Goal: Task Accomplishment & Management: Use online tool/utility

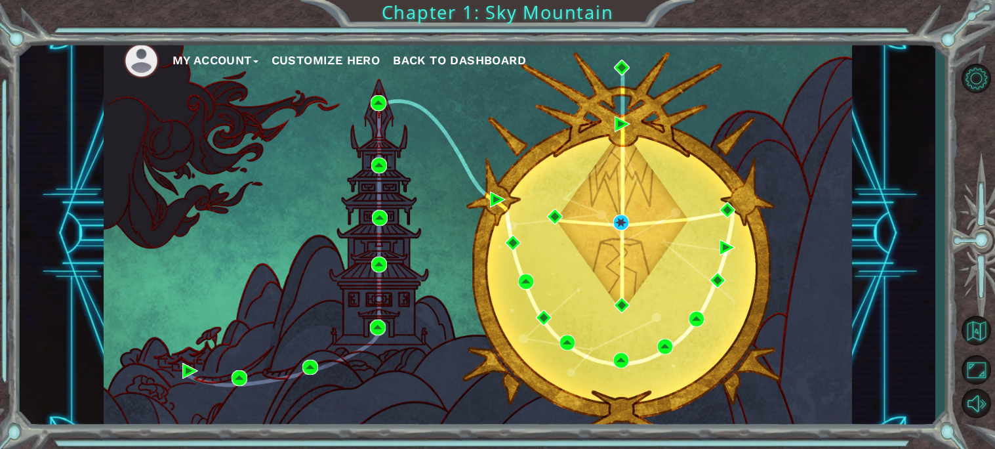
click at [462, 60] on span "Back to Dashboard" at bounding box center [459, 60] width 133 height 14
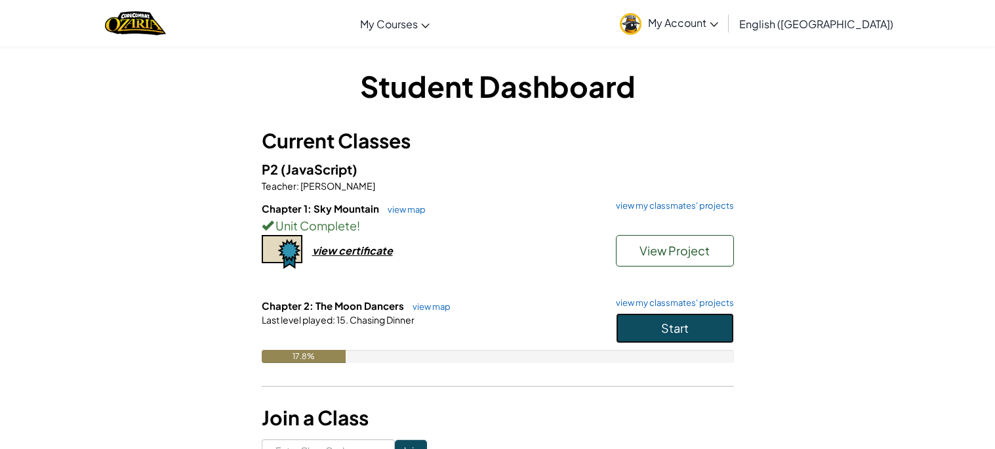
click at [655, 319] on button "Start" at bounding box center [675, 328] width 118 height 30
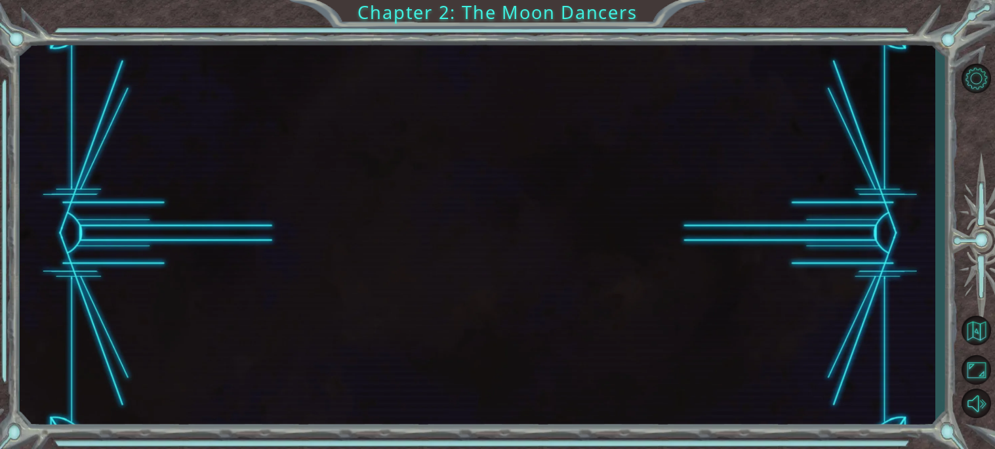
click at [519, 237] on div at bounding box center [477, 233] width 915 height 395
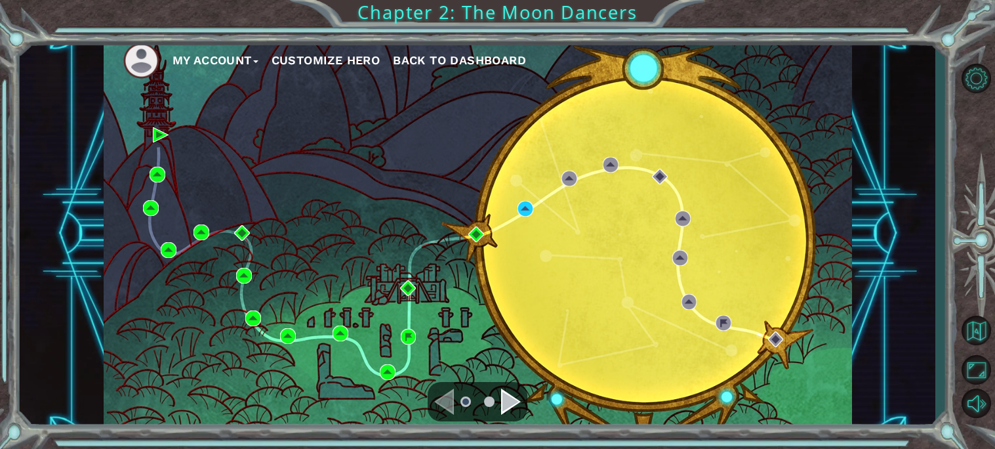
click at [519, 237] on div "My Account Customize Hero Back to Dashboard" at bounding box center [478, 233] width 748 height 395
click at [525, 205] on img at bounding box center [525, 209] width 16 height 16
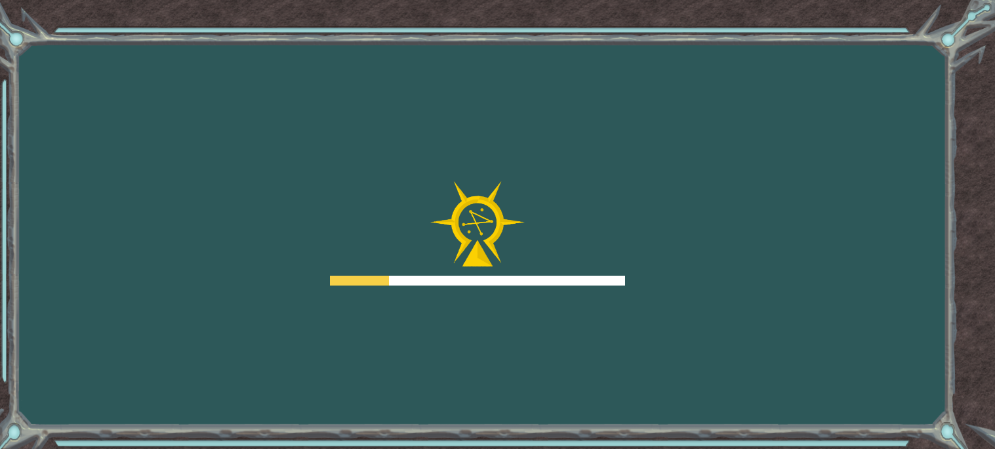
click at [443, 324] on div "Goals Error loading from server. Try refreshing the page. You'll need to join a…" at bounding box center [497, 224] width 995 height 449
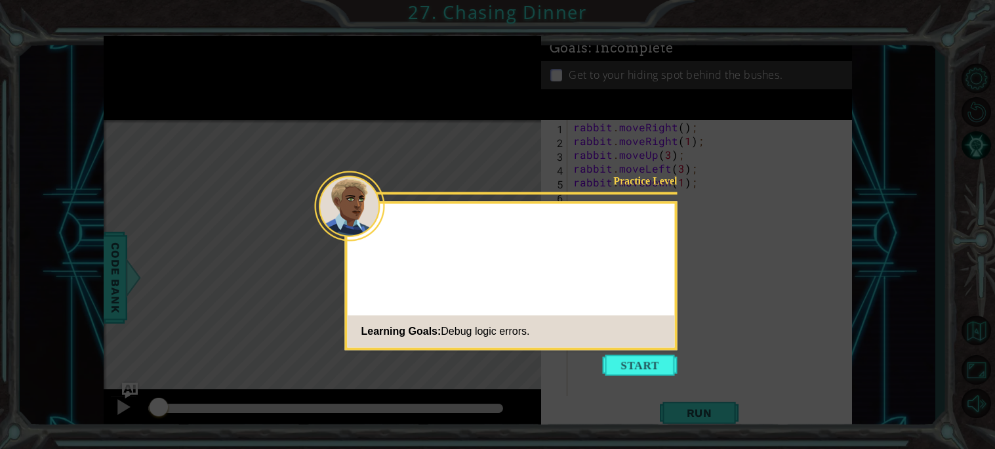
click at [578, 350] on icon at bounding box center [497, 224] width 995 height 449
click at [627, 367] on button "Start" at bounding box center [640, 364] width 75 height 21
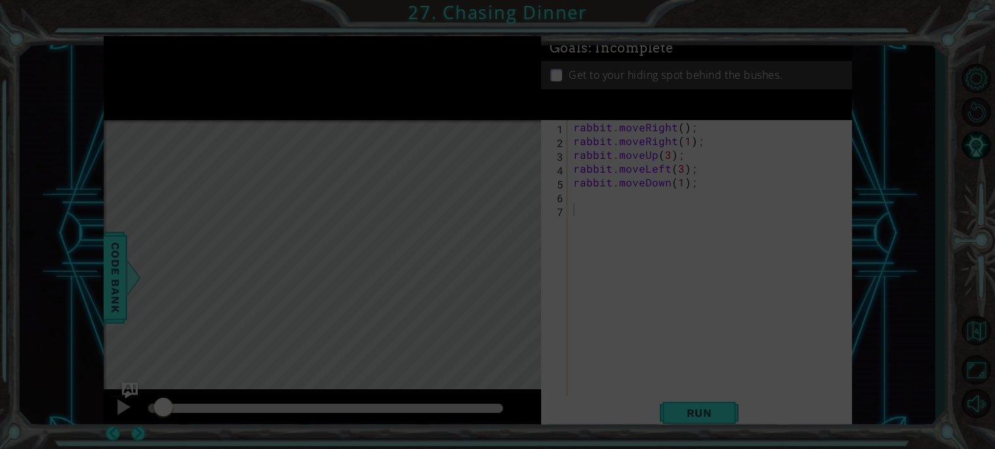
click at [627, 367] on div "rabbit . moveRight ( ) ; rabbit . moveRight ( 1 ) ; rabbit . moveUp ( 3 ) ; rab…" at bounding box center [713, 271] width 284 height 303
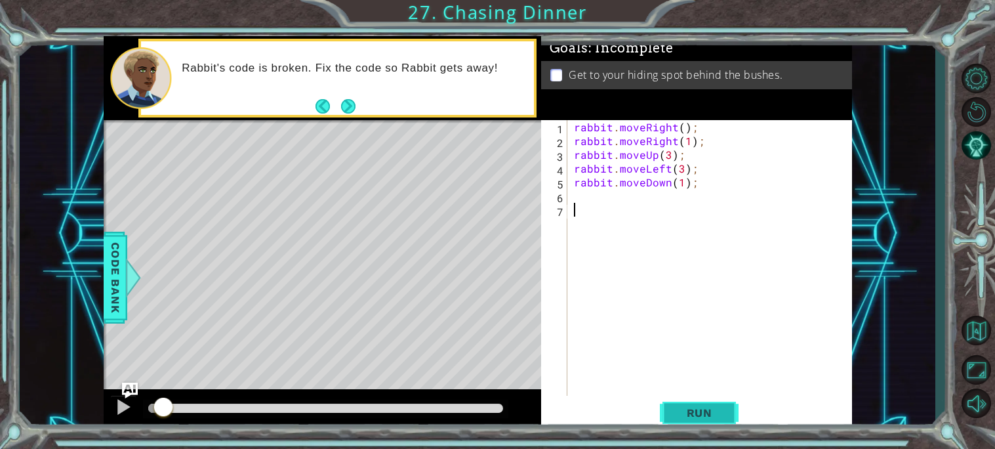
click at [700, 420] on button "Run" at bounding box center [699, 412] width 79 height 31
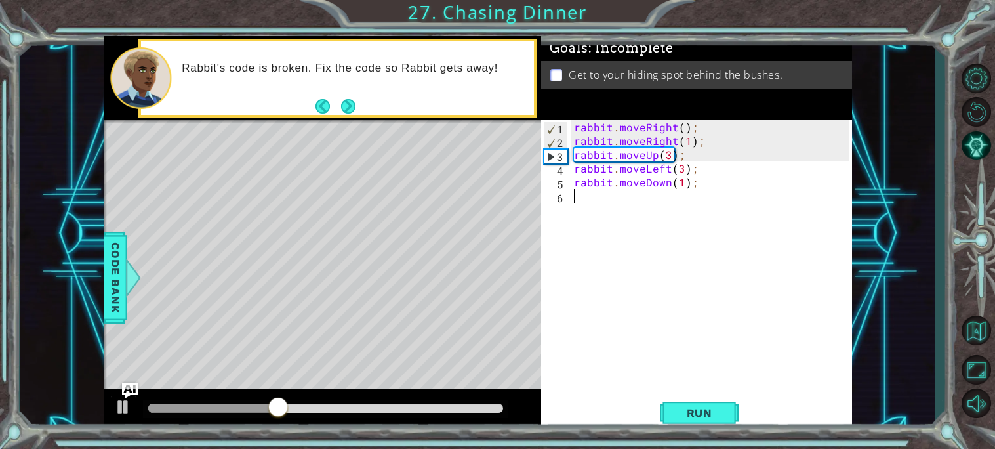
type textarea "rabbit.moveDown(1);"
click at [600, 206] on div "rabbit . moveRight ( ) ; rabbit . moveRight ( 1 ) ; rabbit . moveUp ( 3 ) ; rab…" at bounding box center [713, 271] width 284 height 303
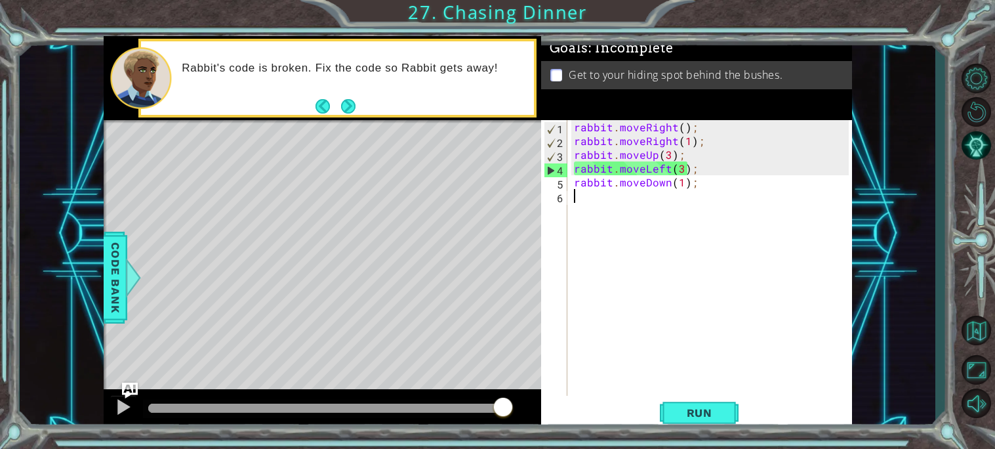
click at [679, 186] on div "rabbit . moveRight ( ) ; rabbit . moveRight ( 1 ) ; rabbit . moveUp ( 3 ) ; rab…" at bounding box center [713, 271] width 284 height 303
click at [693, 165] on div "rabbit . moveRight ( ) ; rabbit . moveRight ( 1 ) ; rabbit . moveUp ( 3 ) ; rab…" at bounding box center [713, 271] width 284 height 303
click at [687, 169] on div "rabbit . moveRight ( ) ; rabbit . moveRight ( 1 ) ; rabbit . moveUp ( 3 ) ; rab…" at bounding box center [713, 271] width 284 height 303
click at [681, 170] on div "rabbit . moveRight ( ) ; rabbit . moveRight ( 1 ) ; rabbit . moveUp ( 3 ) ; rab…" at bounding box center [713, 271] width 284 height 303
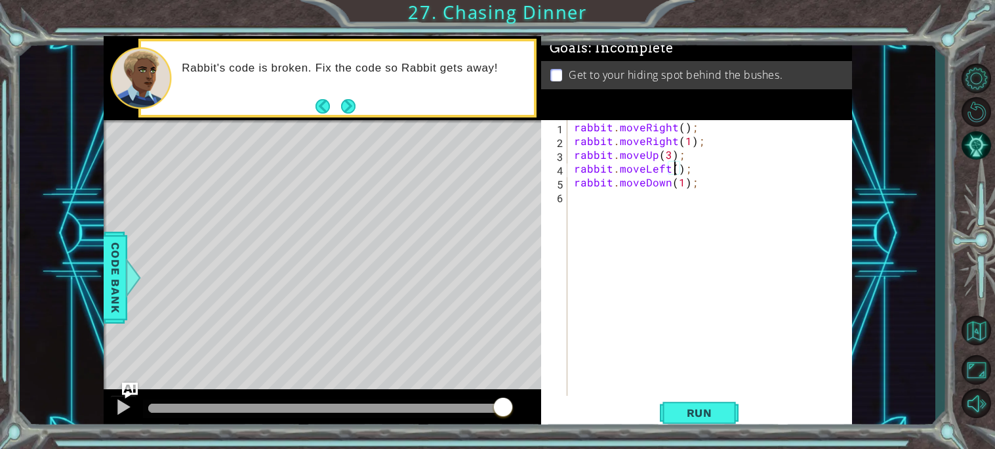
scroll to position [0, 6]
type textarea "rabbit.moveLeft(2);"
click at [708, 409] on span "Run" at bounding box center [699, 412] width 52 height 13
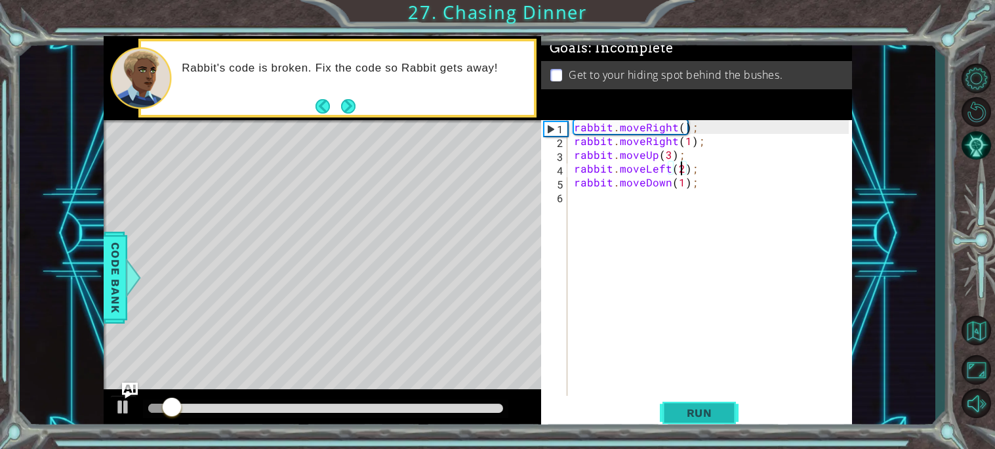
click at [693, 412] on span "Run" at bounding box center [699, 412] width 52 height 13
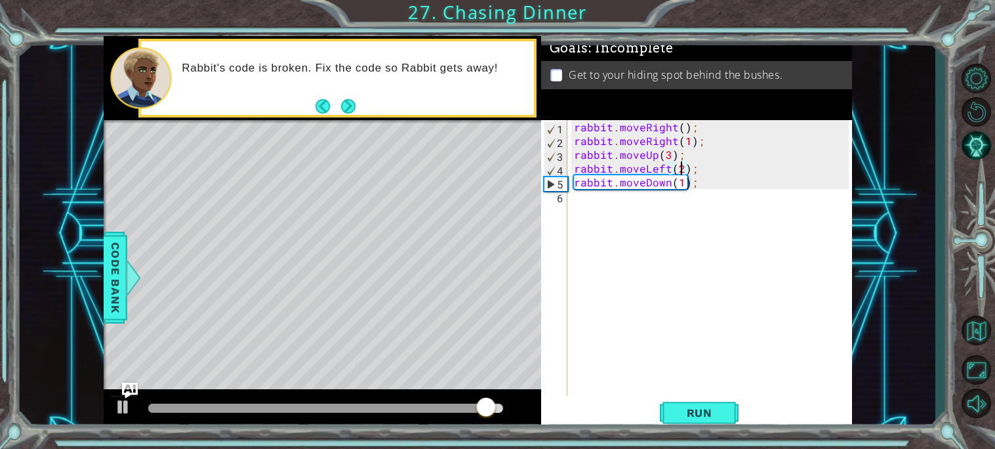
click at [582, 200] on div "rabbit . moveRight ( ) ; rabbit . moveRight ( 1 ) ; rabbit . moveUp ( 3 ) ; rab…" at bounding box center [713, 271] width 284 height 303
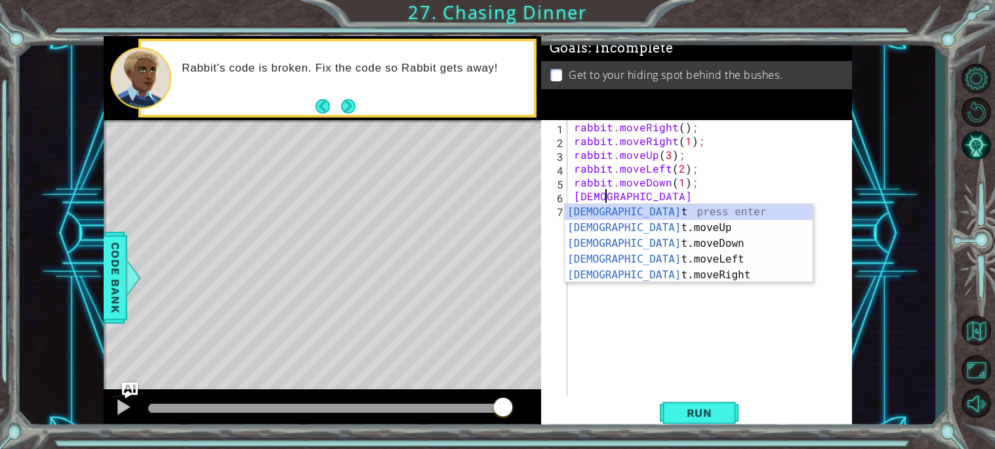
scroll to position [0, 1]
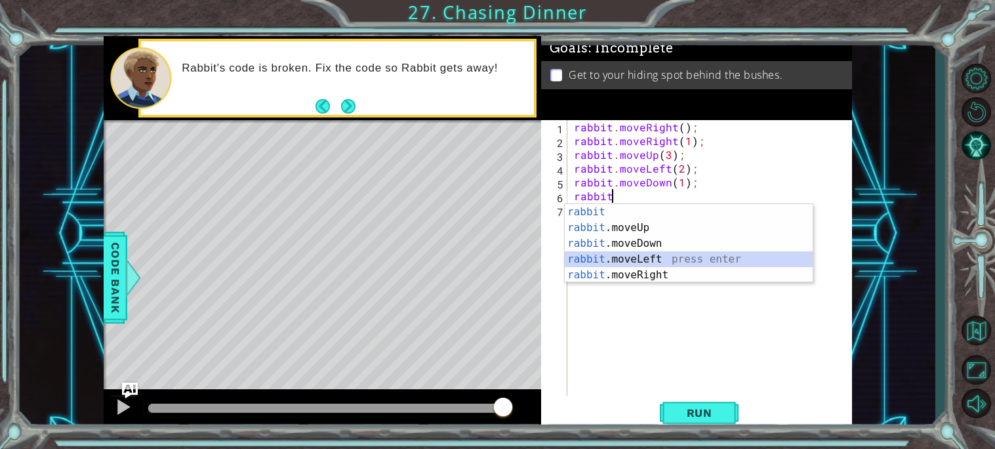
click at [636, 253] on div "rabbit press enter rabbit .moveUp press enter rabbit .moveDown press enter rabb…" at bounding box center [689, 259] width 248 height 110
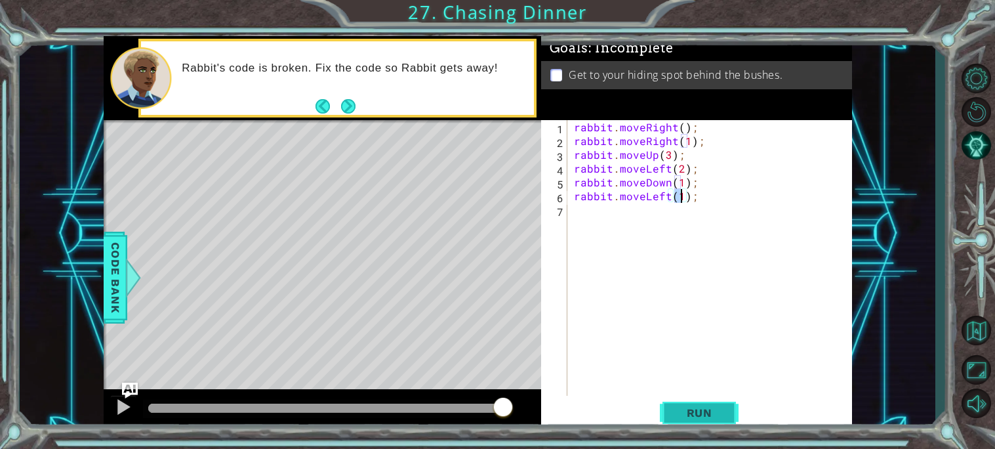
type textarea "rabbit.moveLeft(1);"
click at [698, 401] on button "Run" at bounding box center [699, 412] width 79 height 31
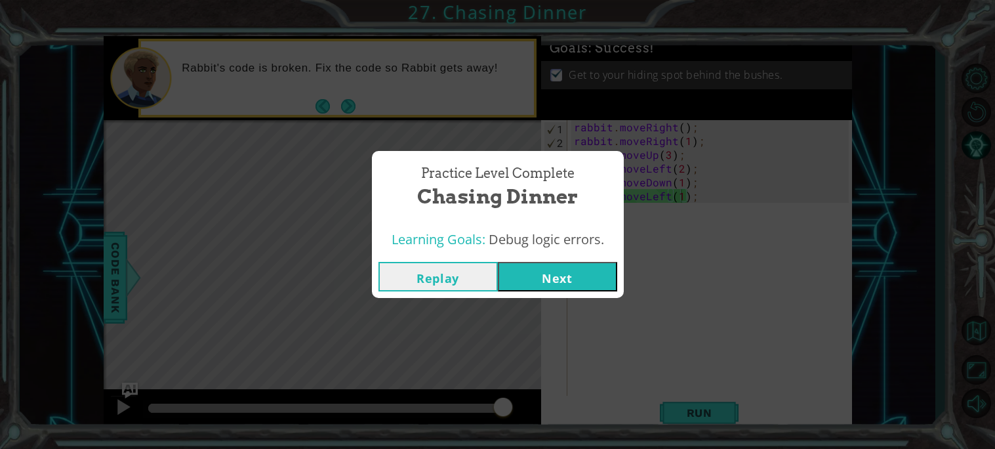
click at [526, 262] on button "Next" at bounding box center [557, 277] width 119 height 30
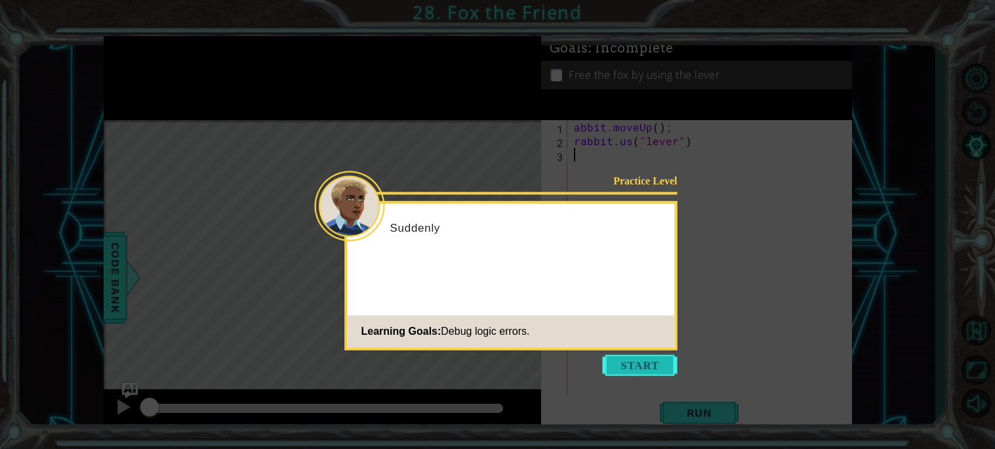
click at [616, 359] on button "Start" at bounding box center [640, 364] width 75 height 21
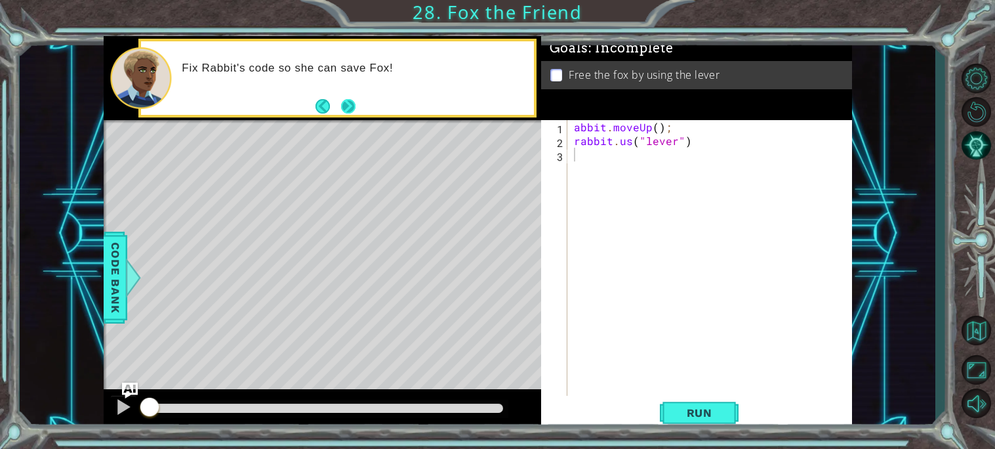
click at [349, 108] on button "Next" at bounding box center [348, 105] width 14 height 14
click at [344, 86] on div "Rabbit decided it was time to put aside her diffe" at bounding box center [352, 77] width 361 height 47
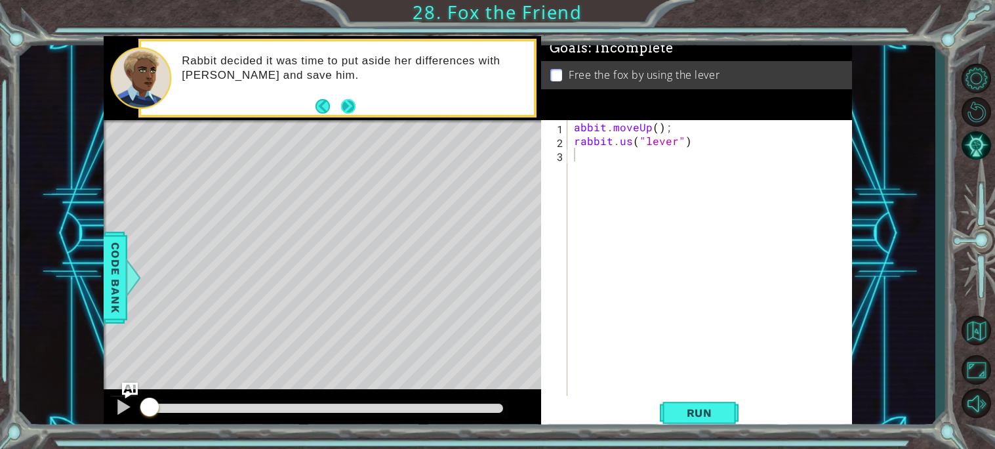
click at [344, 103] on button "Next" at bounding box center [348, 105] width 14 height 14
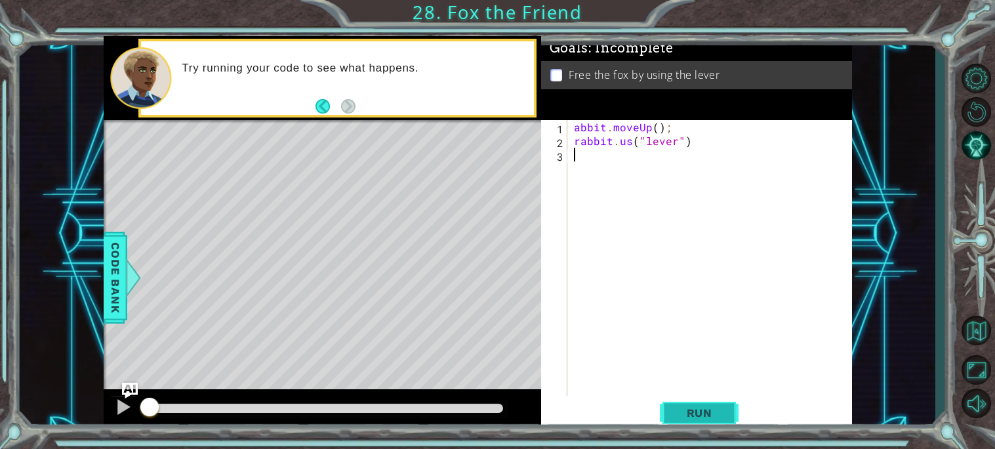
click at [710, 407] on span "Run" at bounding box center [699, 412] width 52 height 13
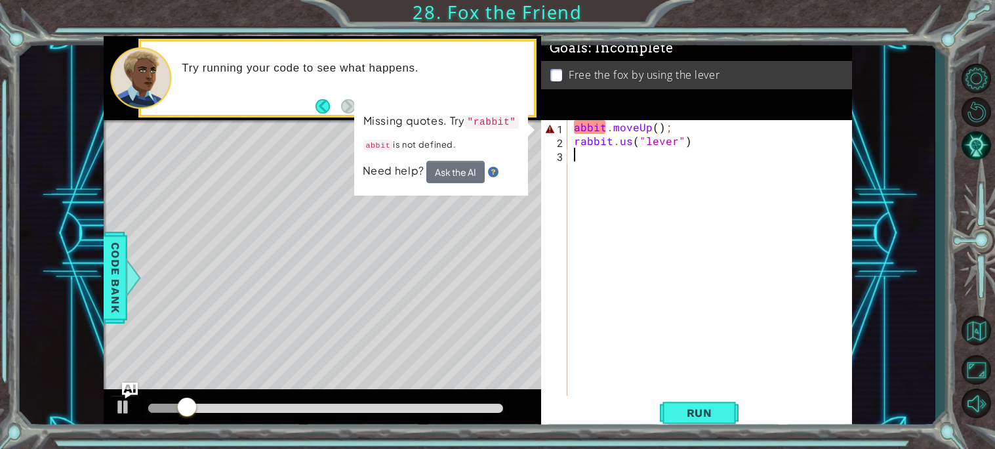
click at [569, 117] on div "Goals : Incomplete Free the fox by using the lever" at bounding box center [696, 78] width 311 height 84
click at [571, 123] on div "abbit . moveUp ( ) ; rabbit . us ( "lever" )" at bounding box center [713, 271] width 284 height 303
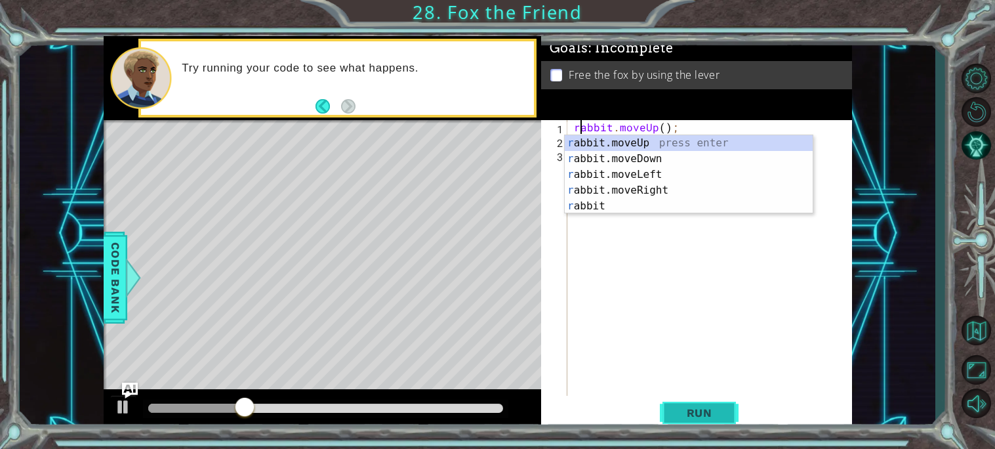
click at [684, 416] on span "Run" at bounding box center [699, 412] width 52 height 13
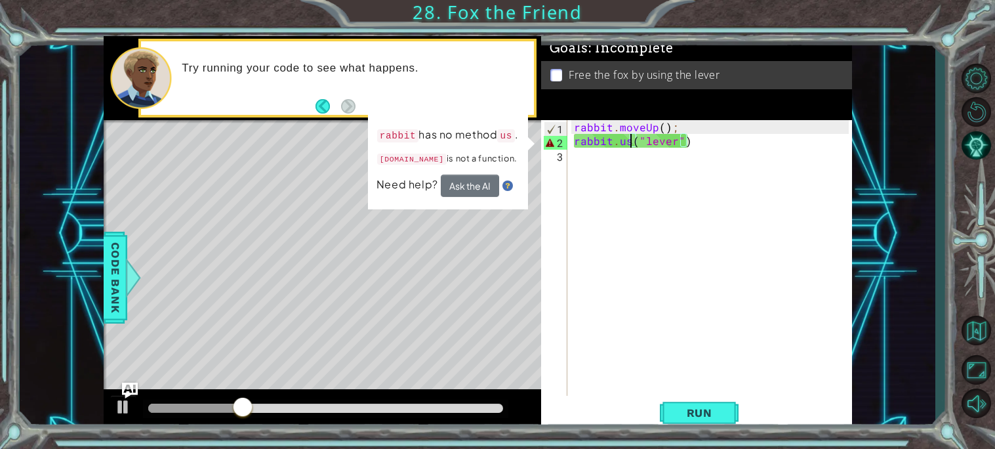
click at [630, 145] on div "rabbit . moveUp ( ) ; rabbit . us ( "lever" )" at bounding box center [713, 271] width 284 height 303
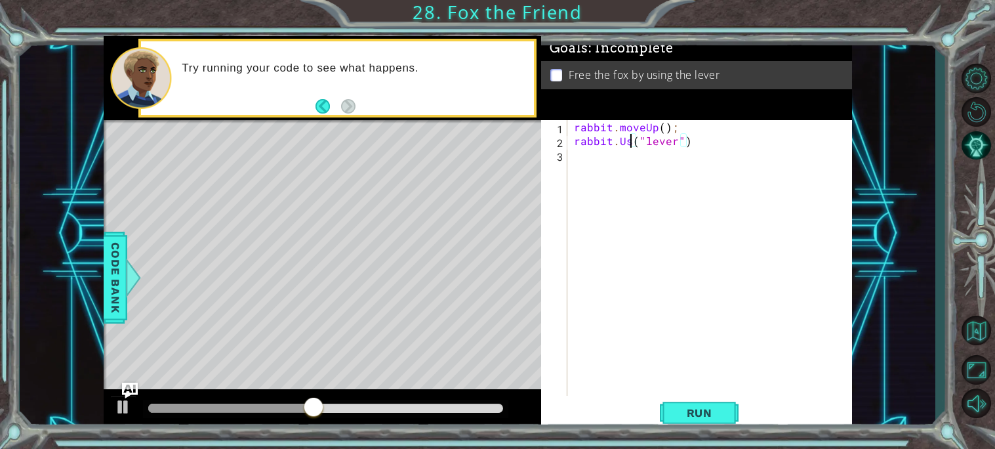
scroll to position [0, 3]
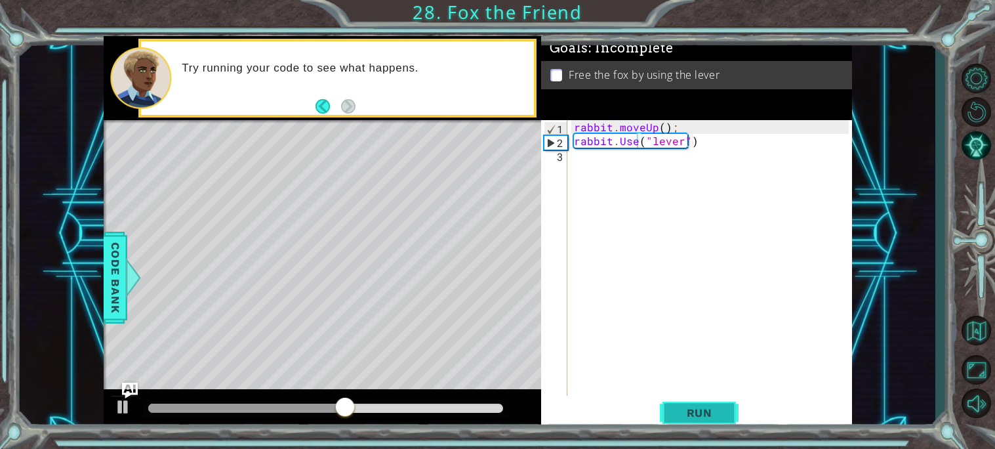
click at [708, 414] on span "Run" at bounding box center [699, 412] width 52 height 13
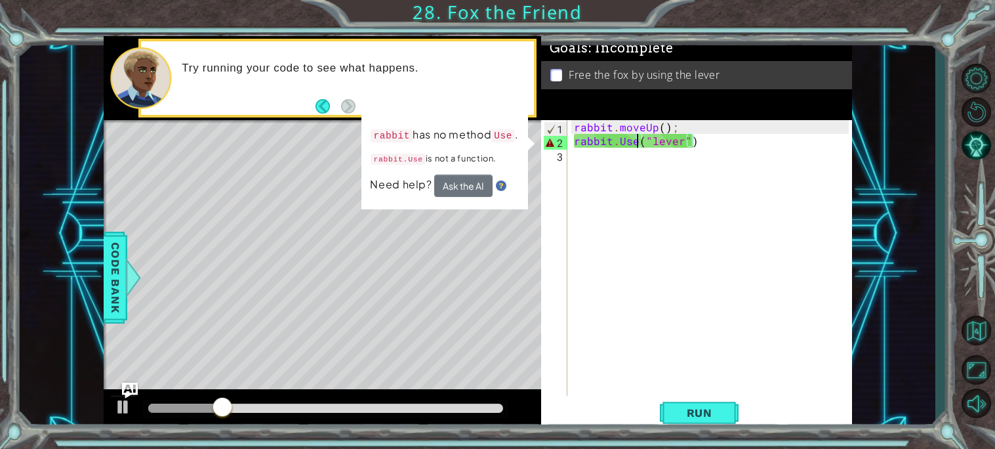
click at [635, 144] on div "rabbit . moveUp ( ) ; rabbit . Use ( "lever" )" at bounding box center [713, 271] width 284 height 303
click at [692, 145] on div "rabbit . moveUp ( ) ; rabbit . Use ( "lever" )" at bounding box center [713, 271] width 284 height 303
click at [677, 146] on div "rabbit . moveUp ( ) ; rabbit . Use ( "lever" )" at bounding box center [713, 271] width 284 height 303
click at [637, 140] on div "rabbit . moveUp ( ) ; rabbit . Use ( "lever" )" at bounding box center [713, 271] width 284 height 303
type textarea "[DOMAIN_NAME]("lever")"
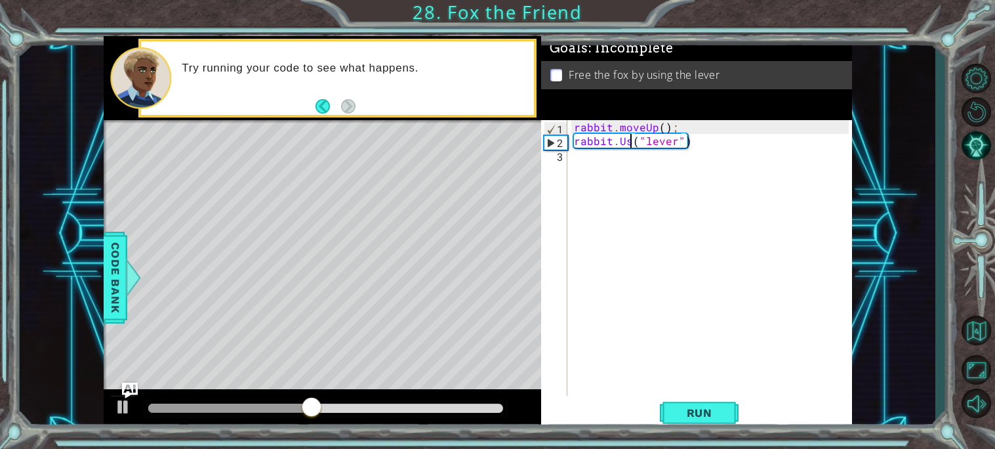
click at [699, 151] on div "rabbit . moveUp ( ) ; rabbit . Us ( "lever" )" at bounding box center [713, 271] width 284 height 303
click at [698, 151] on div "rabbit . moveUp ( ) ; rabbit . Us ( "lever" )" at bounding box center [713, 271] width 284 height 303
type textarea "rabbit.moveUp(); [DOMAIN_NAME]("lever")"
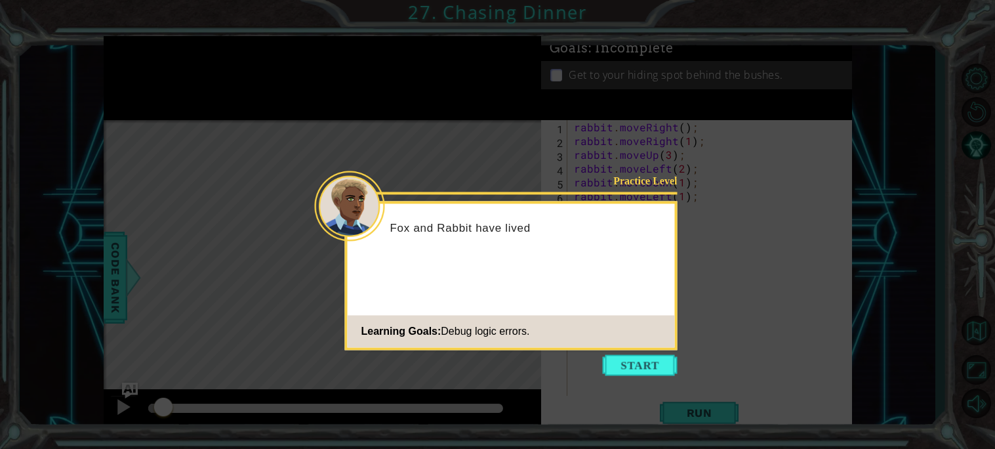
click at [637, 376] on icon at bounding box center [497, 224] width 995 height 449
click at [633, 363] on button "Start" at bounding box center [640, 364] width 75 height 21
click at [633, 363] on div "rabbit . moveRight ( ) ; rabbit . moveRight ( 1 ) ; rabbit . moveUp ( 3 ) ; rab…" at bounding box center [713, 271] width 284 height 303
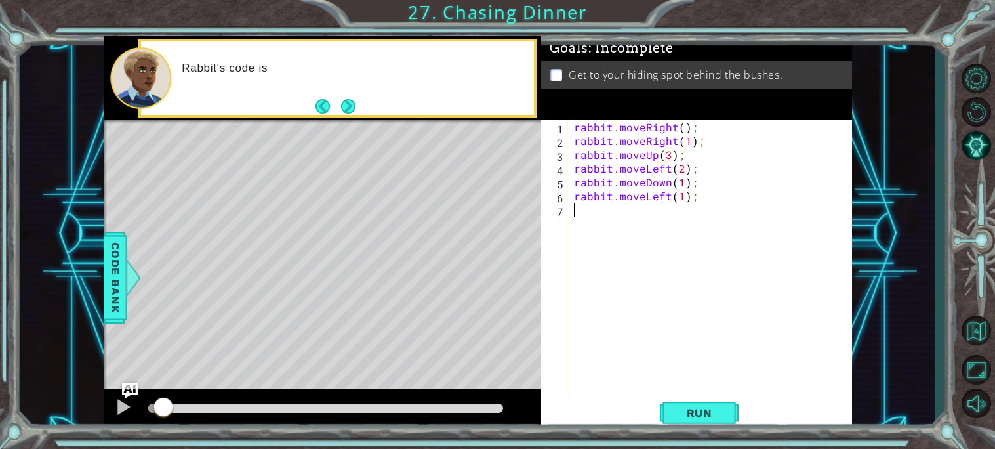
click at [693, 433] on div "1 ההההההההההההההההההההההההההההההההההההההההההההההההההההההההההההההההההההההההההההה…" at bounding box center [497, 224] width 995 height 449
click at [687, 424] on button "Run" at bounding box center [699, 412] width 79 height 31
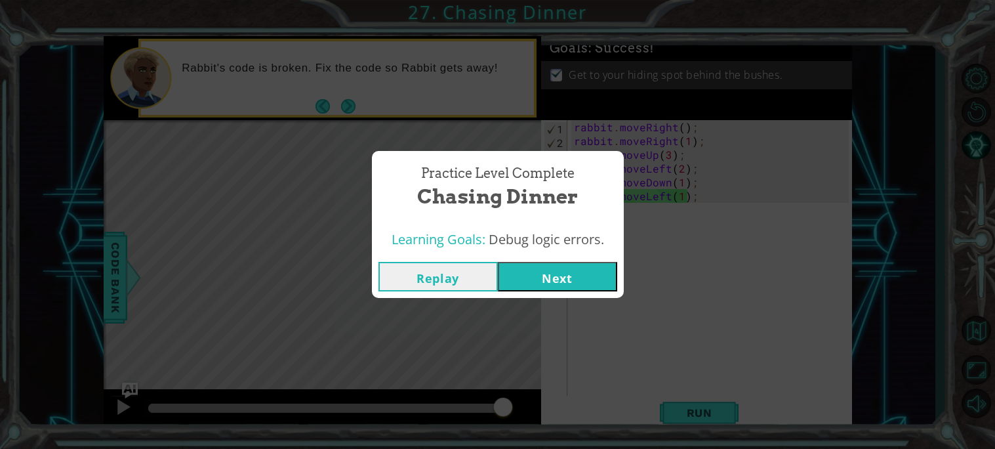
click at [569, 280] on button "Next" at bounding box center [557, 277] width 119 height 30
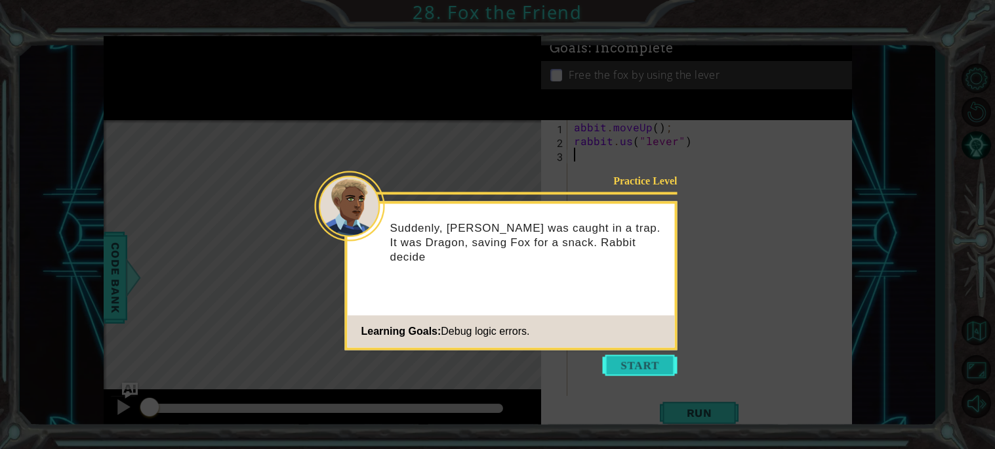
click at [625, 363] on button "Start" at bounding box center [640, 364] width 75 height 21
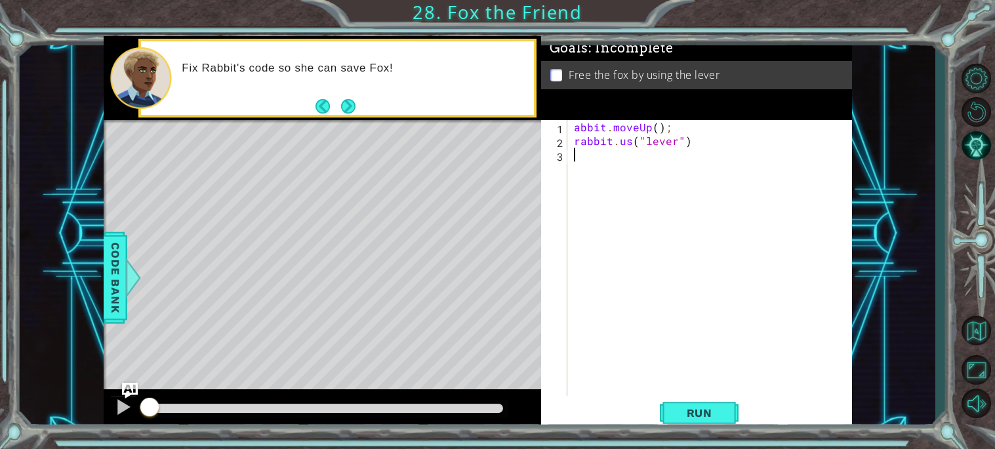
click at [568, 119] on div "Goals : Incomplete Free the fox by using the lever" at bounding box center [696, 78] width 311 height 84
click at [577, 127] on div "abbit . moveUp ( ) ; rabbit . us ( "lever" )" at bounding box center [713, 271] width 284 height 303
click at [572, 129] on div "abbit . moveUp ( ) ; rabbit . us ( "lever" )" at bounding box center [713, 271] width 284 height 303
click at [573, 128] on div "abbit . moveUp ( ) ; rabbit . us ( "lever" )" at bounding box center [713, 271] width 284 height 303
type textarea "rabbit.moveUp();"
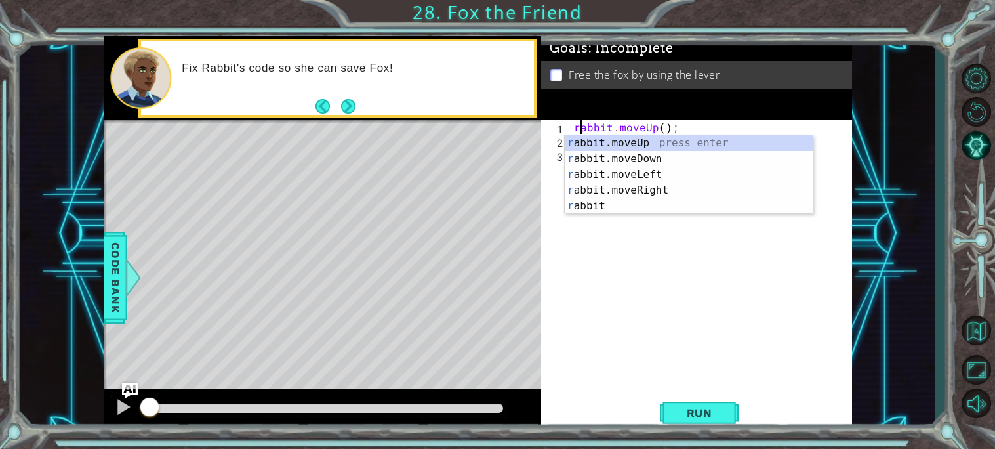
click at [668, 338] on div "rabbit . moveUp ( ) ; rabbit . us ( "lever" )" at bounding box center [713, 271] width 284 height 303
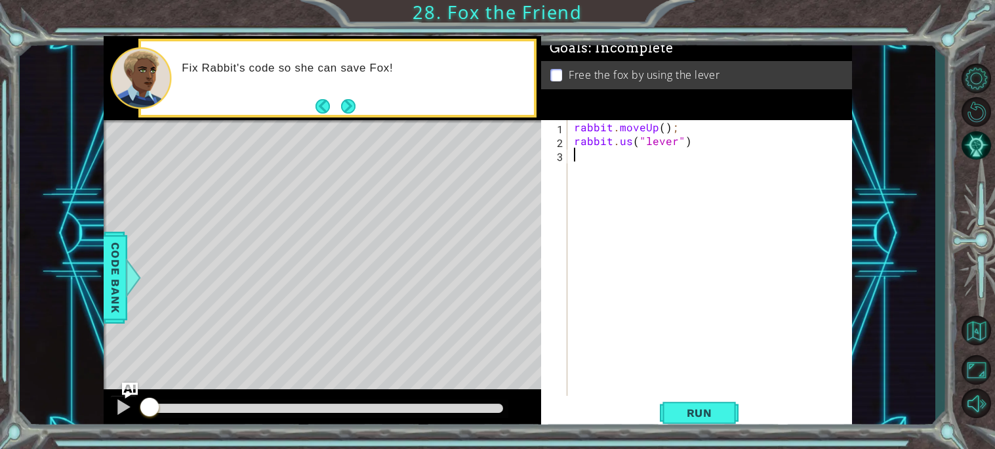
click at [634, 139] on div "rabbit . moveUp ( ) ; rabbit . us ( "lever" )" at bounding box center [713, 271] width 284 height 303
click at [689, 146] on div "rabbit . moveUp ( ) ; rabbit . us ( "lever" )" at bounding box center [713, 271] width 284 height 303
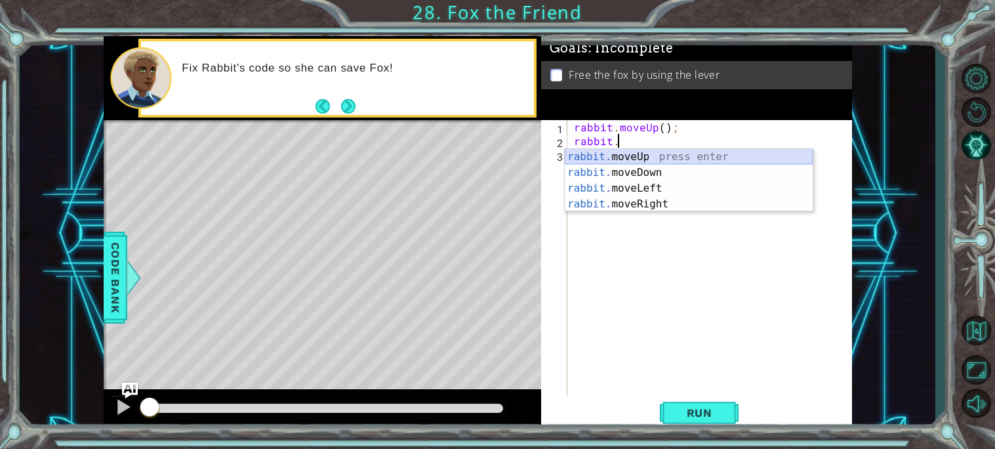
click at [605, 154] on div "rabbit. moveUp press enter rabbit. moveDown press enter rabbit. moveLeft press …" at bounding box center [689, 196] width 248 height 94
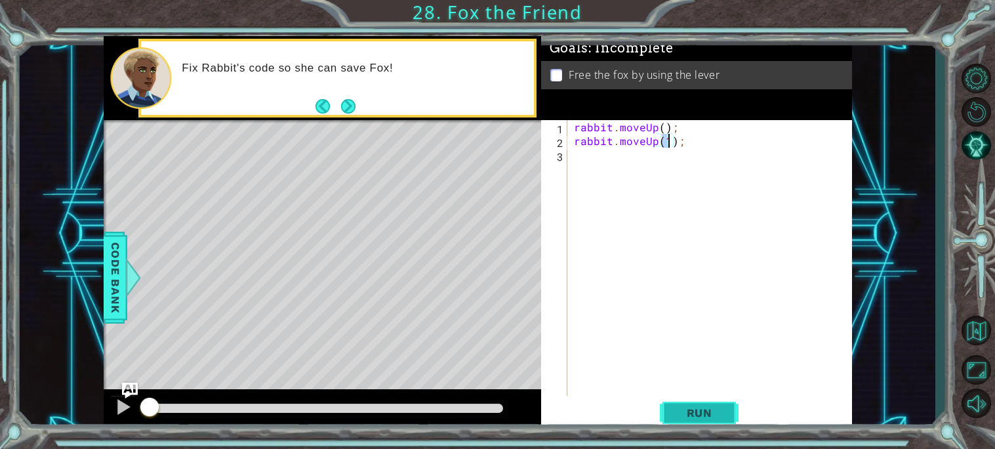
type textarea "rabbit.moveUp(1);"
click at [701, 419] on button "Run" at bounding box center [699, 412] width 79 height 31
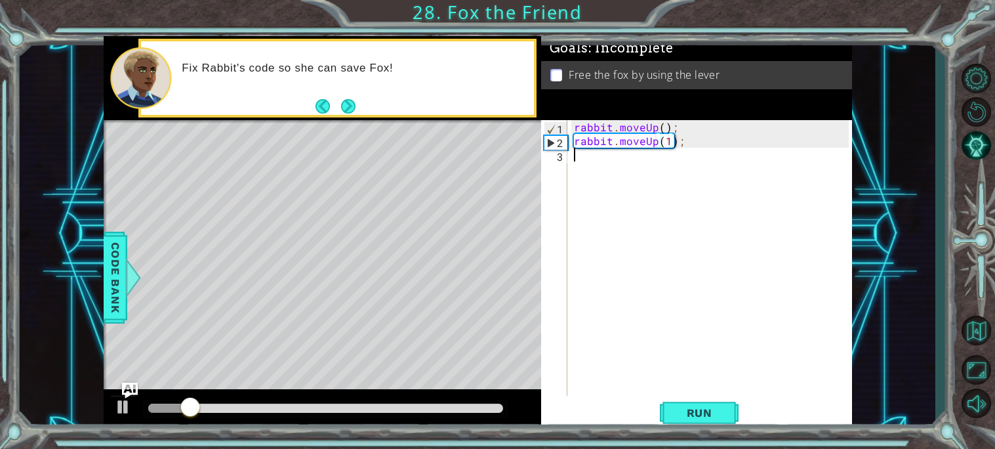
click at [602, 162] on div "rabbit . moveUp ( ) ; rabbit . moveUp ( 1 ) ;" at bounding box center [713, 271] width 284 height 303
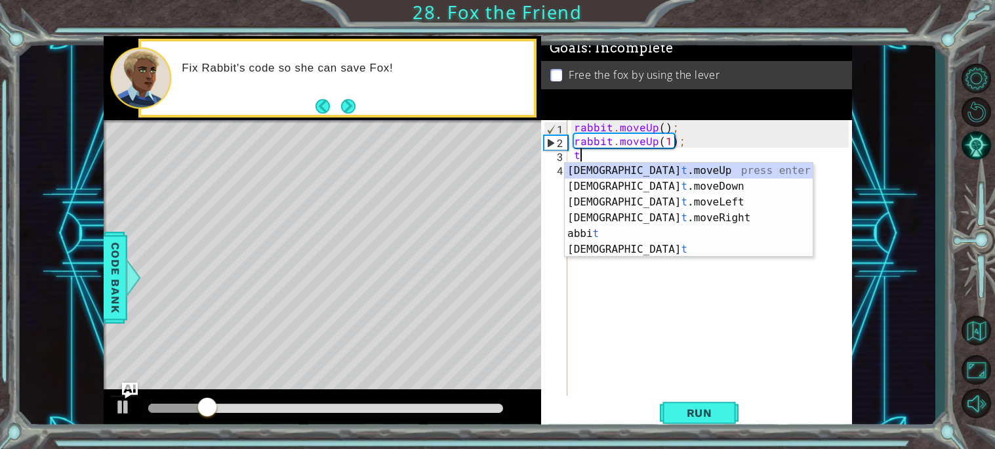
type textarea "t"
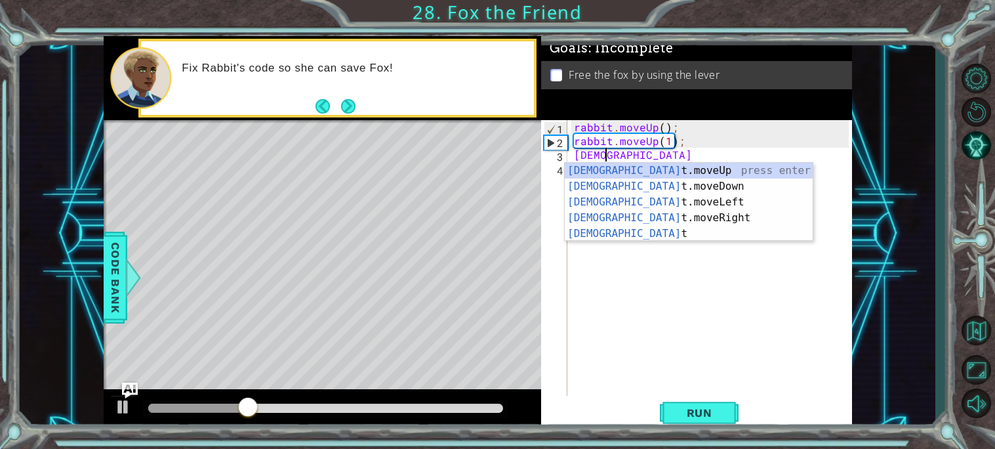
type textarea "rabbit"
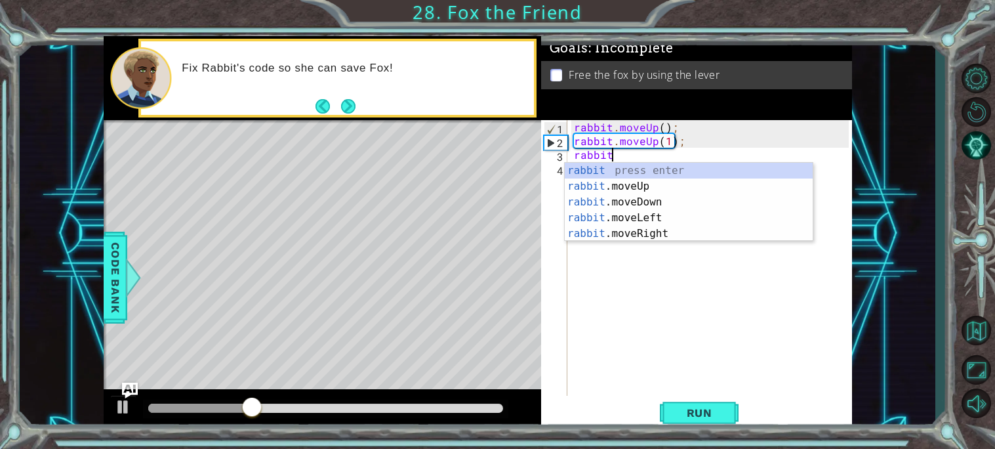
scroll to position [0, 1]
click at [631, 243] on div "rabbit . moveUp ( ) ; rabbit . moveUp ( 1 ) ; rabbit" at bounding box center [713, 271] width 284 height 303
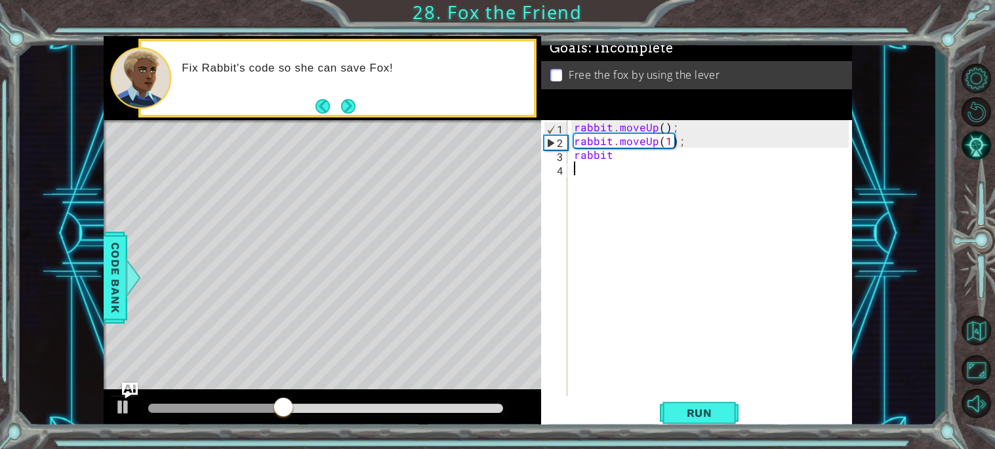
click at [620, 159] on div "rabbit . moveUp ( ) ; rabbit . moveUp ( 1 ) ; rabbit" at bounding box center [713, 271] width 284 height 303
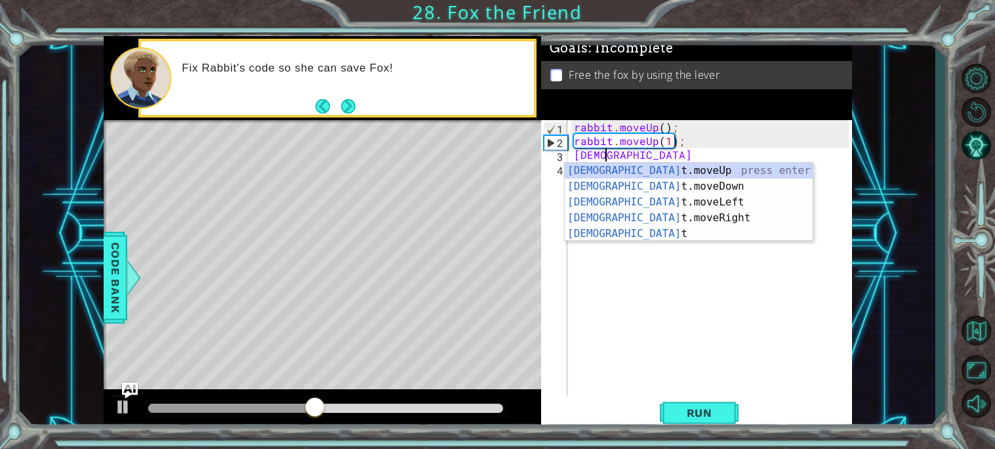
scroll to position [0, 1]
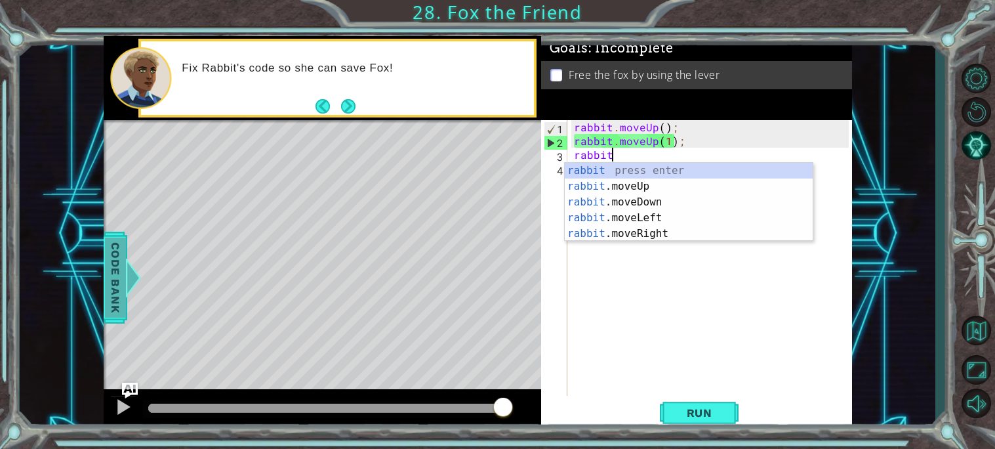
click at [111, 293] on span "Code Bank" at bounding box center [115, 277] width 21 height 80
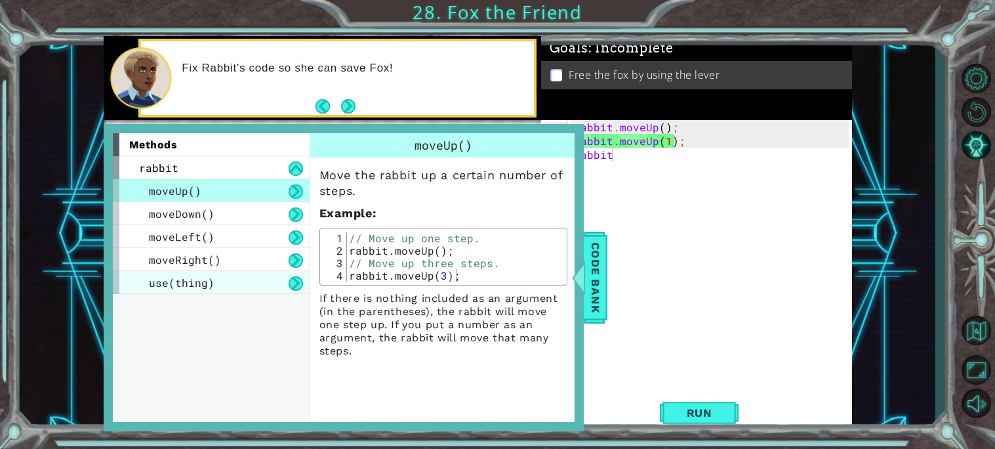
click at [171, 287] on span "use(thing)" at bounding box center [182, 282] width 66 height 14
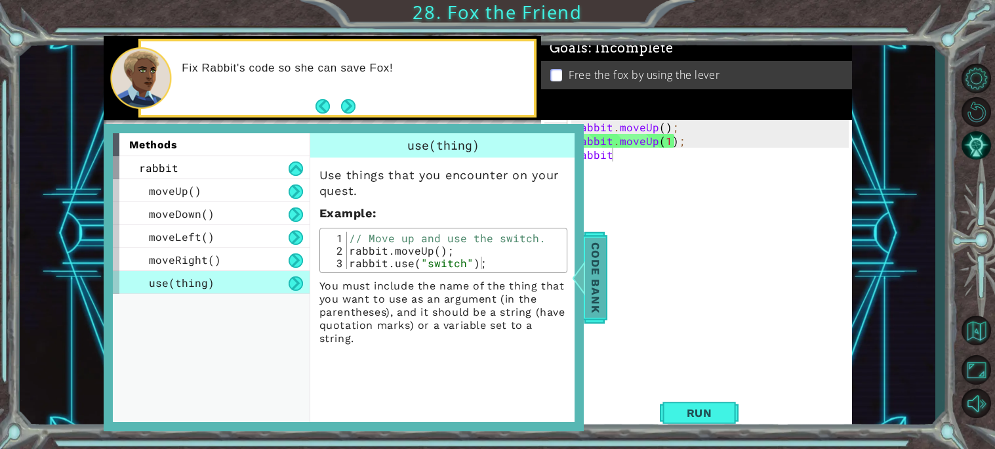
click at [580, 275] on div at bounding box center [578, 277] width 16 height 39
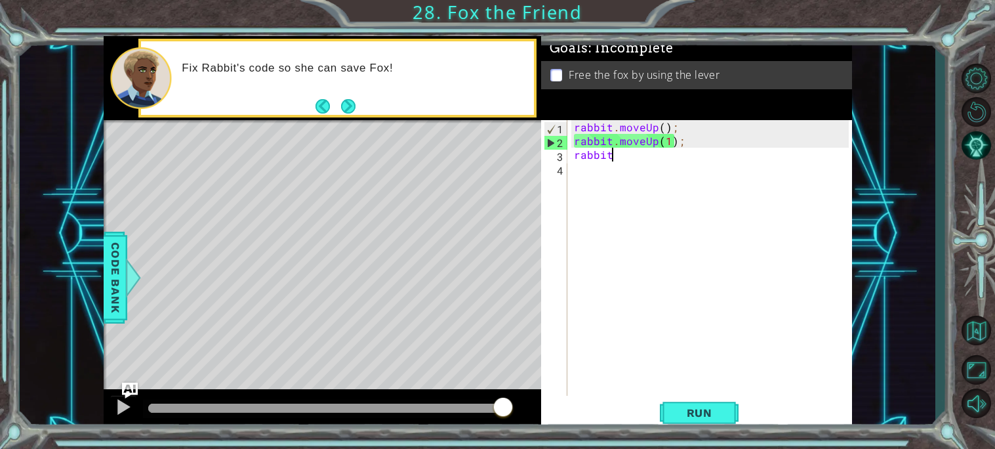
click at [638, 159] on div "rabbit . moveUp ( ) ; rabbit . moveUp ( 1 ) ; rabbit" at bounding box center [713, 271] width 284 height 303
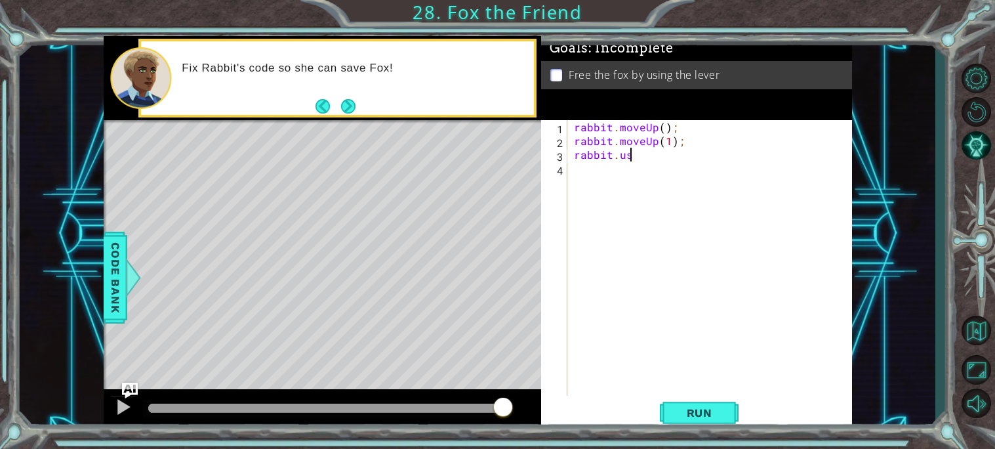
scroll to position [0, 3]
click at [102, 258] on div "1 ההההההההההההההההההההההההההההההההההההההההההההההההההההההההההההההההההההההההההההה…" at bounding box center [477, 233] width 915 height 395
click at [115, 264] on span "Code Bank" at bounding box center [115, 277] width 21 height 80
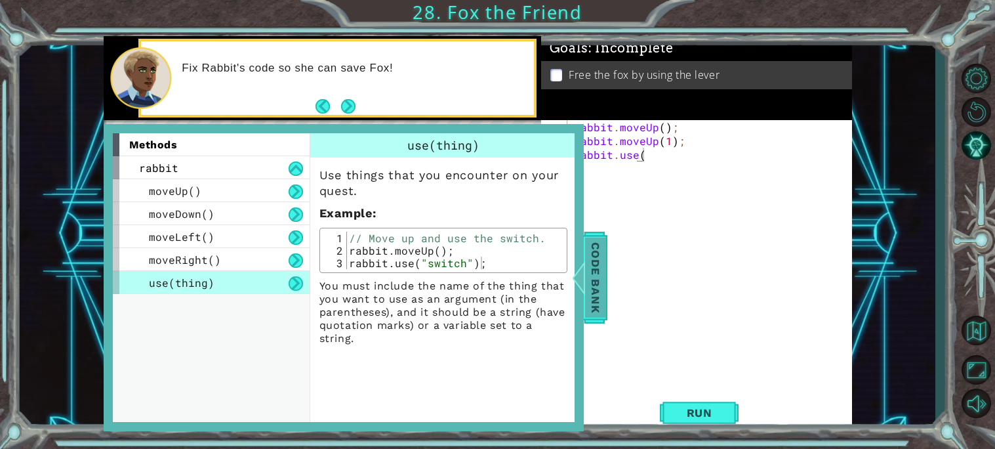
click at [603, 265] on span "Code Bank" at bounding box center [595, 277] width 21 height 80
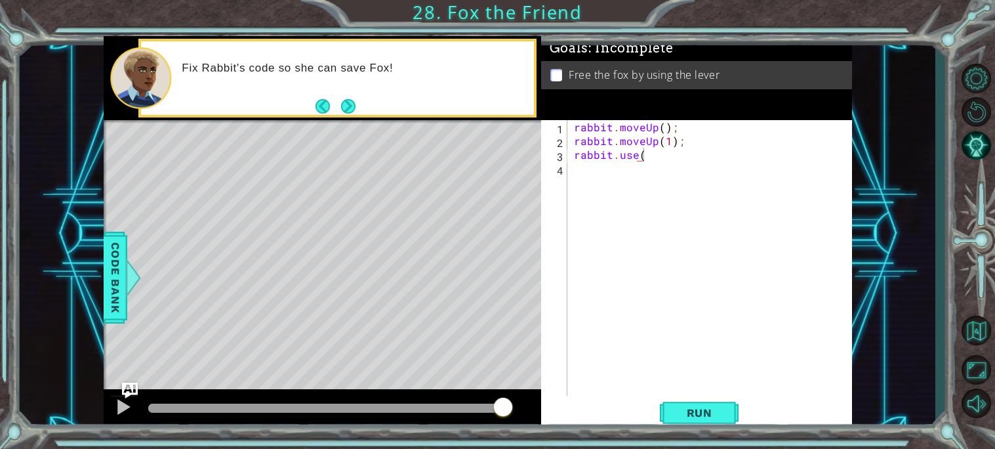
click at [649, 152] on div "rabbit . moveUp ( ) ; rabbit . moveUp ( 1 ) ; rabbit . use (" at bounding box center [713, 271] width 284 height 303
click at [706, 406] on span "Run" at bounding box center [699, 412] width 52 height 13
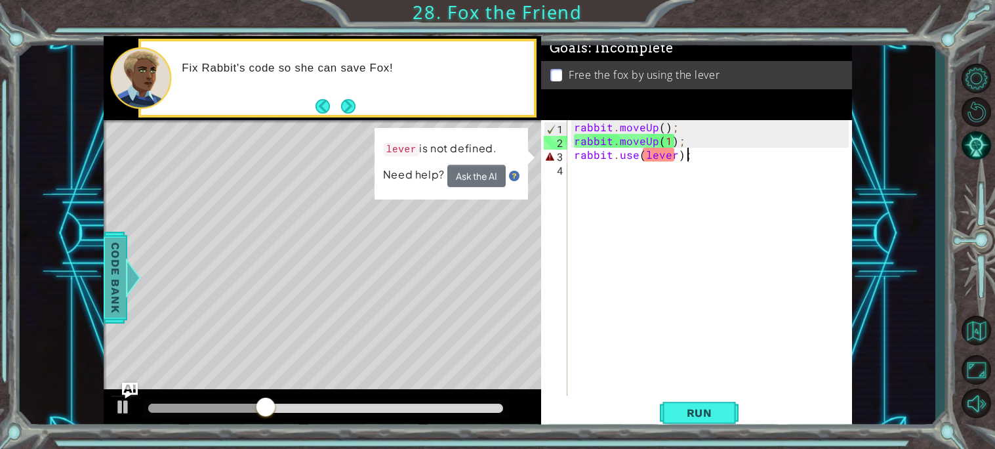
click at [105, 275] on span "Code Bank" at bounding box center [115, 277] width 21 height 80
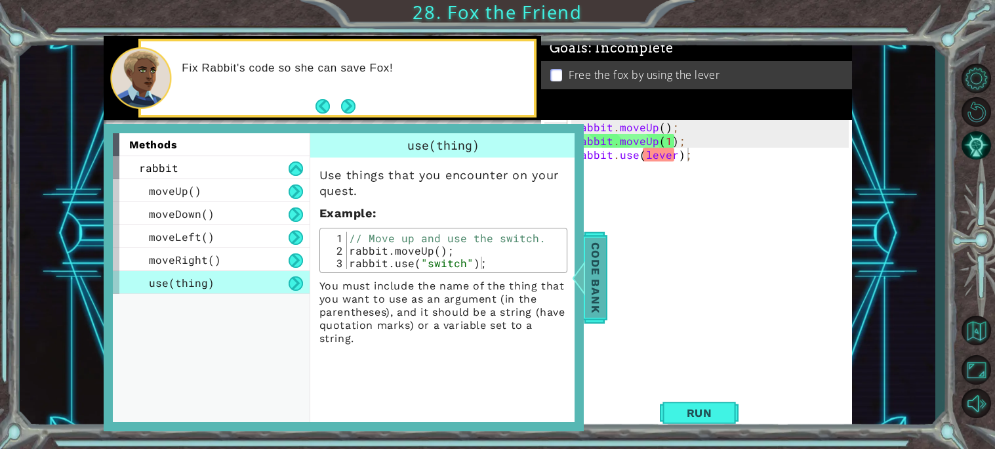
click at [589, 281] on span "Code Bank" at bounding box center [595, 277] width 21 height 80
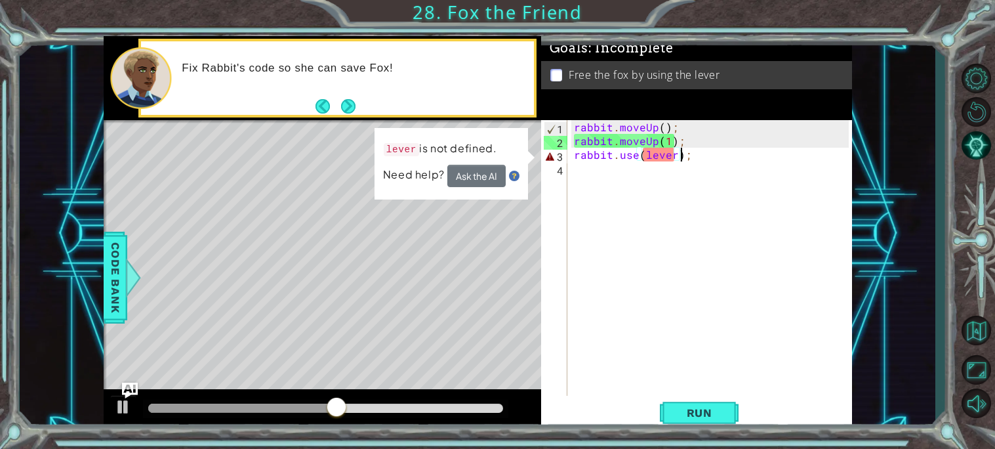
click at [679, 157] on div "rabbit . moveUp ( ) ; rabbit . moveUp ( 1 ) ; rabbit . use ( lever ) ;" at bounding box center [713, 271] width 284 height 303
click at [492, 162] on td "lever is not defined." at bounding box center [439, 153] width 115 height 26
click at [492, 174] on button "Ask the AI" at bounding box center [476, 176] width 58 height 23
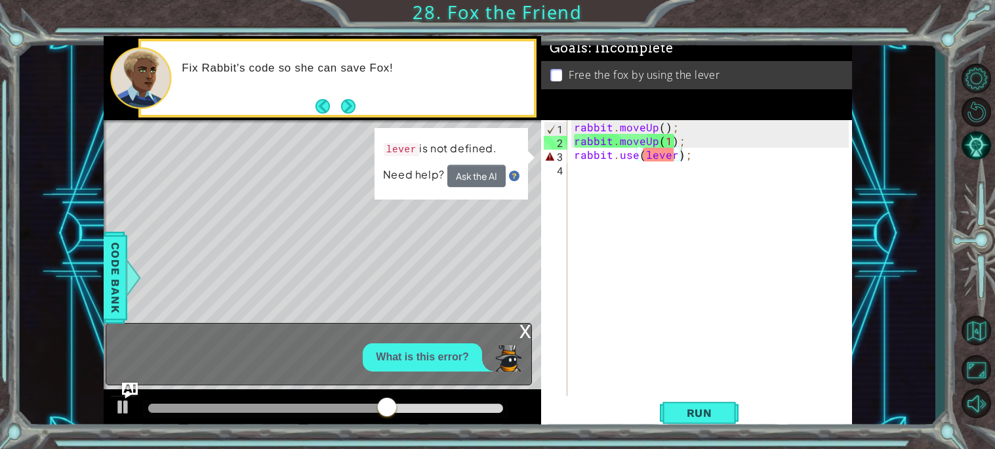
click at [511, 174] on img at bounding box center [513, 177] width 10 height 10
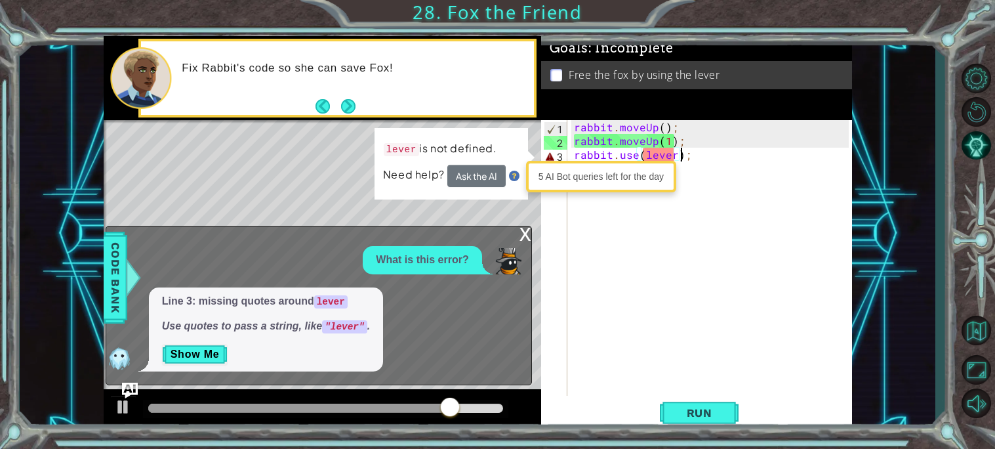
click at [674, 159] on div "rabbit . moveUp ( ) ; rabbit . moveUp ( 1 ) ; rabbit . use ( lever ) ;" at bounding box center [713, 271] width 284 height 303
click at [644, 150] on div "rabbit . moveUp ( ) ; rabbit . moveUp ( 1 ) ; rabbit . use ( lever ");" at bounding box center [713, 271] width 284 height 303
type textarea "rabbit.use("lever");"
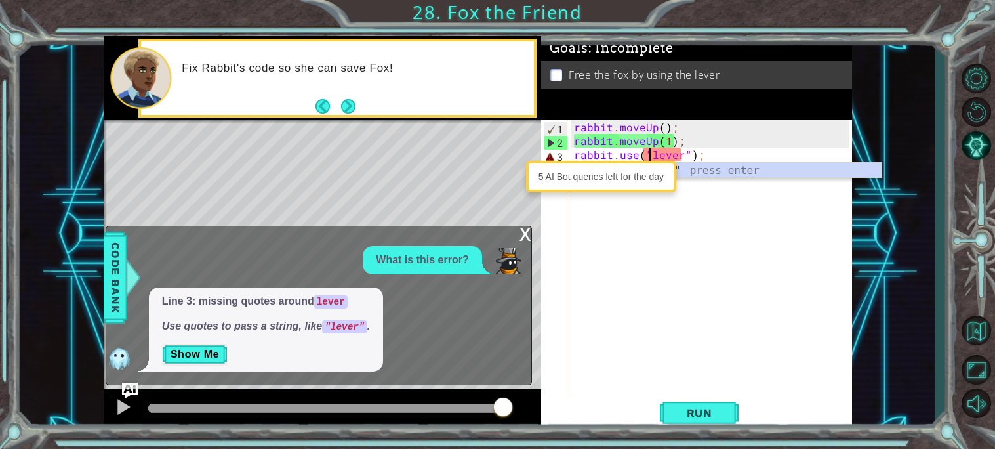
scroll to position [0, 5]
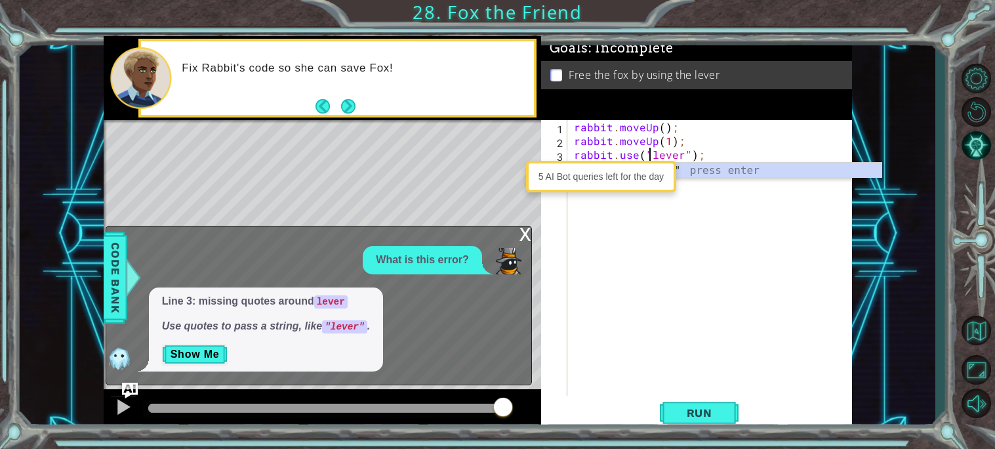
click at [679, 392] on div "rabbit . moveUp ( ) ; rabbit . moveUp ( 1 ) ; rabbit . use ( "lever" ) ;" at bounding box center [713, 271] width 284 height 303
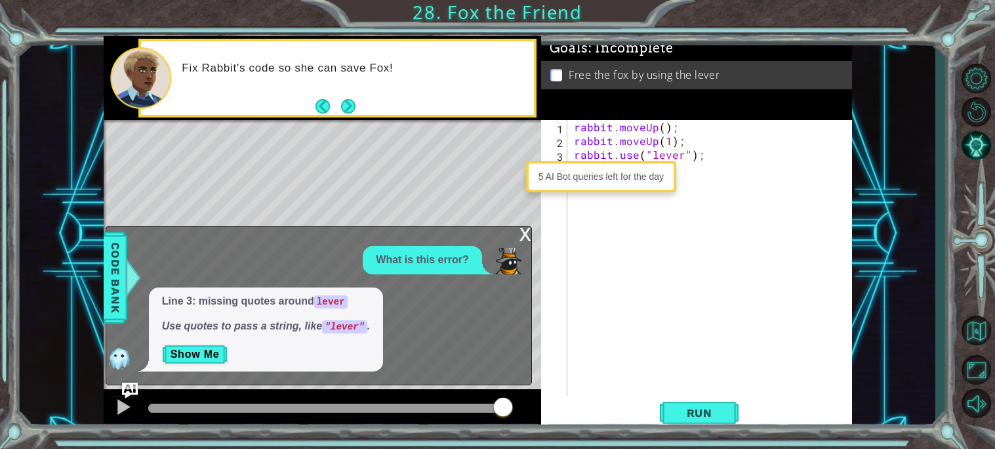
scroll to position [0, 0]
click at [685, 420] on button "Run" at bounding box center [699, 412] width 79 height 31
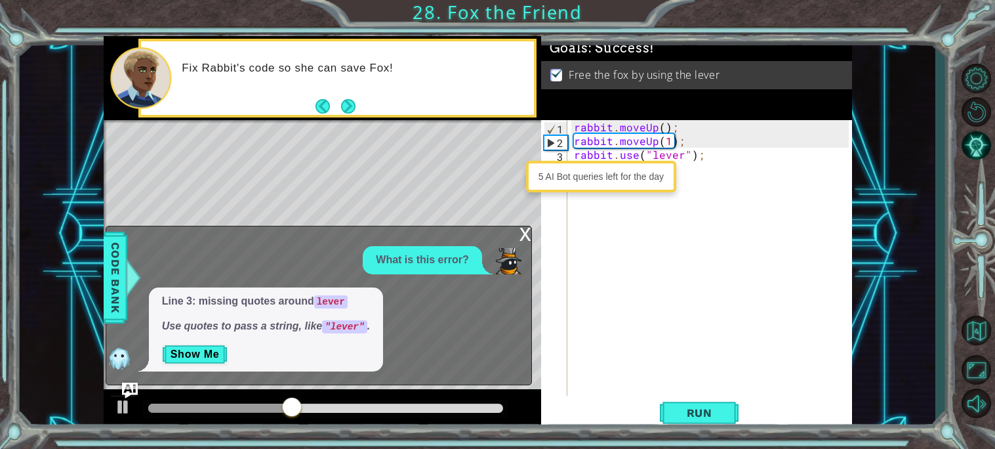
click at [519, 237] on div "x" at bounding box center [525, 232] width 12 height 13
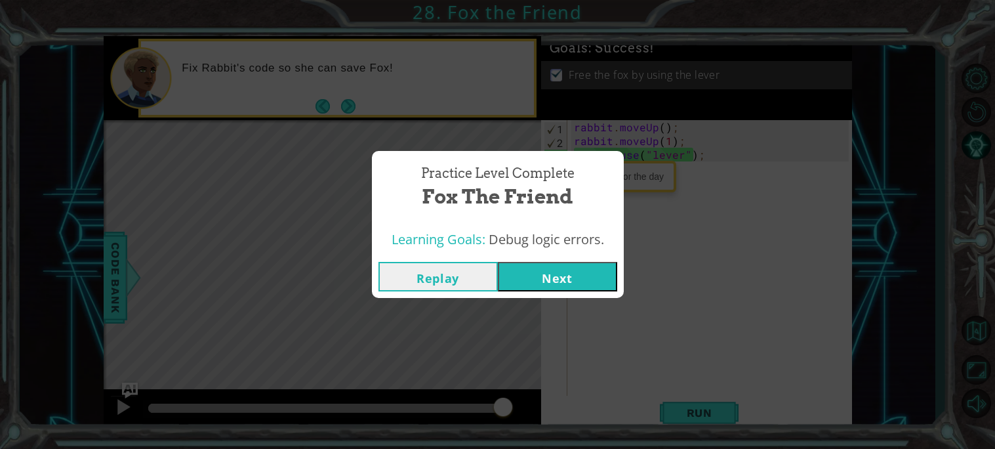
click at [569, 273] on button "Next" at bounding box center [557, 277] width 119 height 30
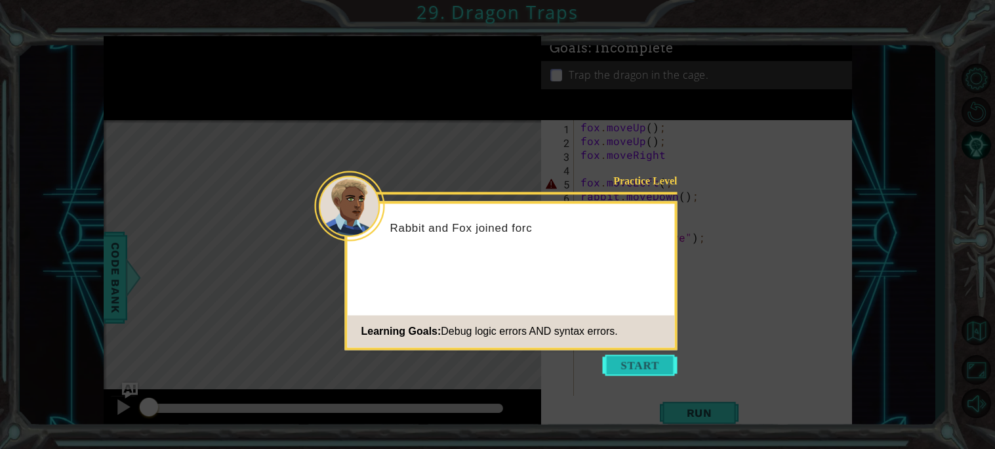
click at [629, 367] on button "Start" at bounding box center [640, 364] width 75 height 21
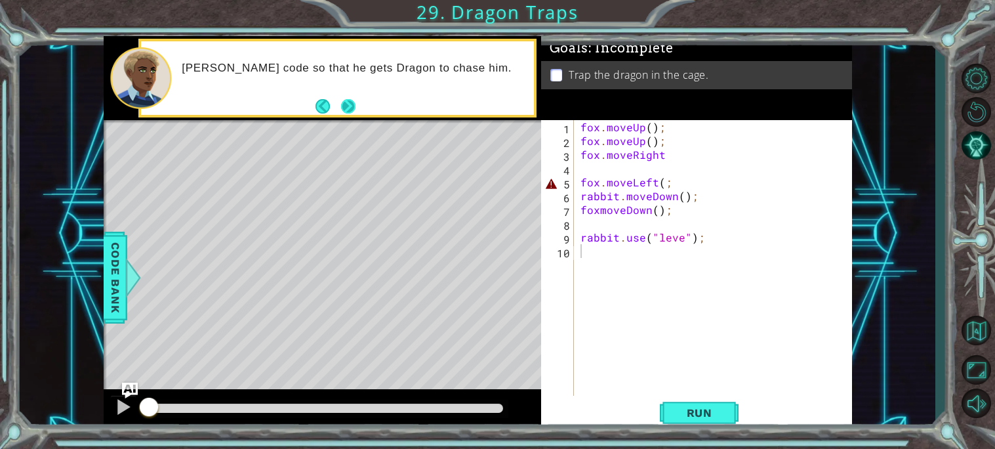
click at [347, 98] on button "Next" at bounding box center [348, 106] width 16 height 16
click at [683, 240] on div "fox . moveUp ( ) ; fox . moveUp ( ) ; fox . moveRight fox . moveLeft ( ; rabbit…" at bounding box center [716, 271] width 277 height 303
type textarea "rabbit.use("lever");"
click at [633, 173] on div "fox . moveUp ( ) ; fox . moveUp ( ) ; fox . moveRight fox . moveLeft ( ; rabbit…" at bounding box center [716, 271] width 277 height 303
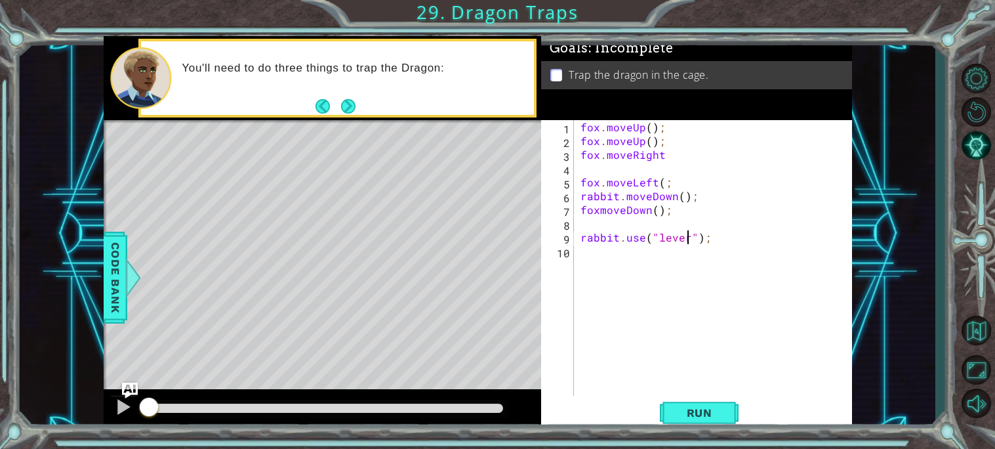
scroll to position [0, 0]
click at [708, 426] on button "Run" at bounding box center [699, 412] width 79 height 31
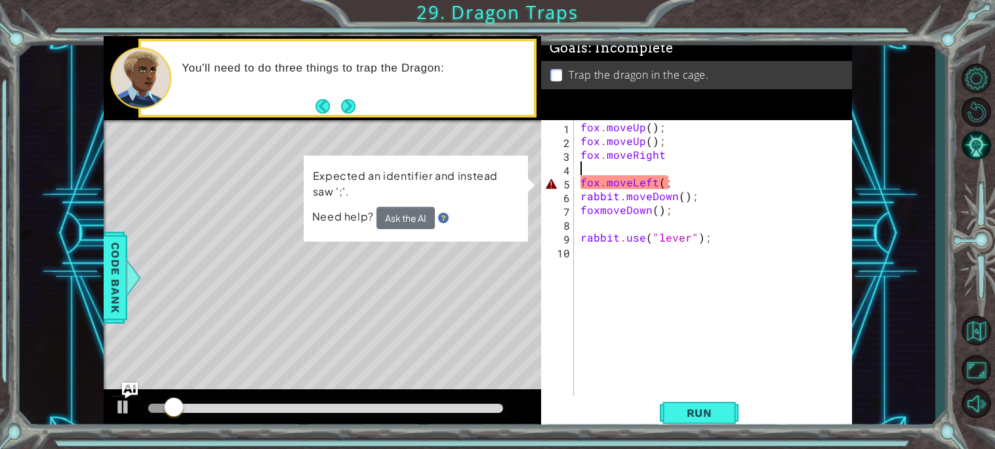
click at [670, 176] on div "fox . moveUp ( ) ; fox . moveUp ( ) ; fox . moveRight fox . moveLeft ( ; rabbit…" at bounding box center [716, 271] width 277 height 303
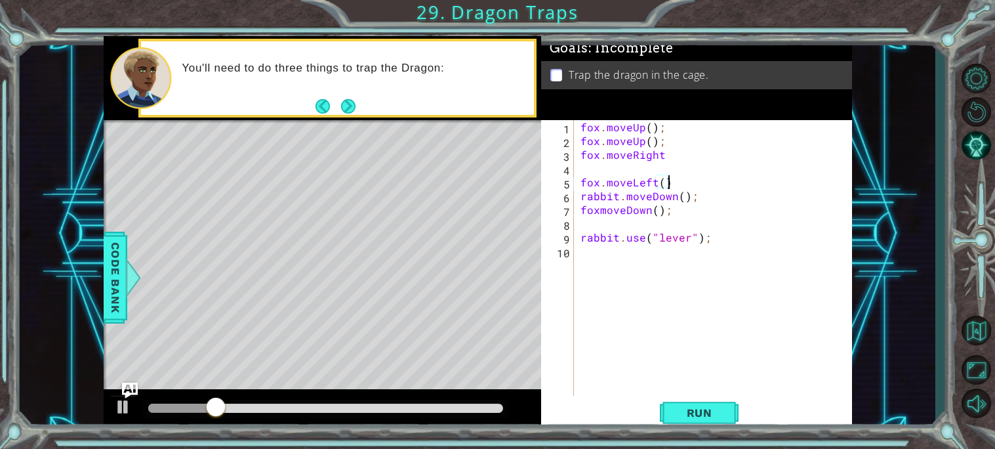
scroll to position [0, 5]
click at [704, 403] on button "Run" at bounding box center [699, 412] width 79 height 31
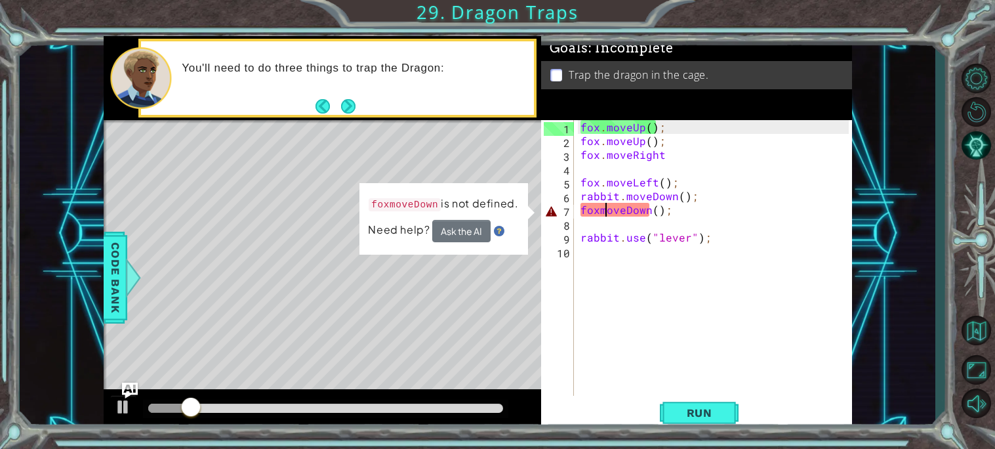
click at [604, 207] on div "fox . moveUp ( ) ; fox . moveUp ( ) ; fox . moveRight fox . moveLeft ( ) ; rabb…" at bounding box center [716, 271] width 277 height 303
click at [597, 212] on div "fox . moveUp ( ) ; fox . moveUp ( ) ; fox . moveRight fox . moveLeft ( ) ; rabb…" at bounding box center [716, 271] width 277 height 303
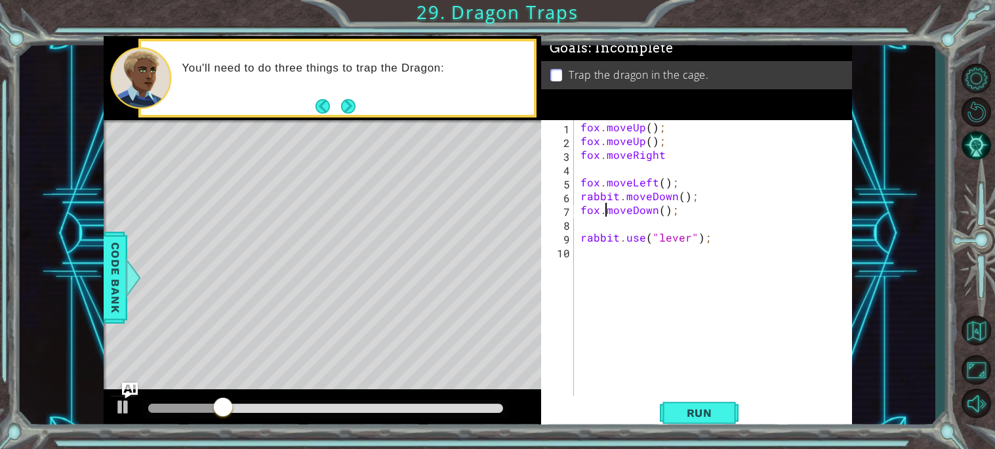
scroll to position [0, 1]
click at [691, 414] on span "Run" at bounding box center [699, 412] width 52 height 13
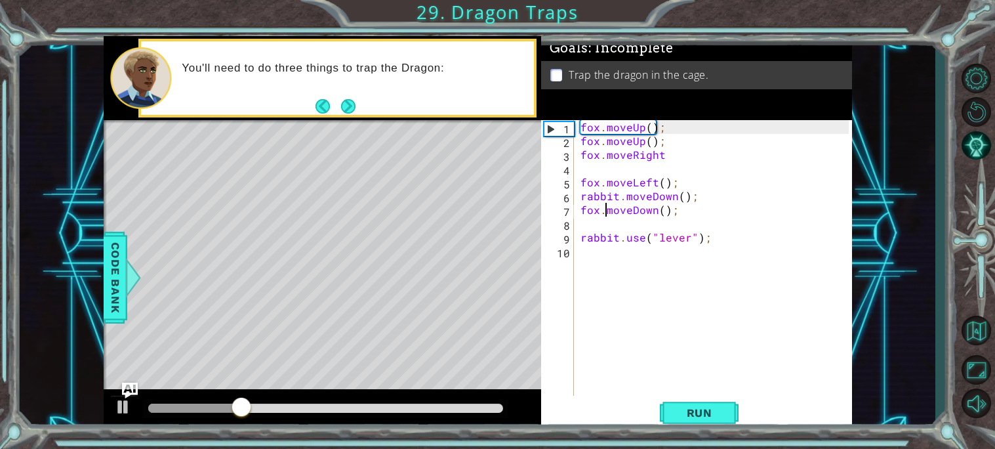
click at [674, 212] on div "fox . moveUp ( ) ; fox . moveUp ( ) ; fox . moveRight fox . moveLeft ( ) ; rabb…" at bounding box center [716, 271] width 277 height 303
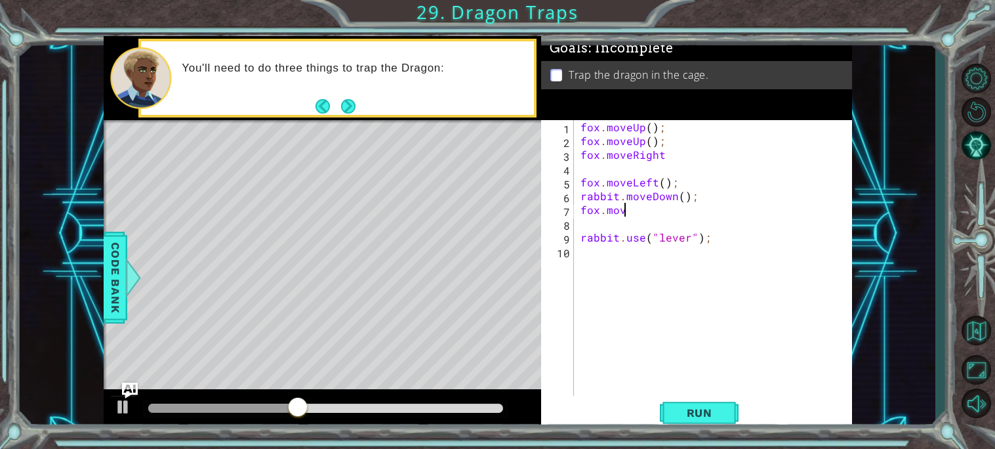
scroll to position [0, 0]
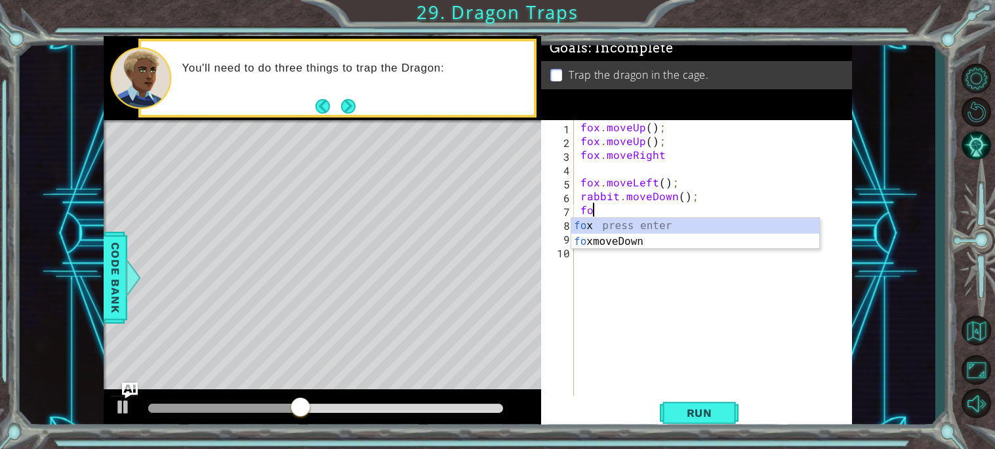
type textarea "f"
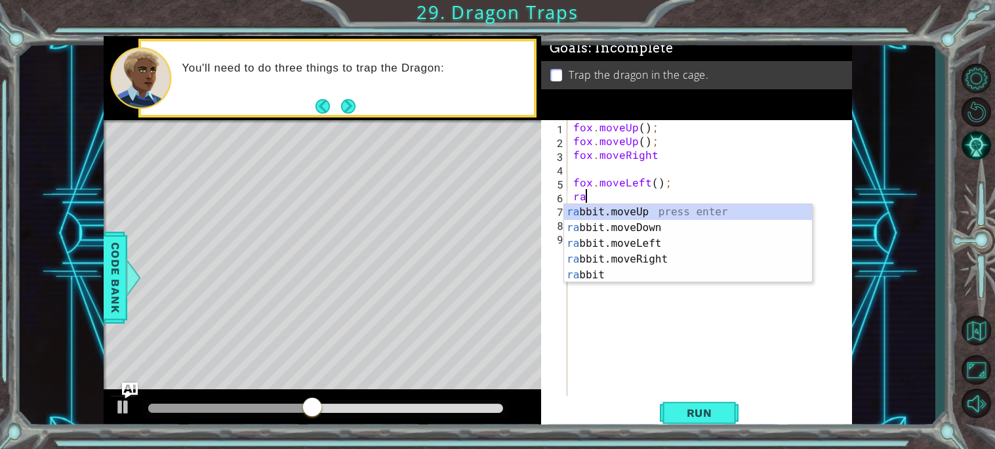
type textarea "r"
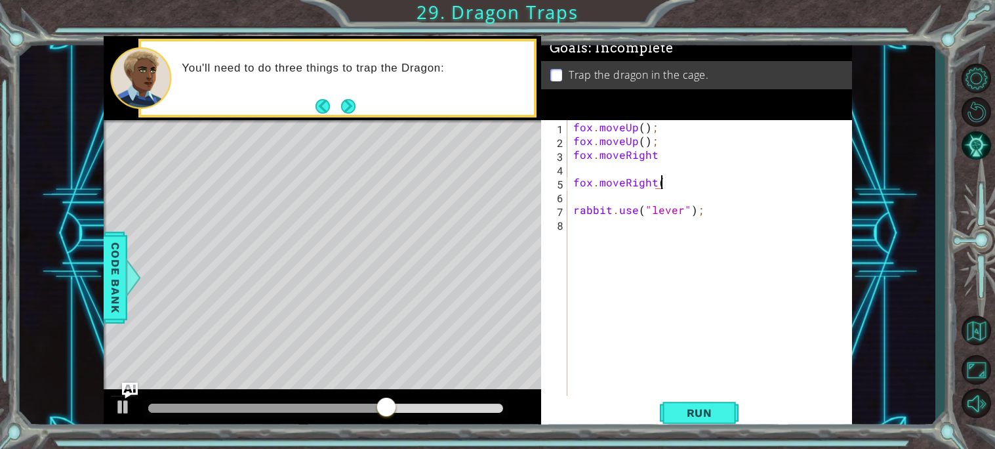
scroll to position [0, 5]
type textarea "fox.moveRight();"
click at [715, 414] on span "Run" at bounding box center [699, 412] width 52 height 13
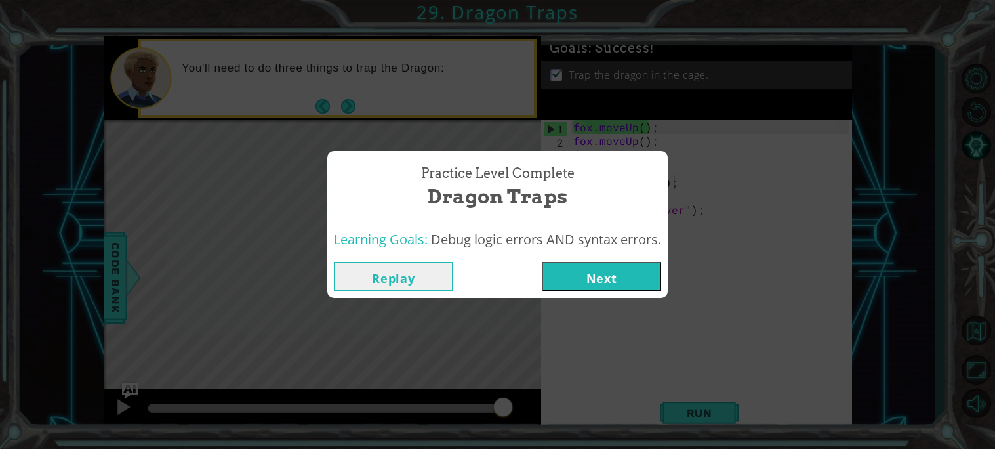
click at [592, 275] on button "Next" at bounding box center [601, 277] width 119 height 30
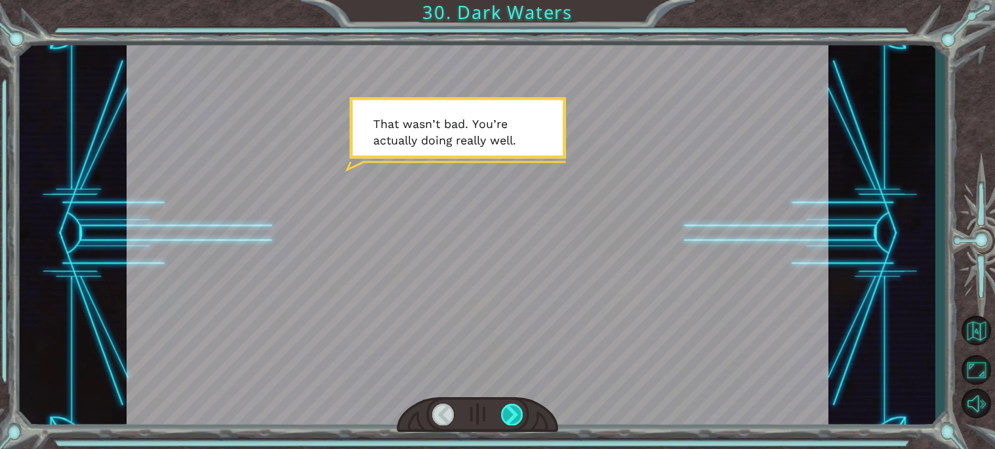
click at [510, 409] on div at bounding box center [512, 414] width 22 height 22
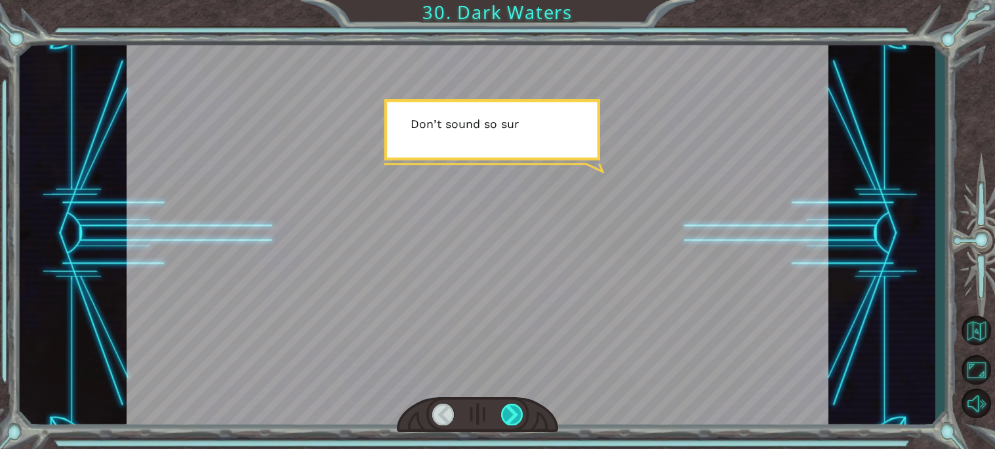
click at [510, 409] on div at bounding box center [512, 414] width 22 height 22
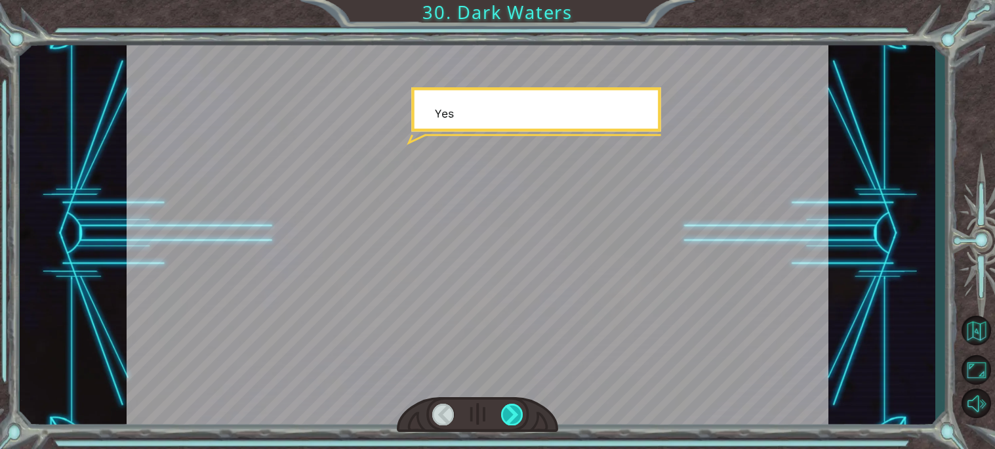
click at [510, 409] on div at bounding box center [512, 414] width 22 height 22
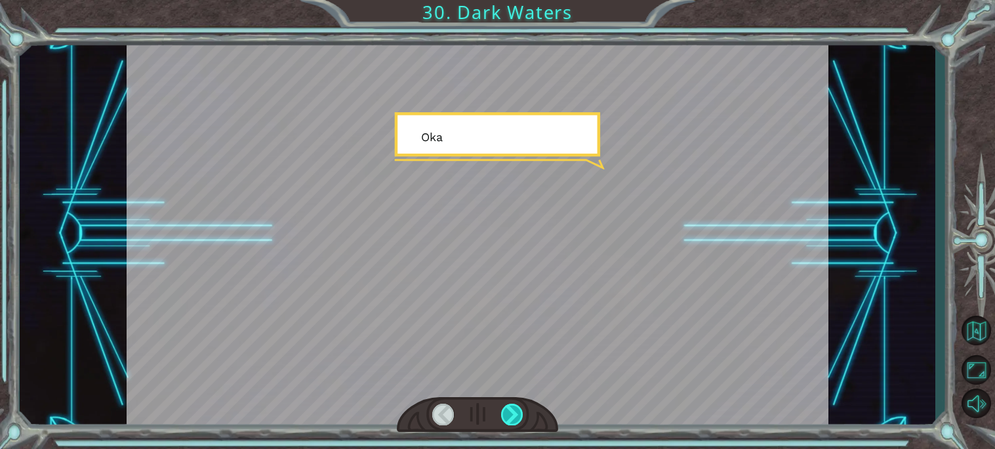
click at [510, 409] on div at bounding box center [512, 414] width 22 height 22
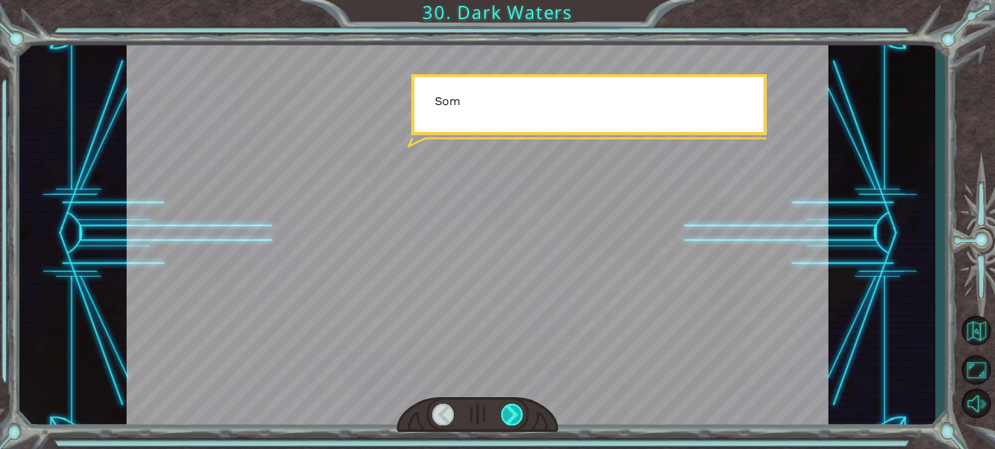
click at [510, 409] on div at bounding box center [512, 414] width 22 height 22
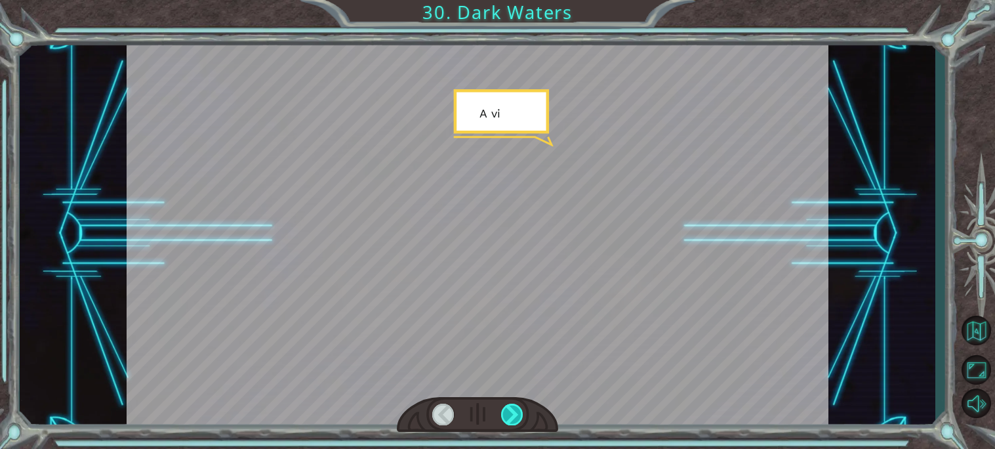
click at [510, 408] on div at bounding box center [512, 414] width 22 height 22
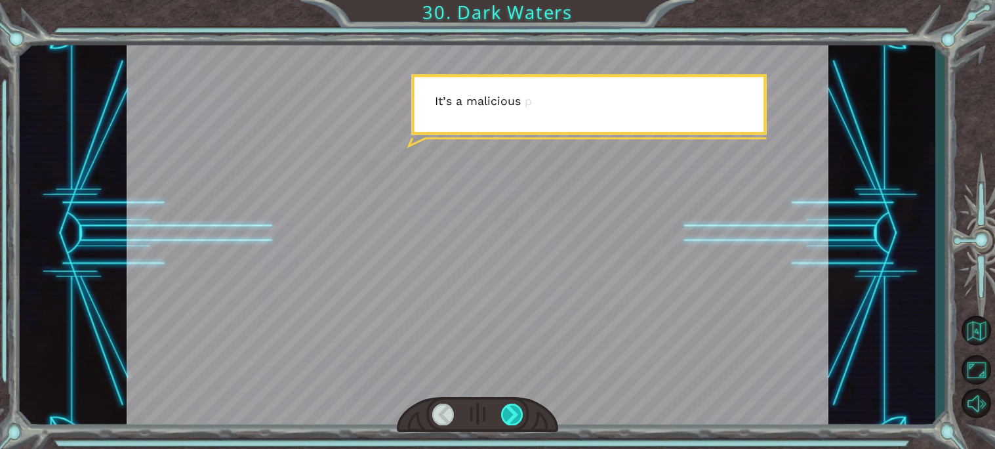
click at [510, 408] on div at bounding box center [512, 414] width 22 height 22
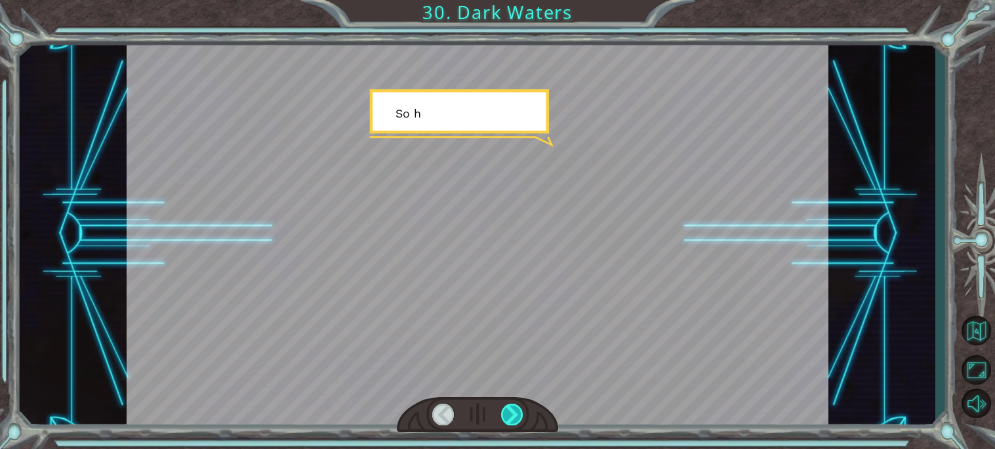
click at [510, 408] on div at bounding box center [512, 414] width 22 height 22
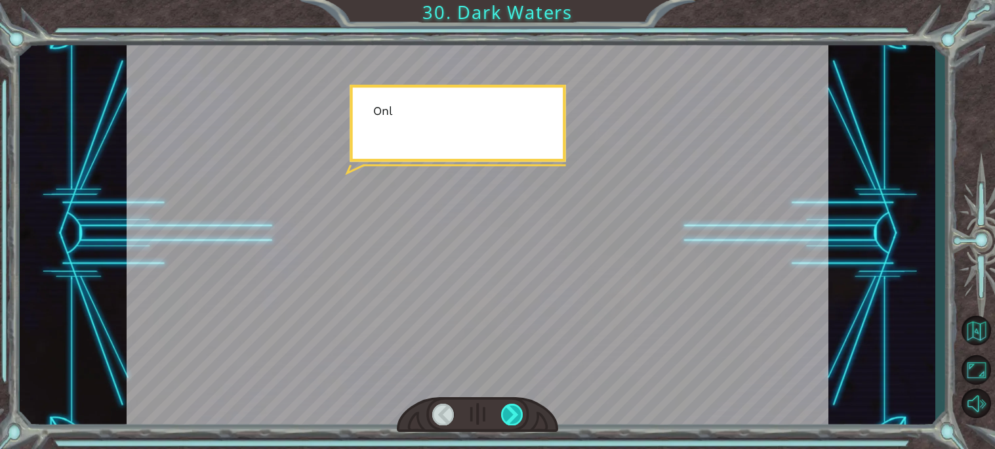
click at [510, 408] on div at bounding box center [512, 414] width 22 height 22
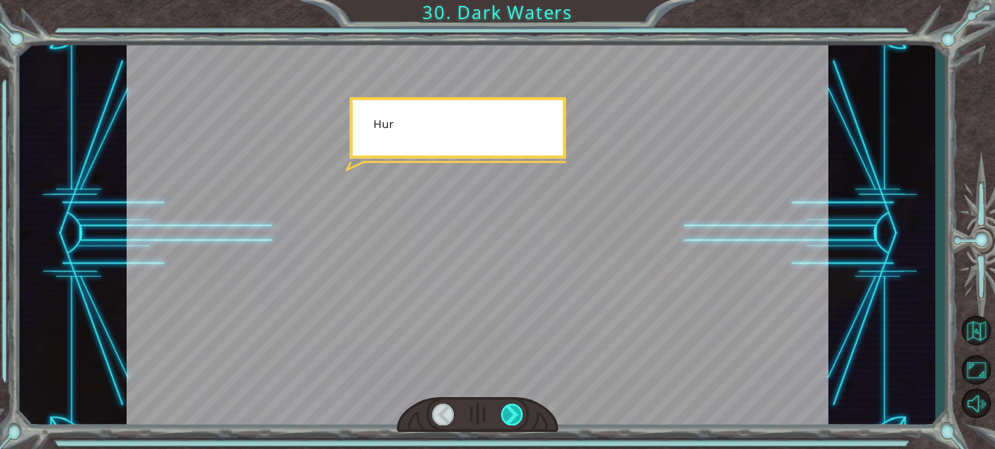
click at [510, 408] on div at bounding box center [512, 414] width 22 height 22
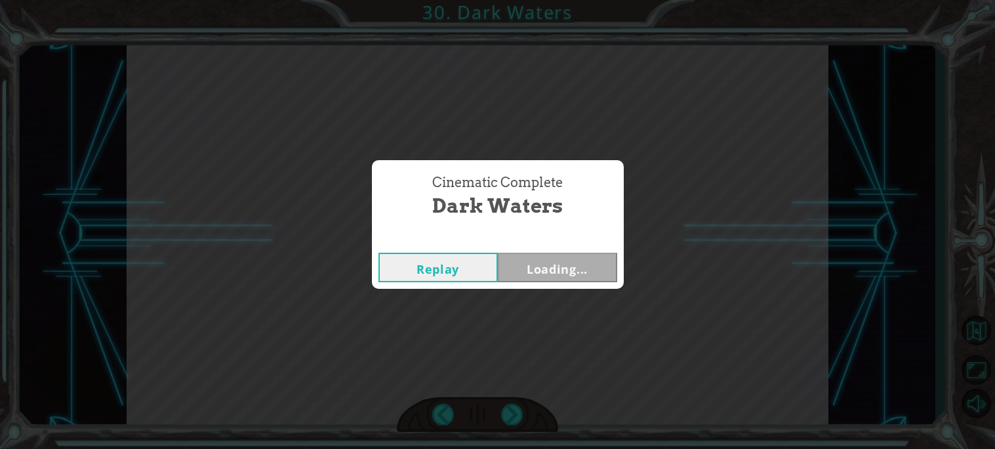
click at [510, 409] on div "Cinematic Complete Dark Waters Replay Loading..." at bounding box center [497, 224] width 995 height 449
click at [510, 409] on div "Cinematic Complete Dark Waters Replay Next" at bounding box center [497, 224] width 995 height 449
click at [555, 252] on button "Next" at bounding box center [557, 267] width 119 height 30
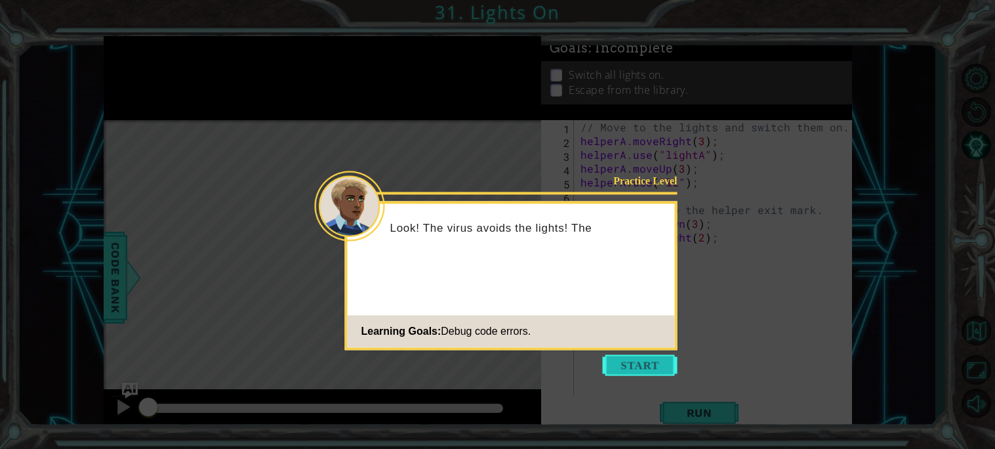
click at [666, 365] on button "Start" at bounding box center [640, 364] width 75 height 21
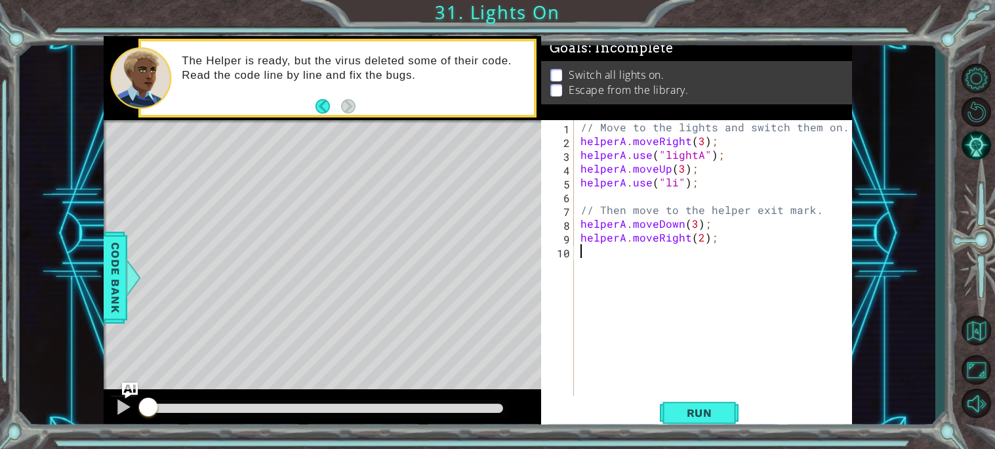
click at [705, 392] on div "// Move to the lights and switch them on. helperA . moveRight ( 3 ) ; helperA .…" at bounding box center [716, 271] width 277 height 303
click at [706, 408] on span "Run" at bounding box center [699, 412] width 52 height 13
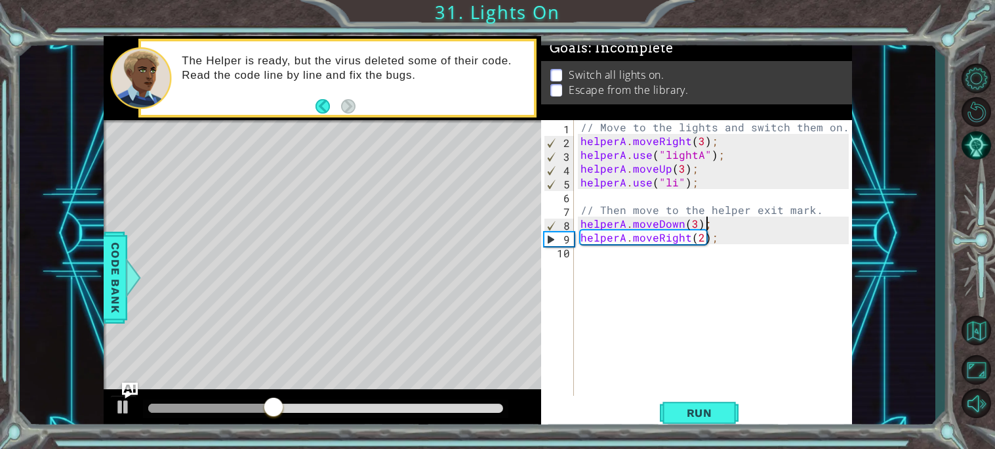
click at [718, 221] on div "// Move to the lights and switch them on. helperA . moveRight ( 3 ) ; helperA .…" at bounding box center [716, 271] width 277 height 303
type textarea "helperA.moveDown(3);"
click at [716, 218] on div "// Move to the lights and switch them on. helperA . moveRight ( 3 ) ; helperA .…" at bounding box center [716, 271] width 277 height 303
click at [645, 196] on div "// Move to the lights and switch them on. helperA . moveRight ( 3 ) ; helperA .…" at bounding box center [716, 271] width 277 height 303
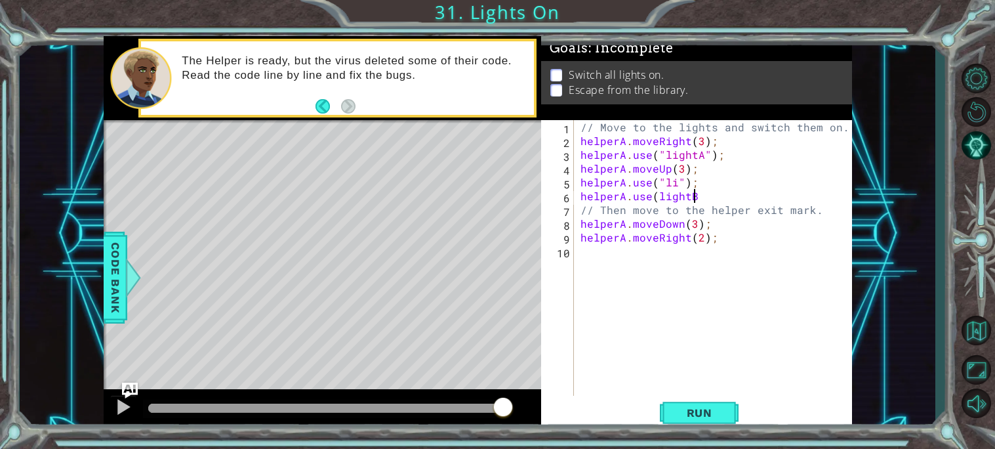
scroll to position [0, 6]
click at [715, 399] on button "Run" at bounding box center [699, 412] width 79 height 31
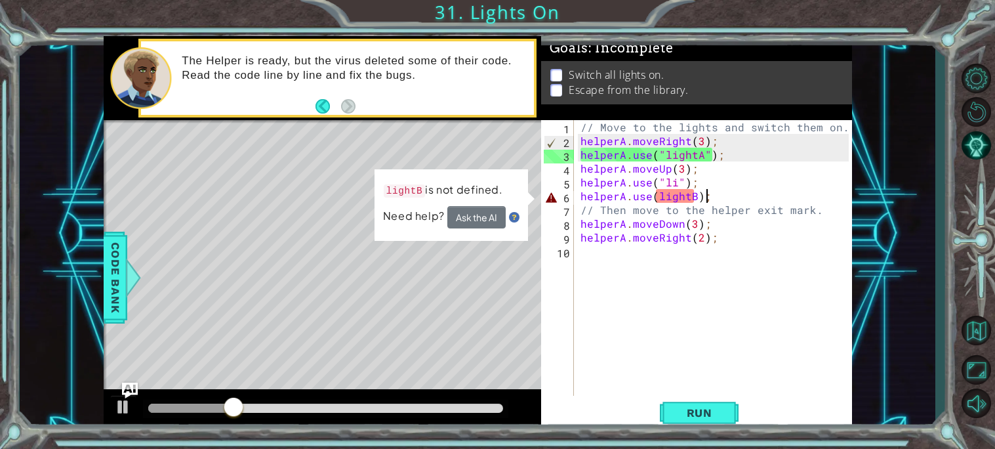
click at [492, 204] on td "lightB is not defined." at bounding box center [443, 193] width 121 height 25
click at [510, 218] on img at bounding box center [514, 217] width 10 height 10
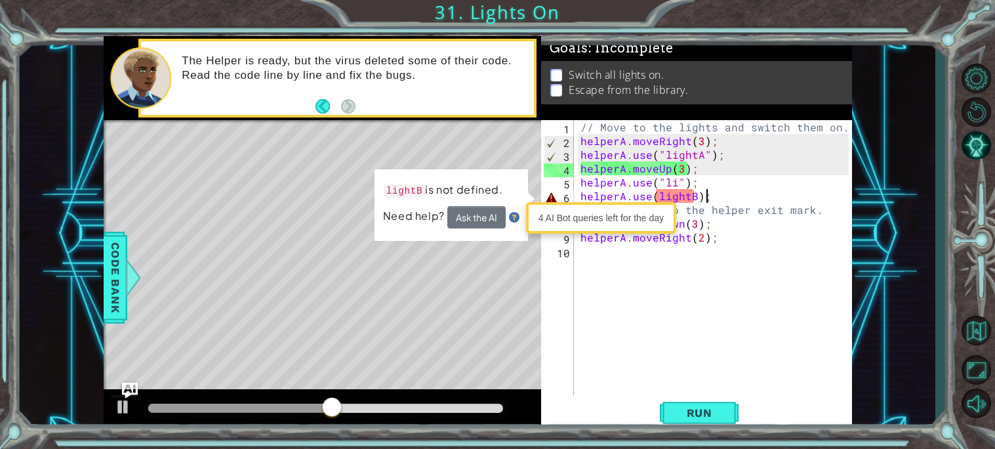
click at [664, 214] on div "4 AI Bot queries left for the day" at bounding box center [601, 217] width 144 height 25
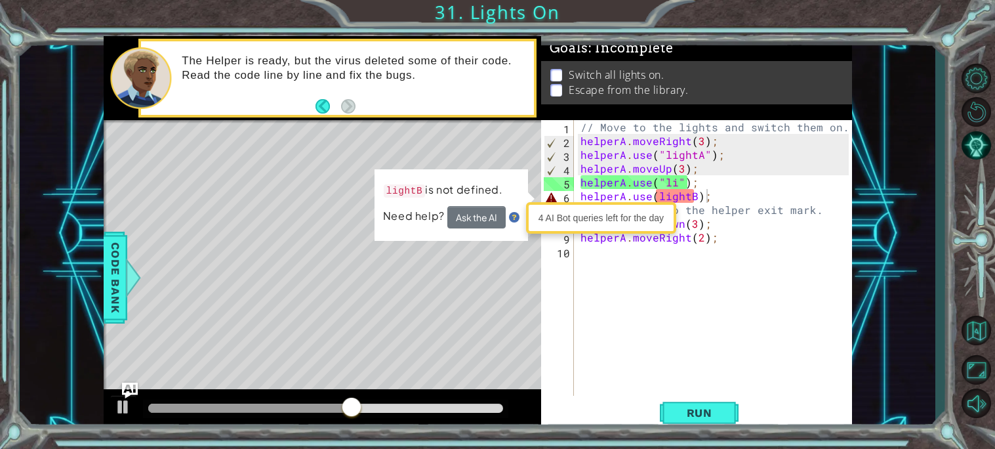
click at [653, 203] on div "4 AI Bot queries left for the day" at bounding box center [601, 217] width 150 height 31
click at [622, 193] on div "// Move to the lights and switch them on. helperA . moveRight ( 3 ) ; helperA .…" at bounding box center [716, 271] width 277 height 303
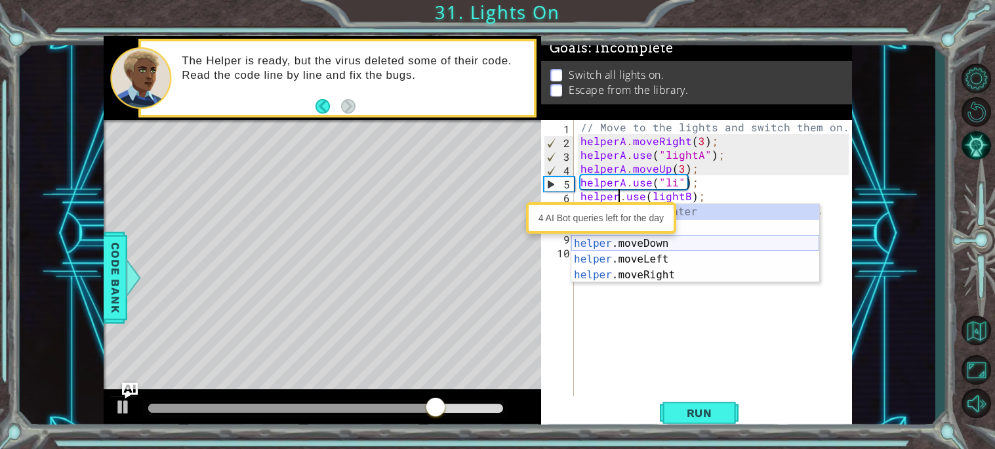
scroll to position [0, 2]
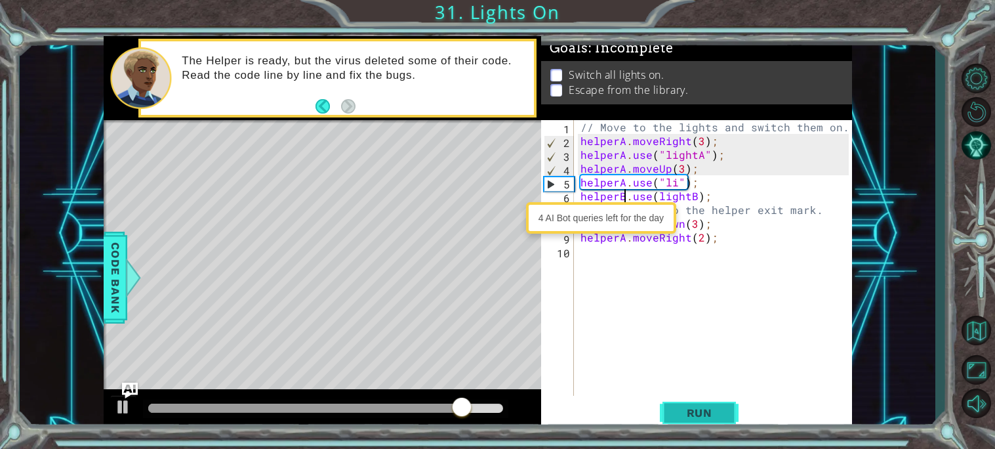
click at [725, 413] on button "Run" at bounding box center [699, 412] width 79 height 31
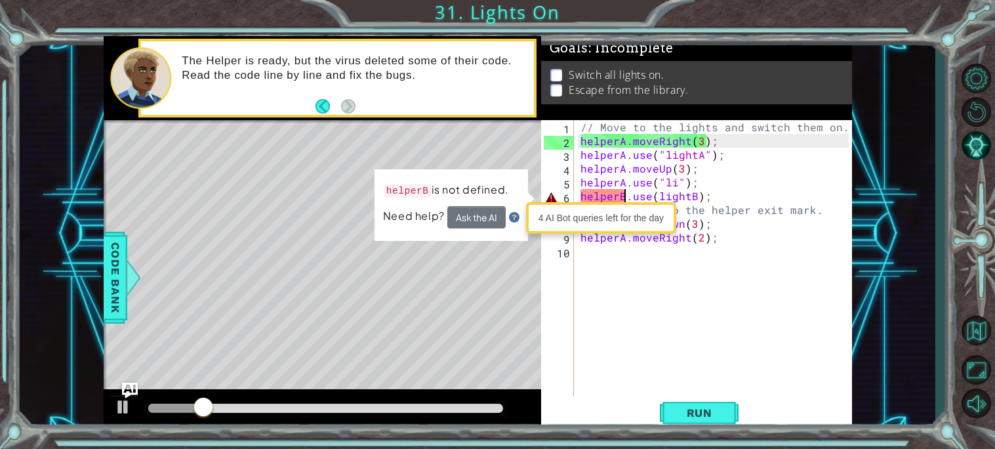
click at [705, 197] on div "// Move to the lights and switch them on. helperA . moveRight ( 3 ) ; helperA .…" at bounding box center [716, 271] width 277 height 303
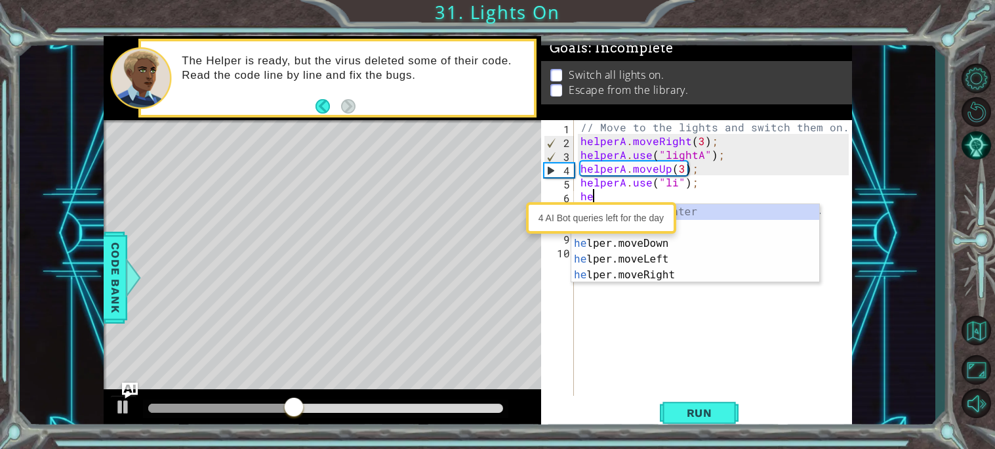
scroll to position [0, 0]
type textarea "h"
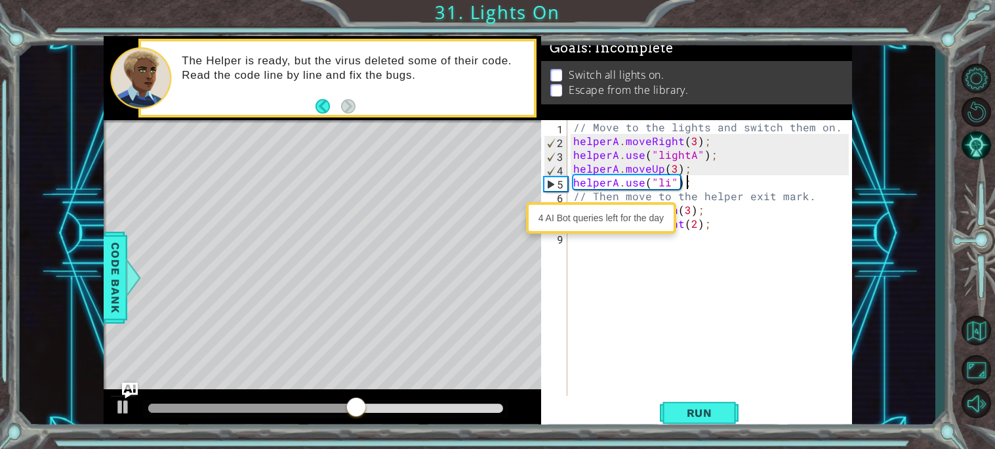
click at [671, 185] on div "// Move to the lights and switch them on. helperA . moveRight ( 3 ) ; helperA .…" at bounding box center [713, 271] width 284 height 303
click at [670, 177] on div "// Move to the lights and switch them on. helperA . moveRight ( 3 ) ; helperA .…" at bounding box center [713, 271] width 284 height 303
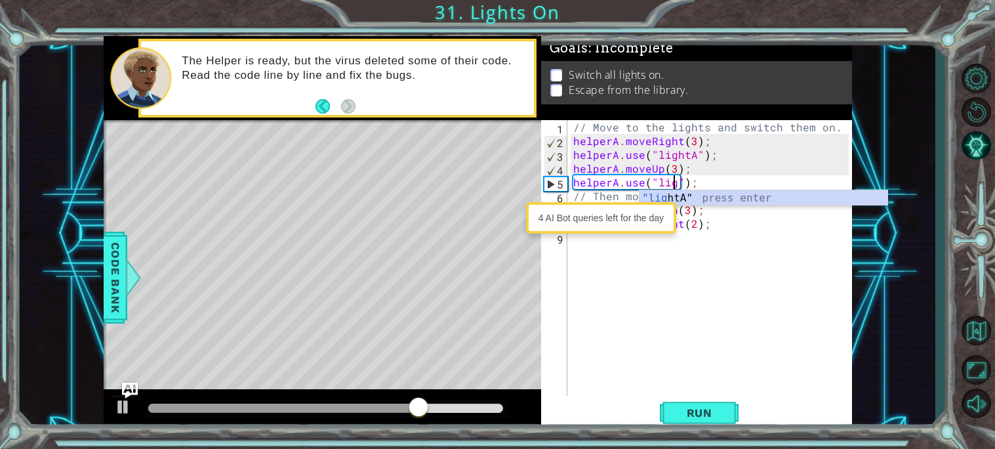
scroll to position [0, 7]
click at [693, 198] on div ""light A" press enter" at bounding box center [763, 213] width 248 height 47
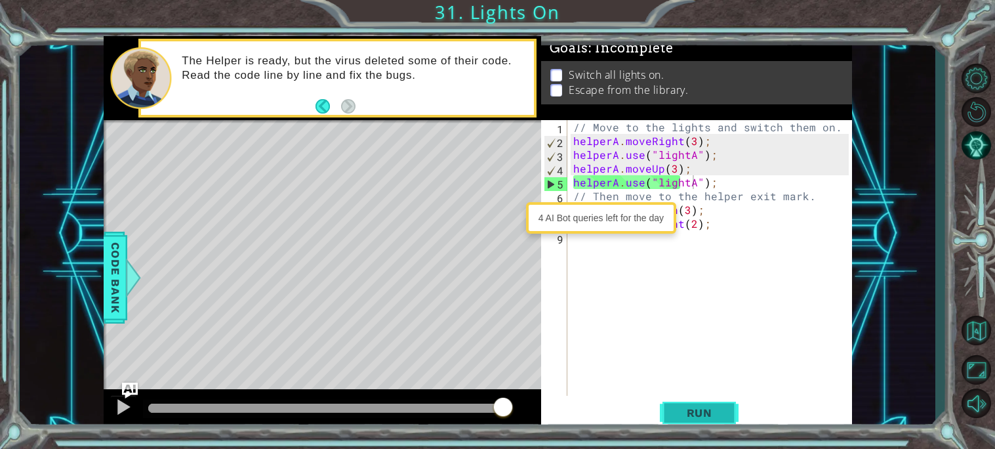
click at [704, 409] on span "Run" at bounding box center [699, 412] width 52 height 13
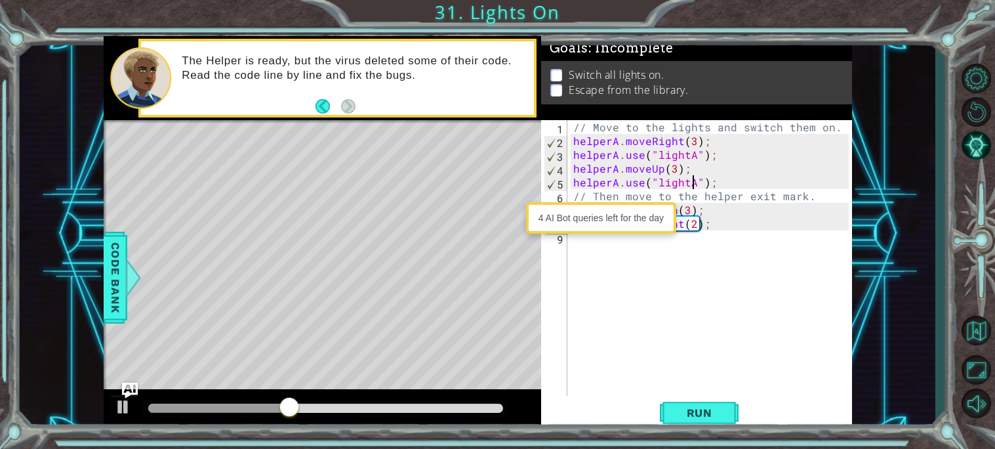
click at [715, 216] on div "// Move to the lights and switch them on. helperA . moveRight ( 3 ) ; helperA .…" at bounding box center [713, 271] width 284 height 303
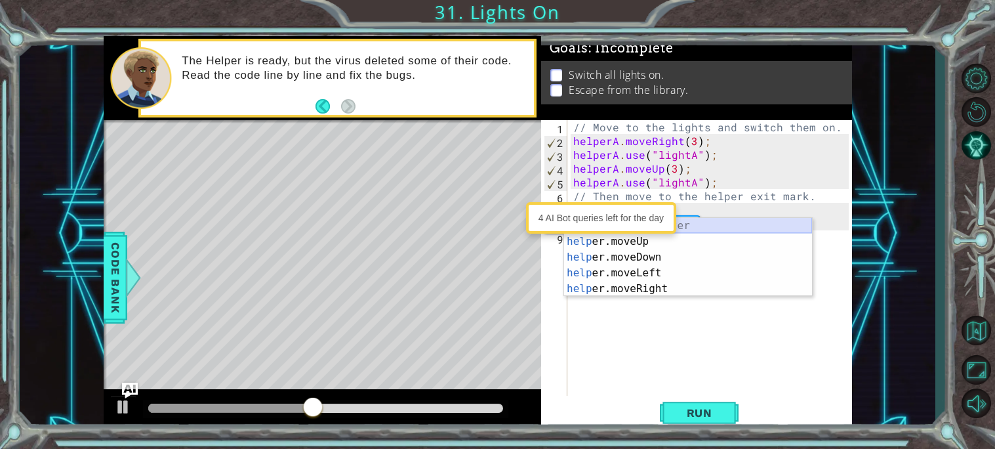
type textarea "h"
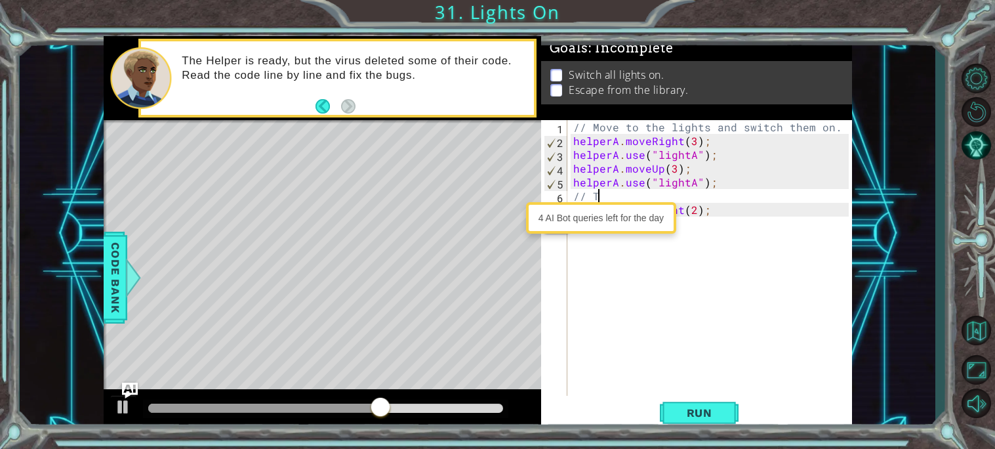
type textarea "/"
type textarea "helperA.use("lightA");"
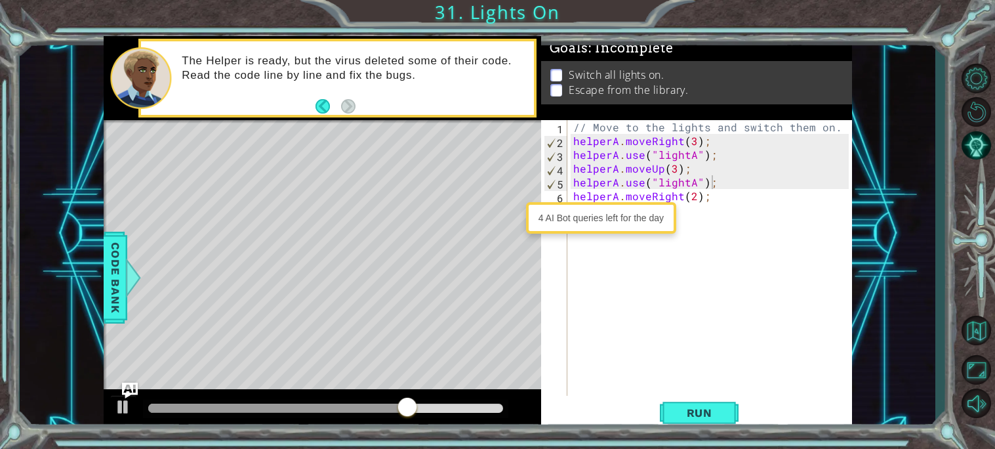
click at [654, 218] on div "4 AI Bot queries left for the day" at bounding box center [601, 217] width 144 height 25
click at [709, 423] on button "Run" at bounding box center [699, 412] width 79 height 31
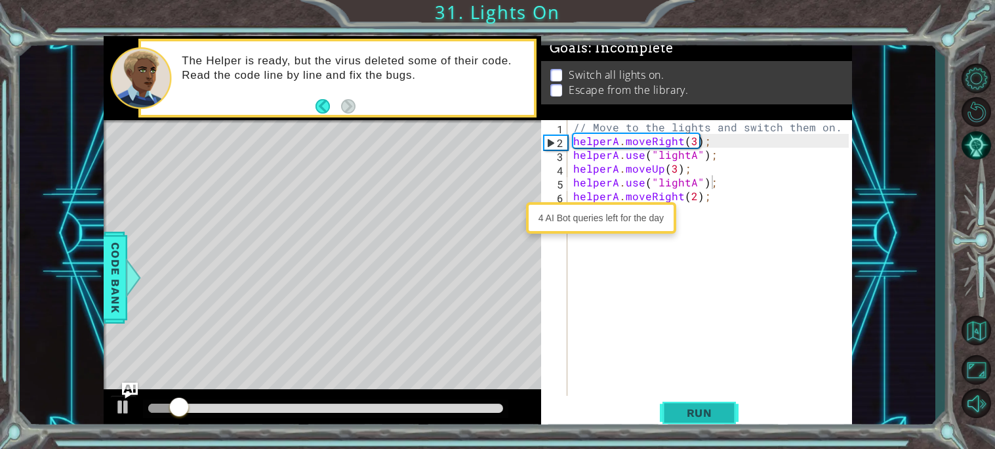
click at [706, 413] on span "Run" at bounding box center [699, 412] width 52 height 13
click at [573, 207] on div "4 AI Bot queries left for the day" at bounding box center [601, 217] width 144 height 25
click at [622, 238] on div "// Move to the lights and switch them on. helperA . moveRight ( 3 ) ; helperA .…" at bounding box center [713, 271] width 284 height 303
click at [653, 229] on div "4 AI Bot queries left for the day" at bounding box center [601, 217] width 144 height 25
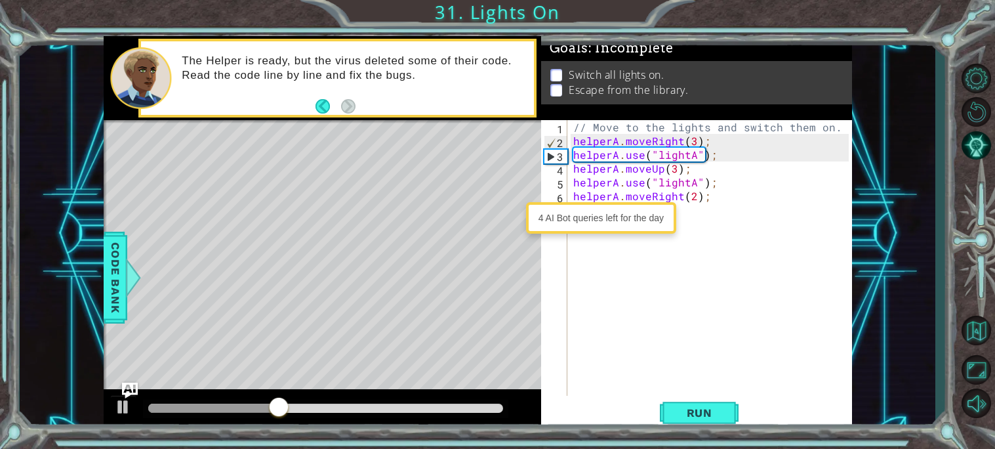
click at [723, 203] on div "// Move to the lights and switch them on. helperA . moveRight ( 3 ) ; helperA .…" at bounding box center [713, 271] width 284 height 303
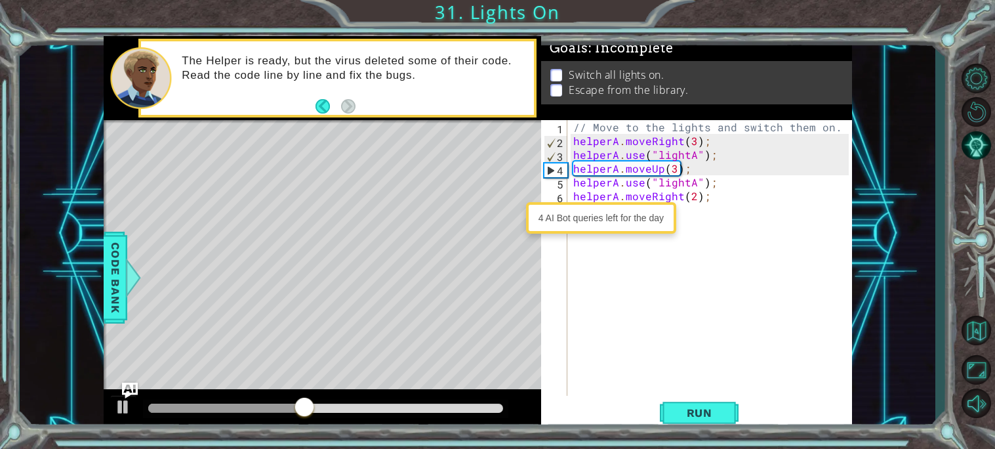
click at [722, 205] on div "// Move to the lights and switch them on. helperA . moveRight ( 3 ) ; helperA .…" at bounding box center [713, 271] width 284 height 303
click at [732, 196] on div "// Move to the lights and switch them on. helperA . moveRight ( 3 ) ; helperA .…" at bounding box center [713, 271] width 284 height 303
type textarea "helperA.moveRight(2);"
click at [690, 239] on div "// Move to the lights and switch them on. helperA . moveRight ( 3 ) ; helperA .…" at bounding box center [713, 271] width 284 height 303
click at [713, 416] on span "Run" at bounding box center [699, 412] width 52 height 13
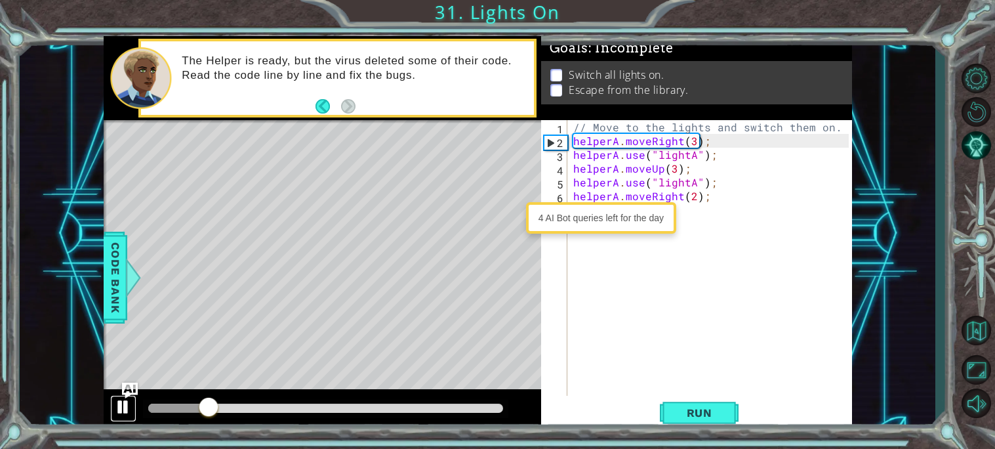
click at [117, 409] on div at bounding box center [123, 406] width 17 height 17
type textarea "b"
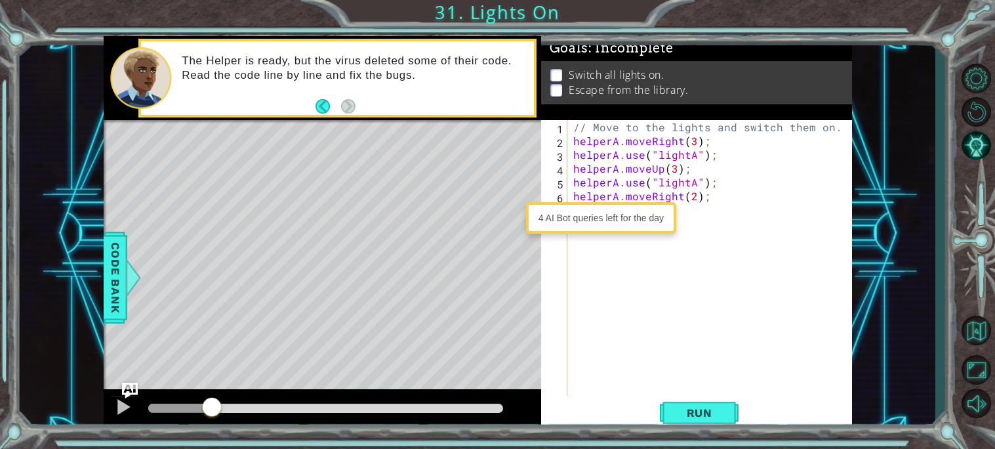
click at [574, 237] on div "// Move to the lights and switch them on. helperA . moveRight ( 3 ) ; helperA .…" at bounding box center [713, 271] width 284 height 303
click at [542, 215] on div "4 AI Bot queries left for the day" at bounding box center [601, 217] width 144 height 25
click at [626, 239] on div "// Move to the lights and switch them on. helperA . moveRight ( 3 ) ; helperA .…" at bounding box center [713, 271] width 284 height 303
click at [675, 222] on div "// Move to the lights and switch them on. helperA . moveRight ( 3 ) ; helperA .…" at bounding box center [713, 271] width 284 height 303
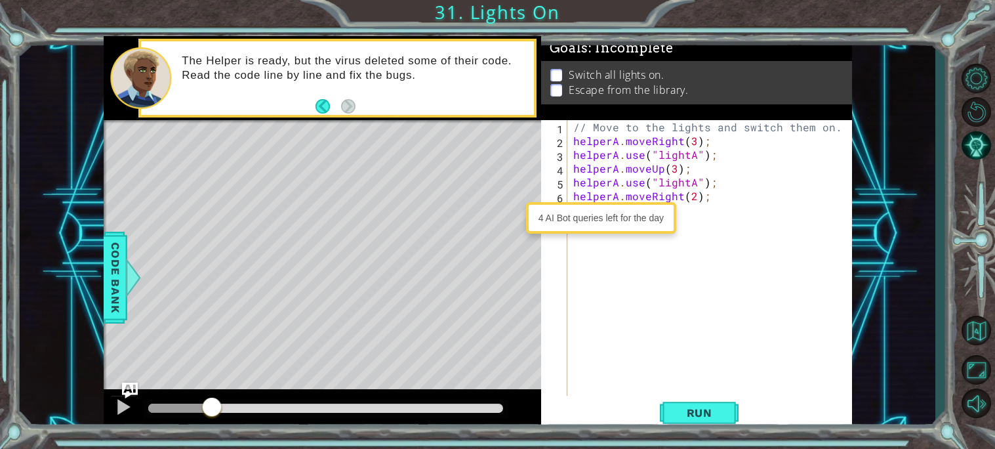
type textarea "n"
click at [127, 279] on div at bounding box center [133, 277] width 16 height 39
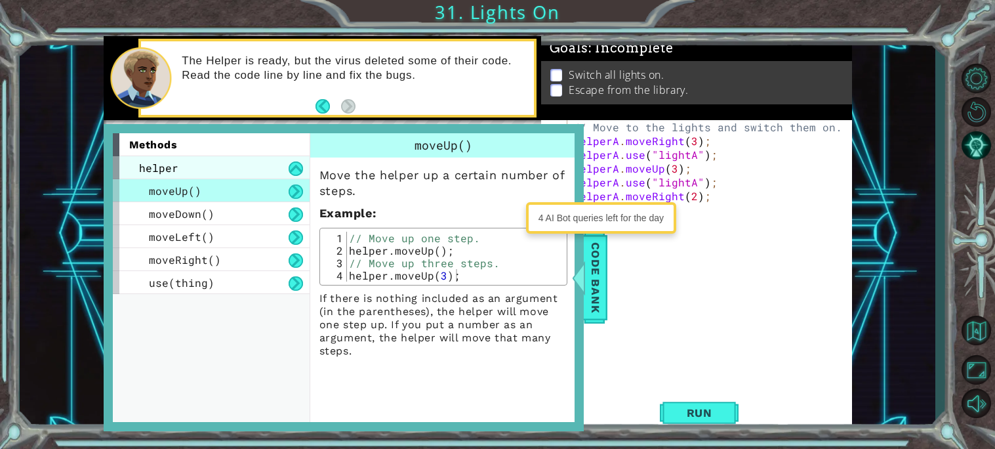
click at [153, 158] on div "helper" at bounding box center [211, 167] width 197 height 23
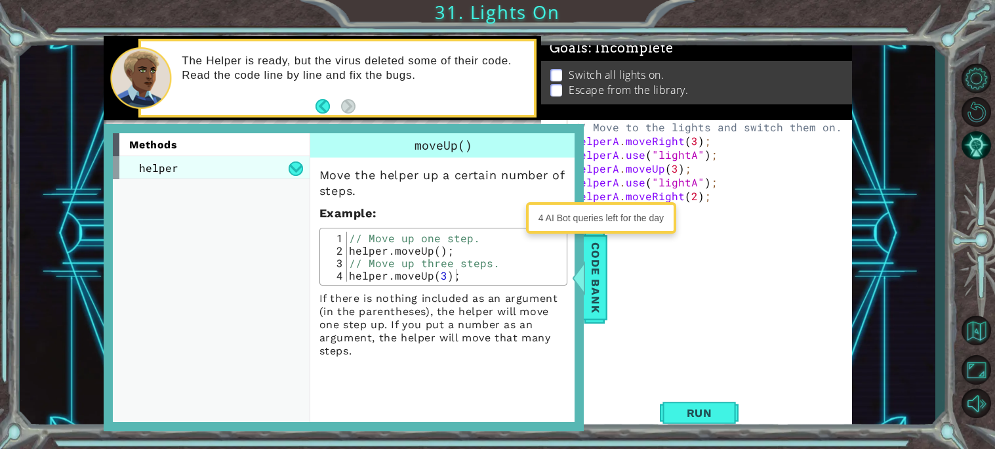
click at [158, 167] on span "helper" at bounding box center [158, 168] width 39 height 14
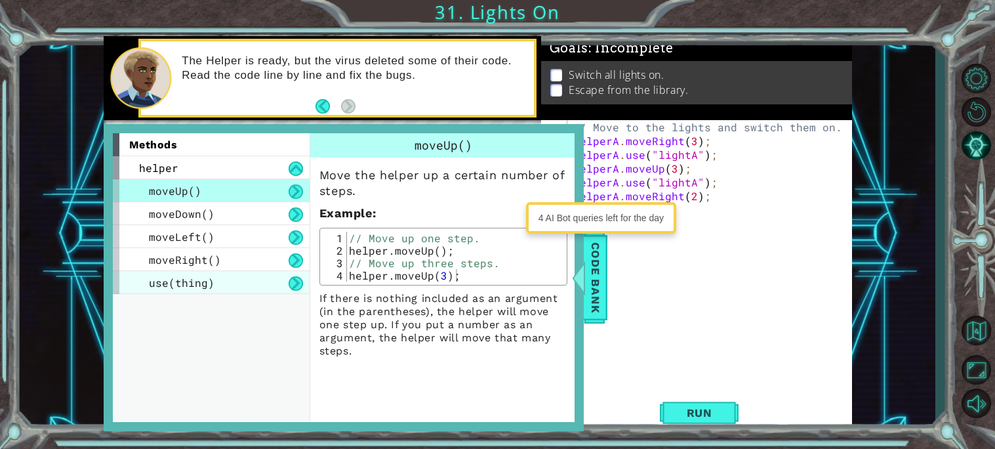
click at [189, 271] on div "use(thing)" at bounding box center [211, 282] width 197 height 23
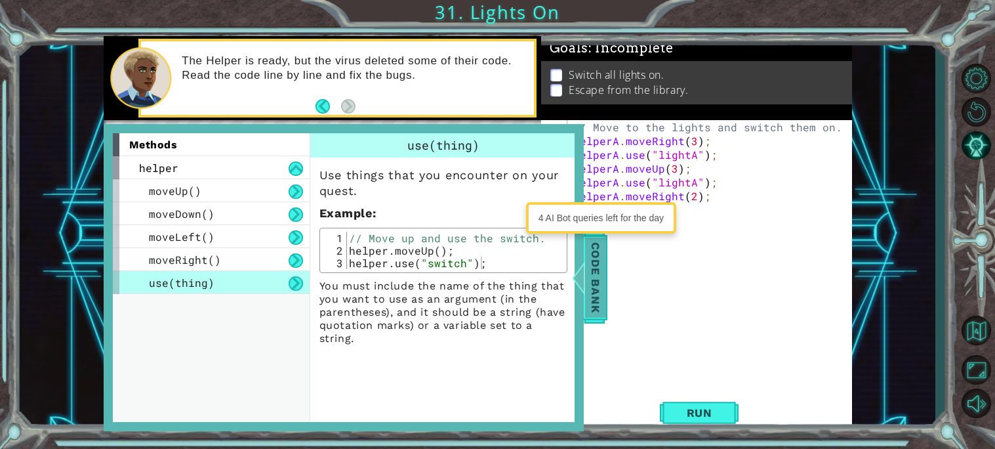
click at [577, 266] on div at bounding box center [578, 277] width 16 height 39
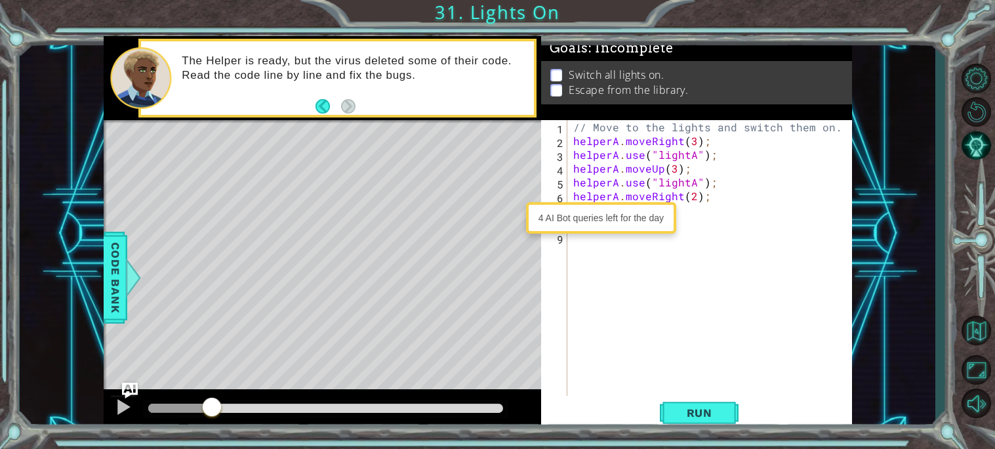
click at [590, 252] on div "// Move to the lights and switch them on. helperA . moveRight ( 3 ) ; helperA .…" at bounding box center [713, 271] width 284 height 303
click at [584, 235] on div "// Move to the lights and switch them on. helperA . moveRight ( 3 ) ; helperA .…" at bounding box center [713, 271] width 284 height 303
click at [574, 214] on div "4 AI Bot queries left for the day" at bounding box center [601, 217] width 144 height 25
click at [605, 254] on div "// Move to the lights and switch them on. helperA . moveRight ( 3 ) ; helperA .…" at bounding box center [713, 271] width 284 height 303
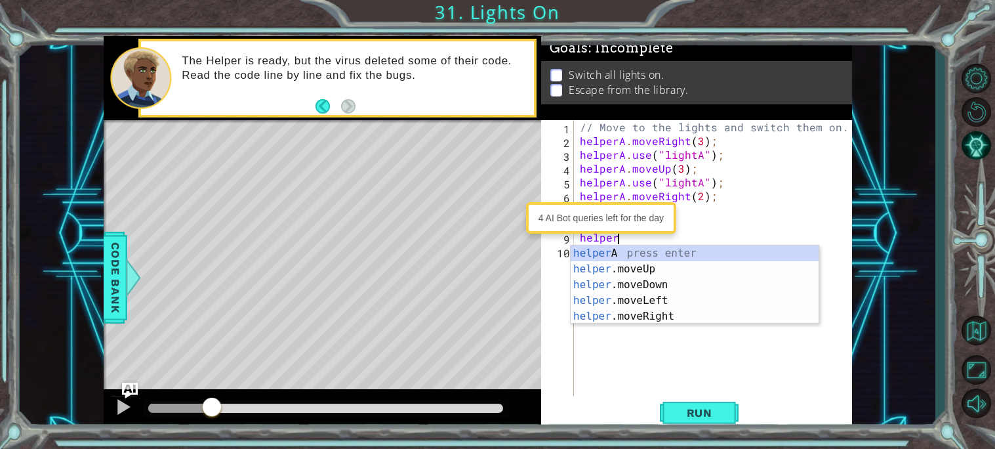
scroll to position [0, 1]
click at [599, 251] on div "helper A press enter helper .moveUp press enter helper .moveDown press enter he…" at bounding box center [695, 300] width 248 height 110
click at [590, 218] on div "4 AI Bot queries left for the day" at bounding box center [601, 217] width 144 height 25
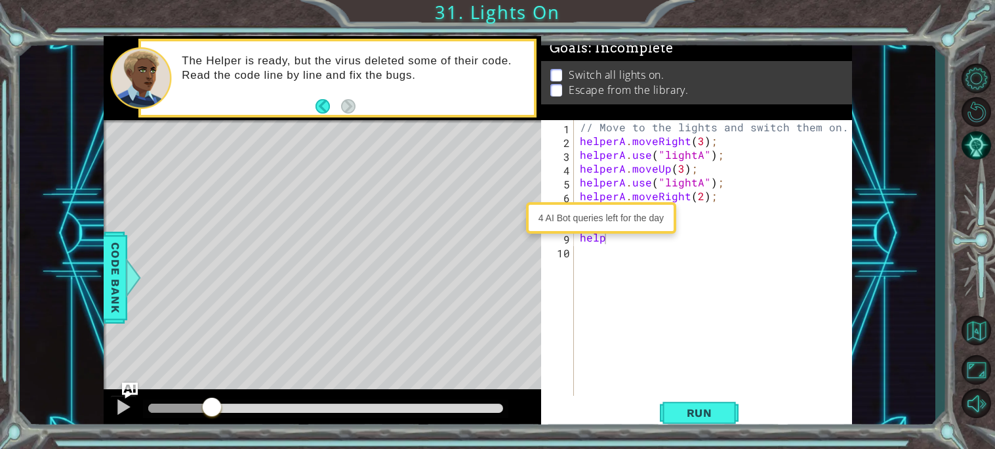
click at [558, 222] on div "4 AI Bot queries left for the day" at bounding box center [601, 217] width 144 height 25
click at [560, 211] on div "4 AI Bot queries left for the day" at bounding box center [601, 217] width 144 height 25
click at [635, 243] on div "// Move to the lights and switch them on. helperA . moveRight ( 3 ) ; helperA .…" at bounding box center [716, 271] width 278 height 303
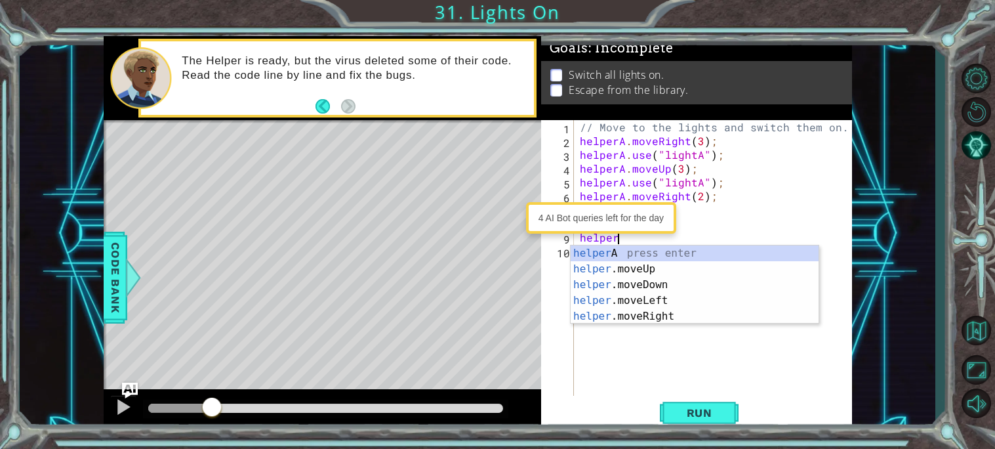
scroll to position [0, 1]
click at [622, 248] on div "helper A press enter helper .moveUp press enter helper .moveDown press enter he…" at bounding box center [695, 300] width 248 height 110
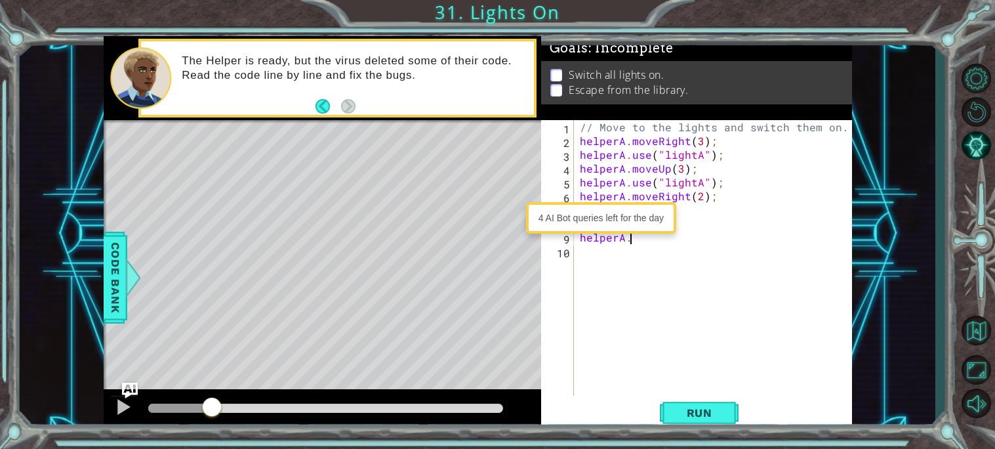
scroll to position [0, 2]
click at [716, 402] on button "Run" at bounding box center [699, 412] width 79 height 31
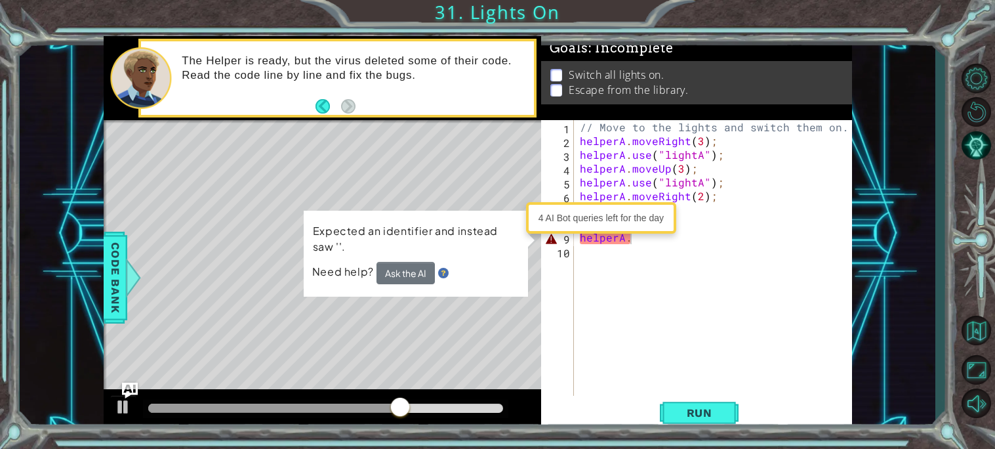
click at [631, 229] on div "4 AI Bot queries left for the day" at bounding box center [601, 217] width 144 height 25
click at [633, 236] on div "// Move to the lights and switch them on. helperA . moveRight ( 3 ) ; helperA .…" at bounding box center [716, 271] width 278 height 303
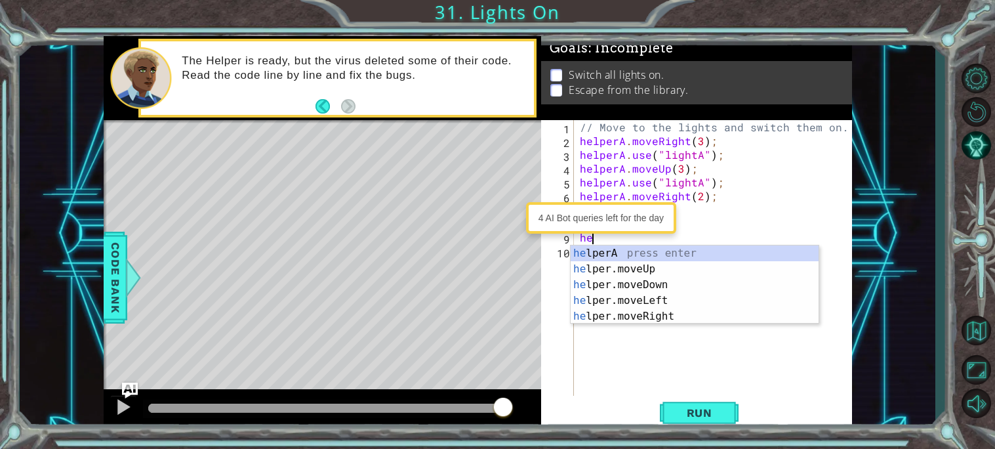
scroll to position [0, 0]
type textarea "h"
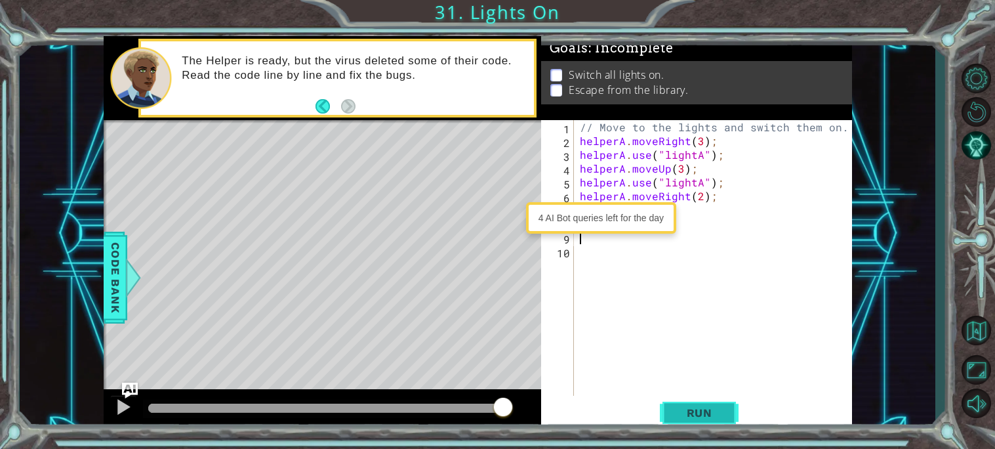
click at [717, 409] on span "Run" at bounding box center [699, 412] width 52 height 13
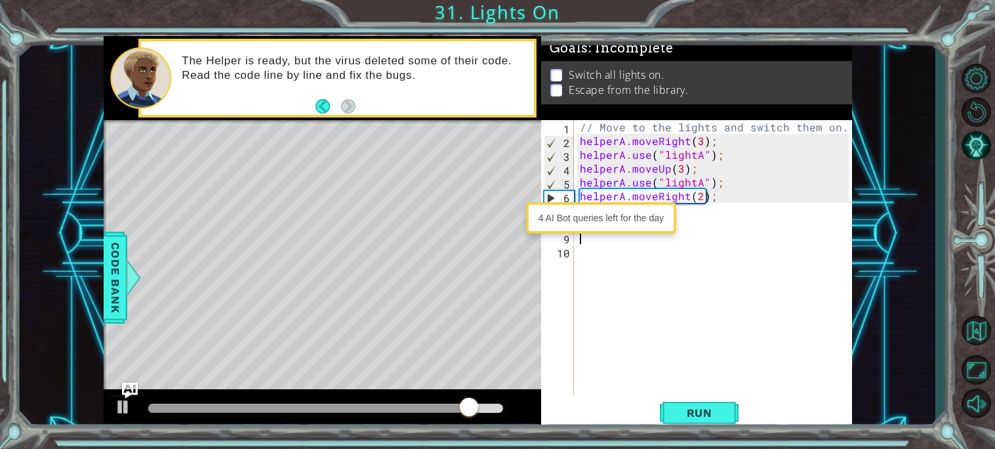
click at [700, 178] on div "// Move to the lights and switch them on. helperA . moveRight ( 3 ) ; helperA .…" at bounding box center [716, 271] width 278 height 303
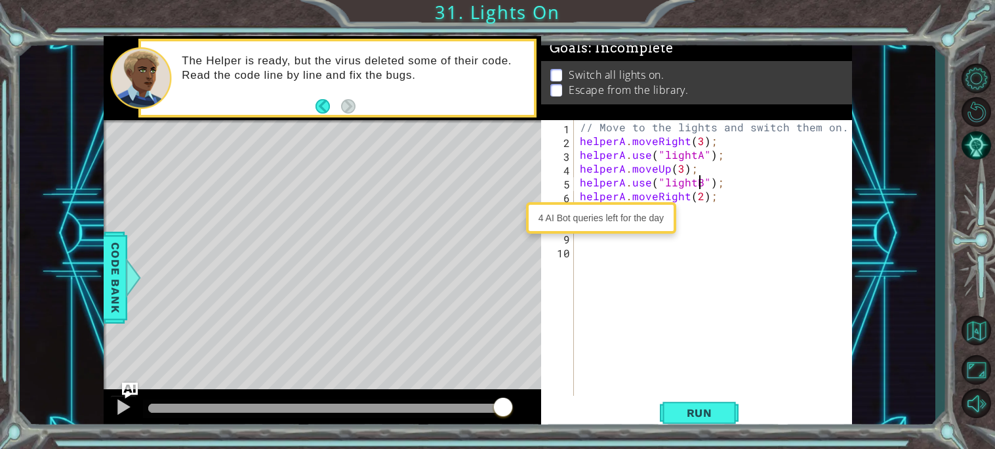
scroll to position [0, 8]
click at [575, 191] on div "helperA.use("lightB"); 1 2 3 4 5 6 7 8 9 10 // Move to the lights and switch th…" at bounding box center [695, 257] width 308 height 275
click at [578, 195] on div "// Move to the lights and switch them on. helperA . moveRight ( 3 ) ; helperA .…" at bounding box center [716, 271] width 278 height 303
type textarea "helperA.moveRight(2);"
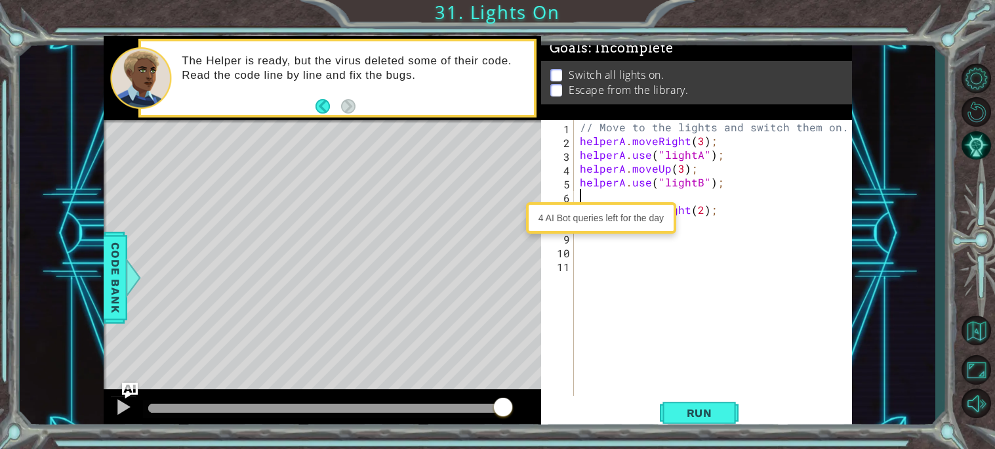
click at [581, 191] on div "// Move to the lights and switch them on. helperA . moveRight ( 3 ) ; helperA .…" at bounding box center [716, 271] width 278 height 303
type textarea "helperA.moveDown()"
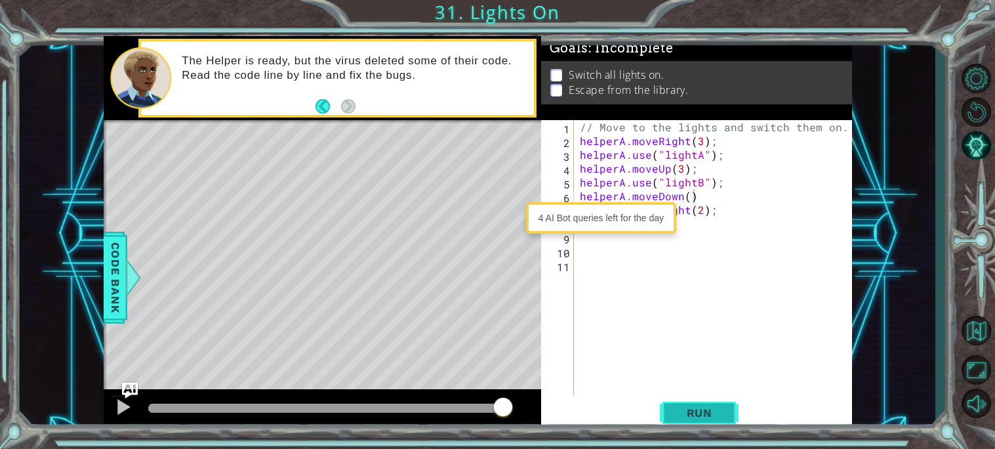
click at [702, 428] on button "Run" at bounding box center [699, 412] width 79 height 31
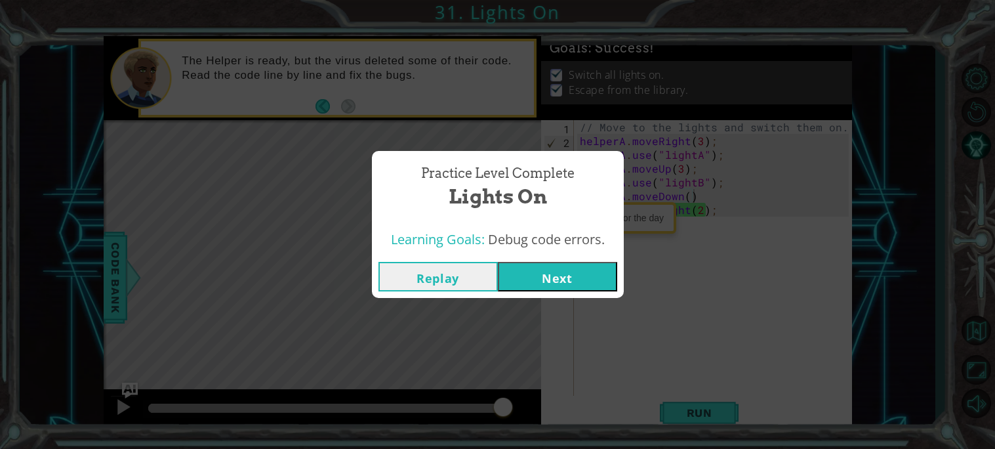
click at [588, 292] on div "Replay Next" at bounding box center [498, 276] width 252 height 43
click at [563, 270] on button "Next" at bounding box center [557, 277] width 119 height 30
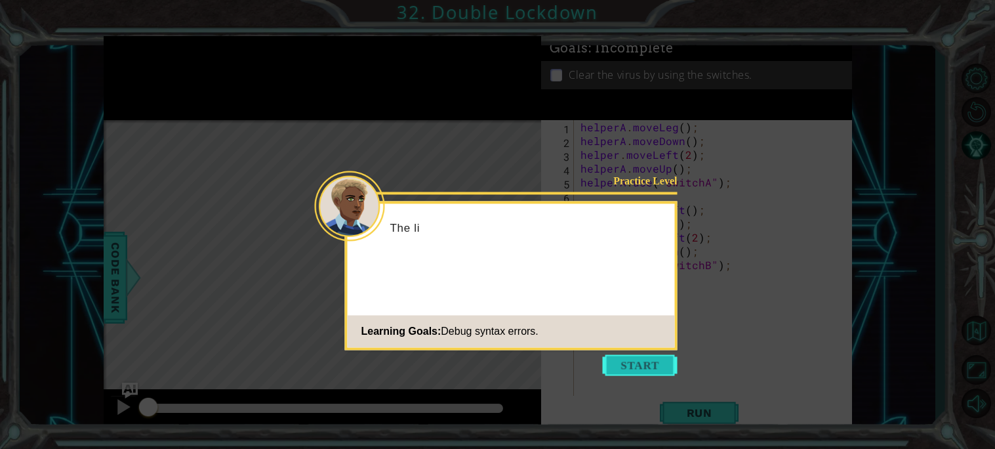
click at [643, 362] on button "Start" at bounding box center [640, 364] width 75 height 21
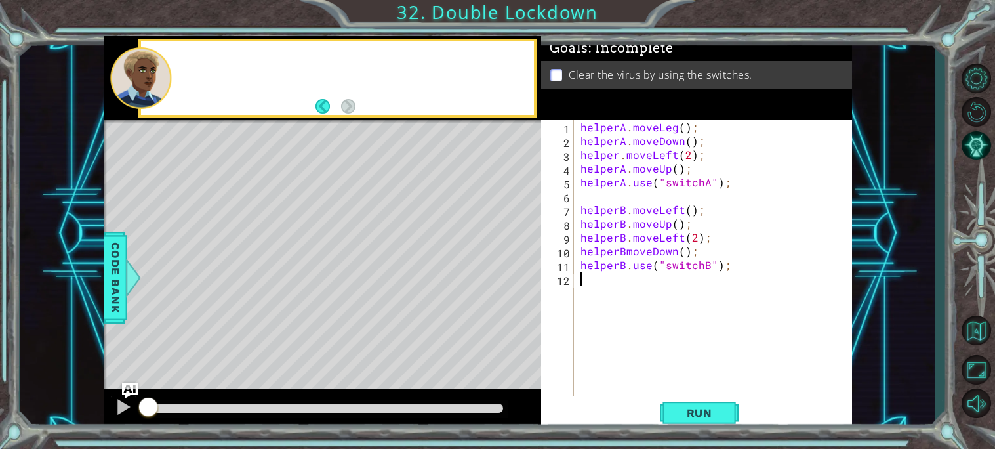
click at [643, 362] on div "helperA . moveLeg ( ) ; helperA . moveDown ( ) ; helper . moveLeft ( 2 ) ; help…" at bounding box center [716, 271] width 277 height 303
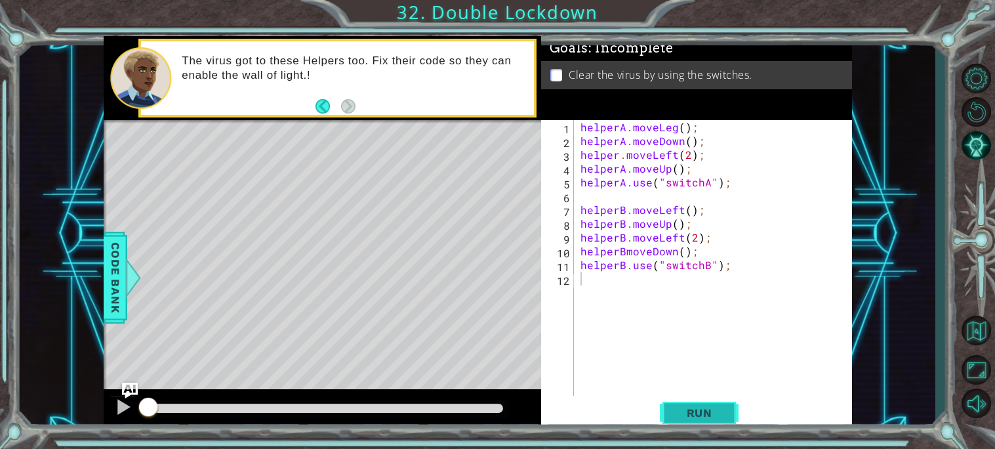
click at [700, 415] on span "Run" at bounding box center [699, 412] width 52 height 13
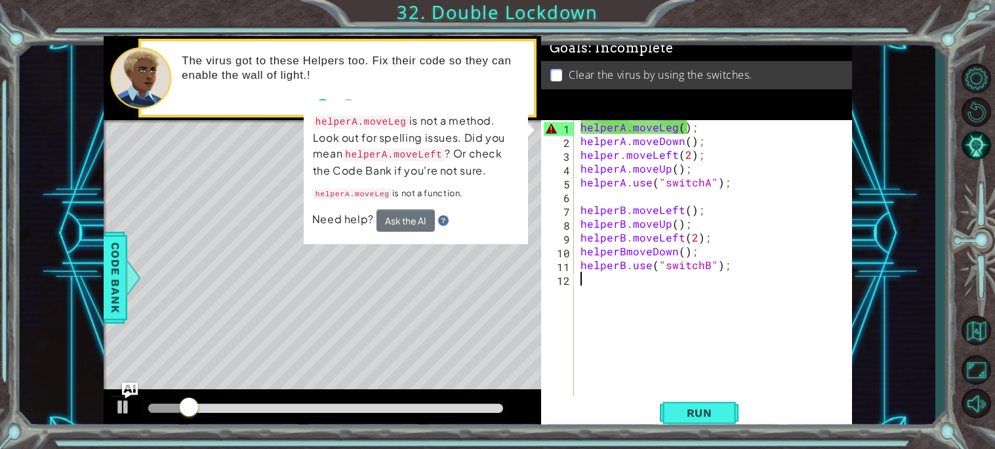
click at [679, 127] on div "helperA . moveLeg ( ) ; helperA . moveDown ( ) ; helper . moveLeft ( 2 ) ; help…" at bounding box center [716, 271] width 277 height 303
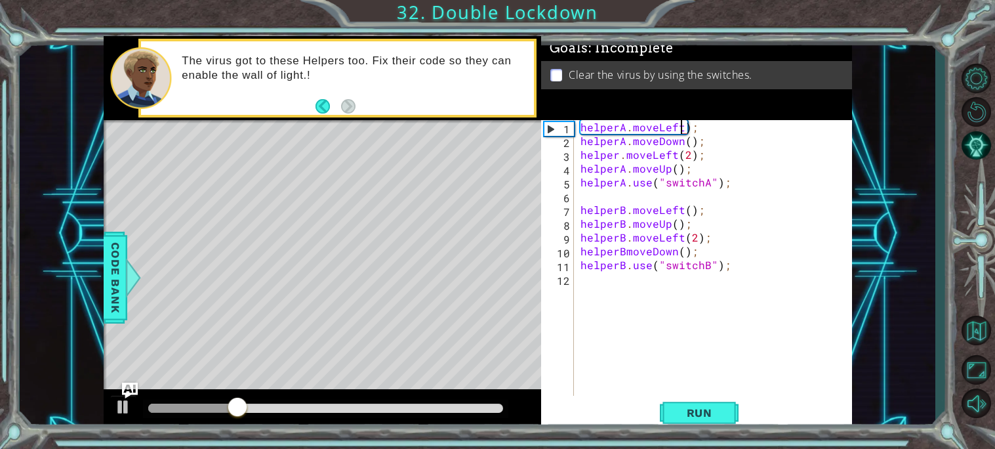
scroll to position [0, 6]
click at [689, 411] on span "Run" at bounding box center [699, 412] width 52 height 13
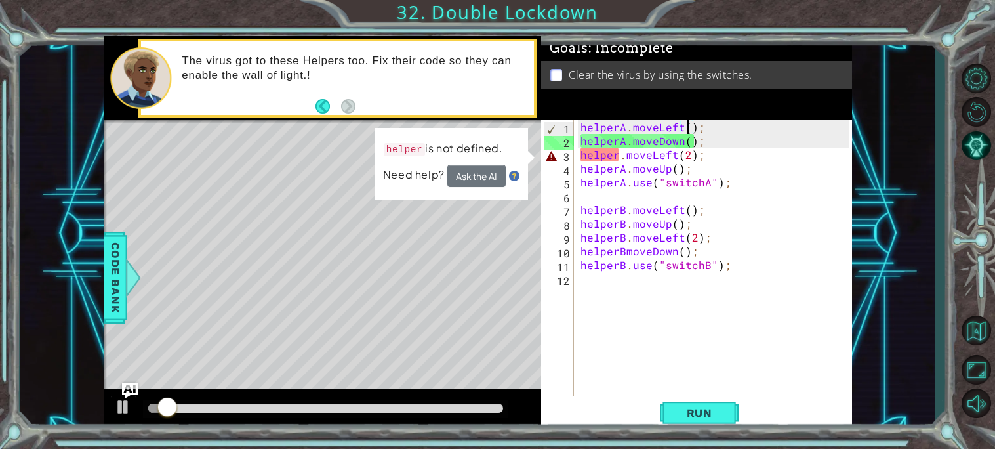
click at [617, 161] on div "helperA . moveLeft ( ) ; helperA . moveDown ( ) ; helper . moveLeft ( 2 ) ; hel…" at bounding box center [716, 271] width 277 height 303
click at [620, 151] on div "helperA . moveLeft ( ) ; helperA . moveDown ( ) ; helper . moveLeft ( 2 ) ; hel…" at bounding box center [716, 271] width 277 height 303
type textarea "helperA.moveLeft(2);"
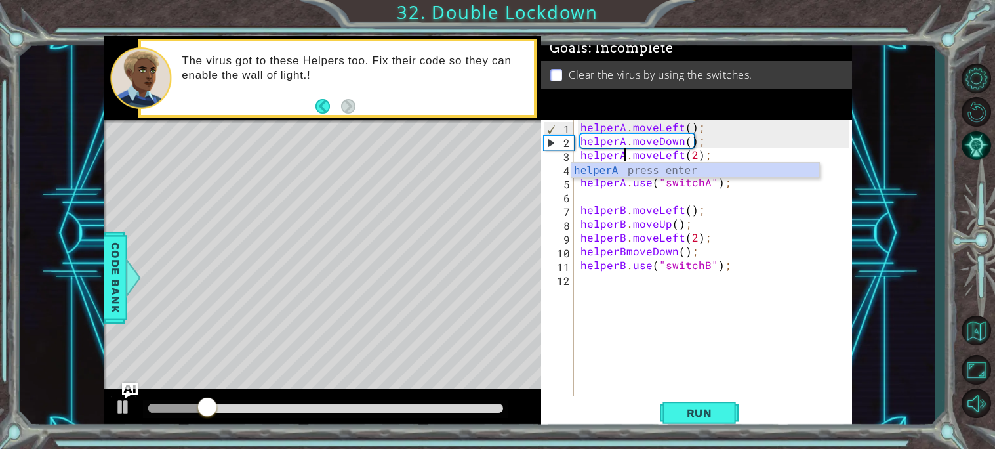
click at [706, 388] on div "helperA . moveLeft ( ) ; helperA . moveDown ( ) ; helperA . moveLeft ( 2 ) ; he…" at bounding box center [716, 271] width 277 height 303
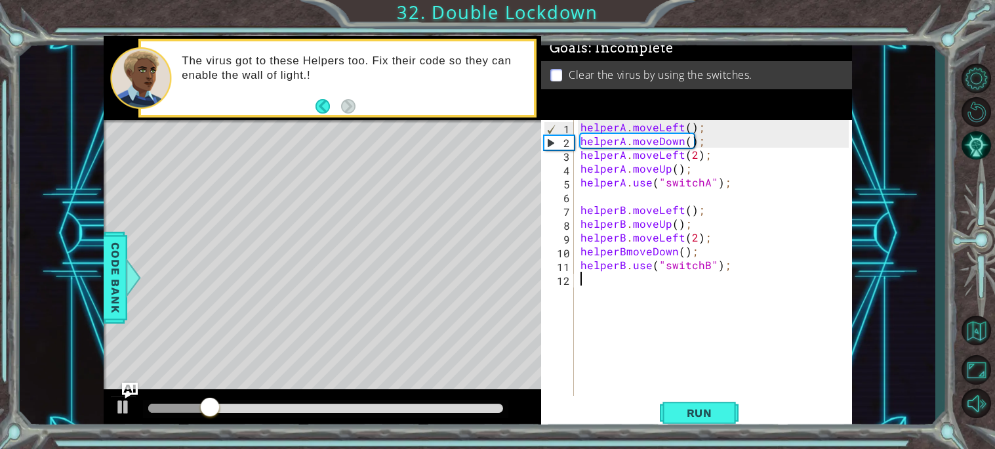
scroll to position [0, 0]
click at [705, 406] on span "Run" at bounding box center [699, 412] width 52 height 13
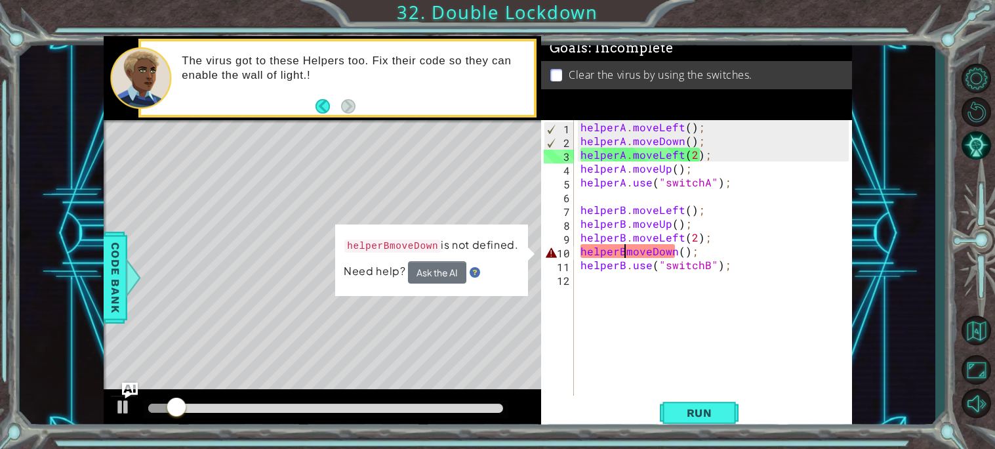
click at [625, 247] on div "helperA . moveLeft ( ) ; helperA . moveDown ( ) ; helperA . moveLeft ( 2 ) ; he…" at bounding box center [716, 271] width 277 height 303
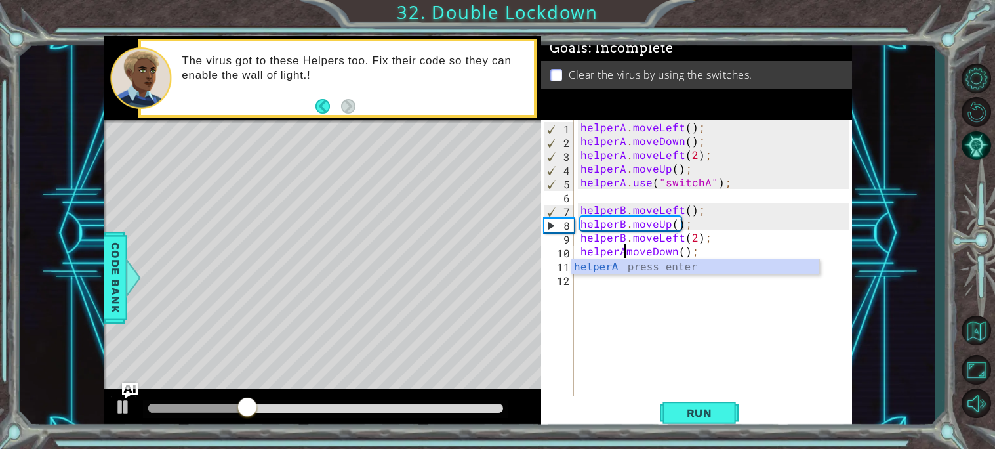
scroll to position [0, 3]
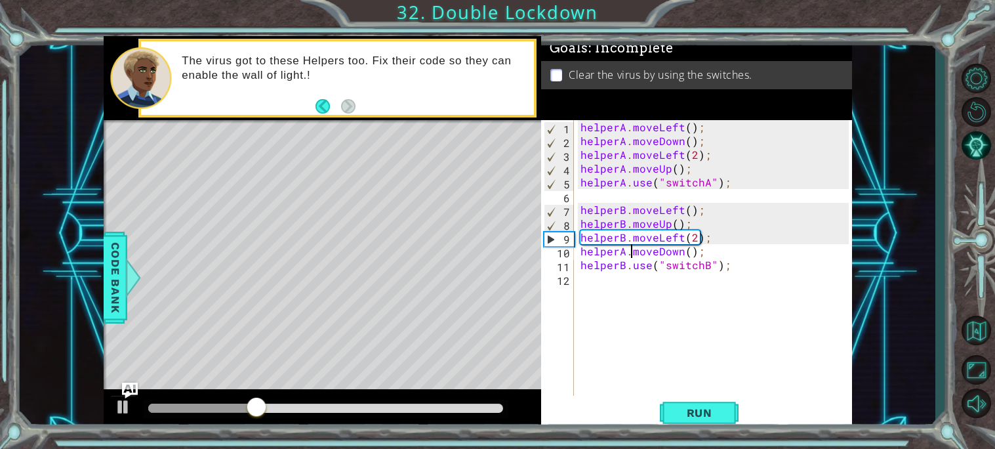
type textarea "helperA.moveDown();"
click at [700, 429] on div "helperA.moveDown(); 1 2 3 4 5 6 7 8 9 10 11 12 helperA . moveLeft ( ) ; helperA…" at bounding box center [696, 275] width 311 height 311
click at [695, 418] on span "Run" at bounding box center [699, 412] width 52 height 13
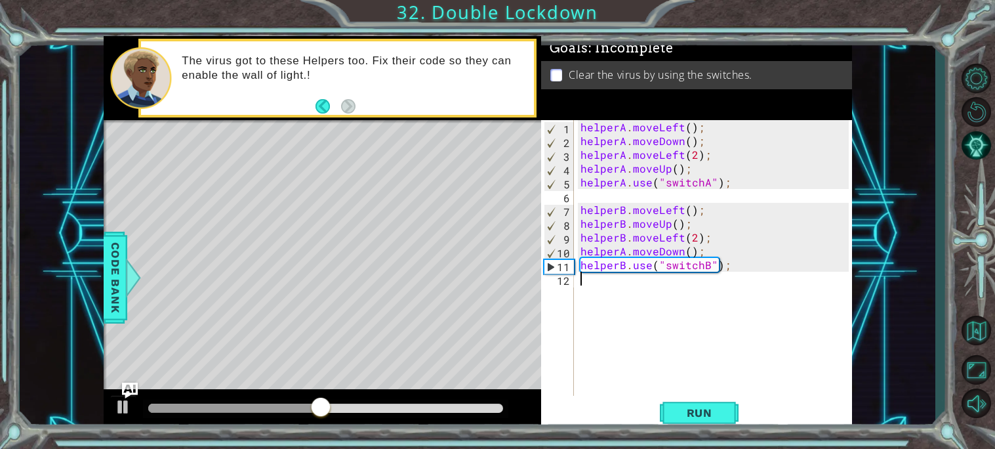
click at [589, 281] on div "helperA . moveLeft ( ) ; helperA . moveDown ( ) ; helperA . moveLeft ( 2 ) ; he…" at bounding box center [716, 271] width 277 height 303
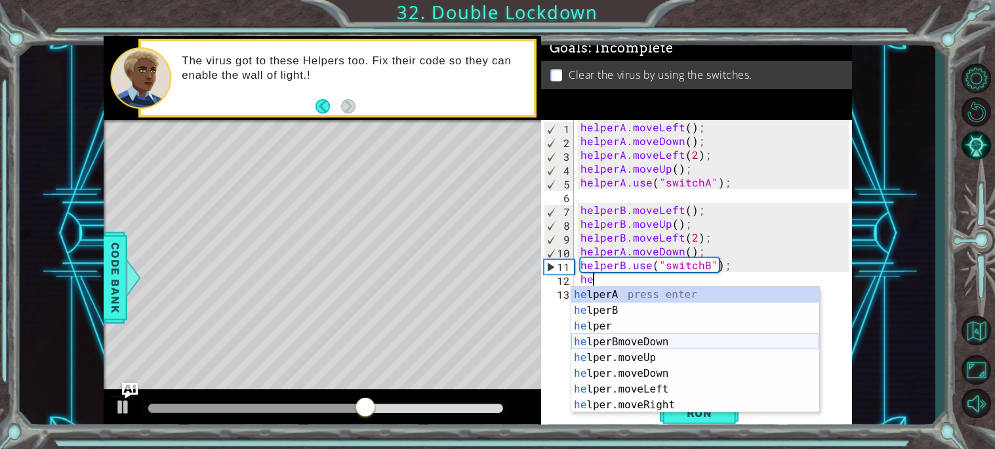
click at [605, 342] on div "he lperA press enter he lperB press enter he lper press enter he lperBmoveDown …" at bounding box center [695, 365] width 248 height 157
type textarea "helperBmoveDown"
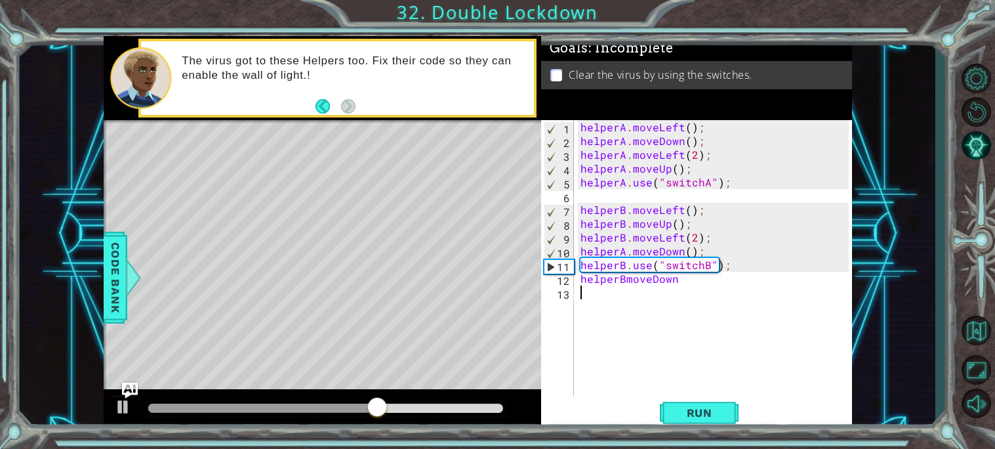
click at [606, 327] on div "helperA . moveLeft ( ) ; helperA . moveDown ( ) ; helperA . moveLeft ( 2 ) ; he…" at bounding box center [716, 271] width 277 height 303
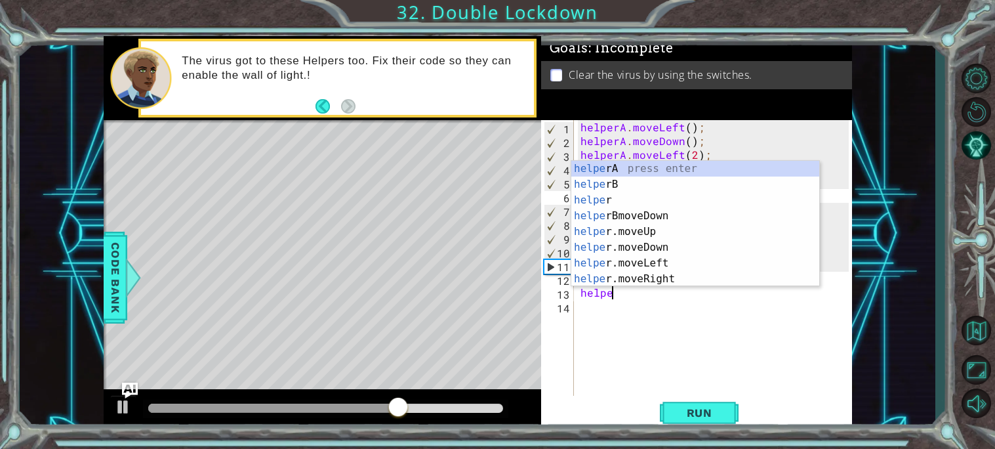
scroll to position [0, 1]
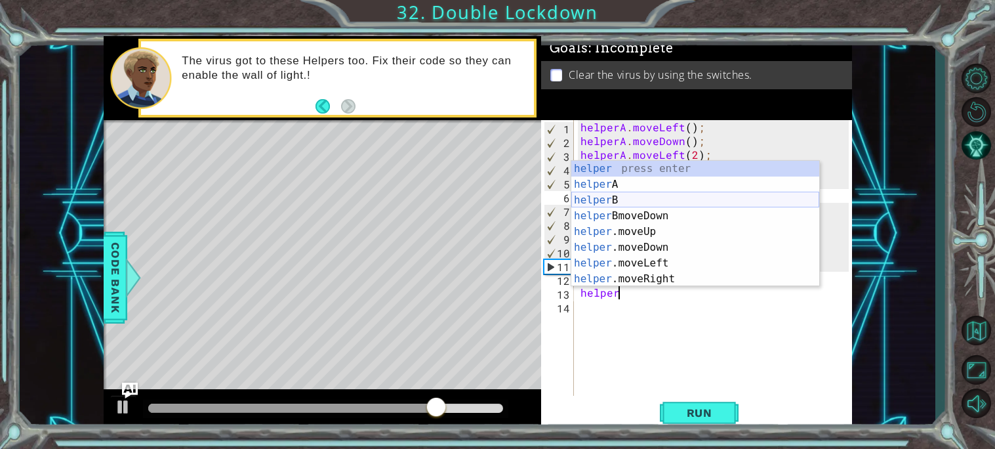
click at [599, 198] on div "helper press enter helper A press enter helper B press enter helper BmoveDown p…" at bounding box center [695, 239] width 248 height 157
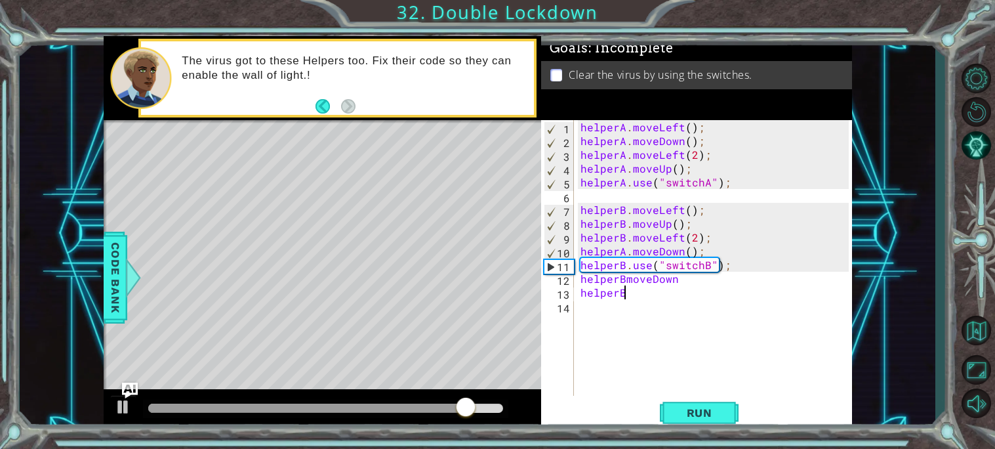
click at [668, 267] on div "helperA . moveLeft ( ) ; helperA . moveDown ( ) ; helperA . moveLeft ( 2 ) ; he…" at bounding box center [716, 271] width 277 height 303
click at [656, 266] on div "helperA . moveLeft ( ) ; helperA . moveDown ( ) ; helperA . moveLeft ( 2 ) ; he…" at bounding box center [716, 271] width 277 height 303
click at [654, 264] on div "helperA . moveLeft ( ) ; helperA . moveDown ( ) ; helperA . moveLeft ( 2 ) ; he…" at bounding box center [716, 271] width 277 height 303
click at [679, 269] on div "helperA . moveLeft ( ) ; helperA . moveDown ( ) ; helperA . moveLeft ( 2 ) ; he…" at bounding box center [716, 271] width 277 height 303
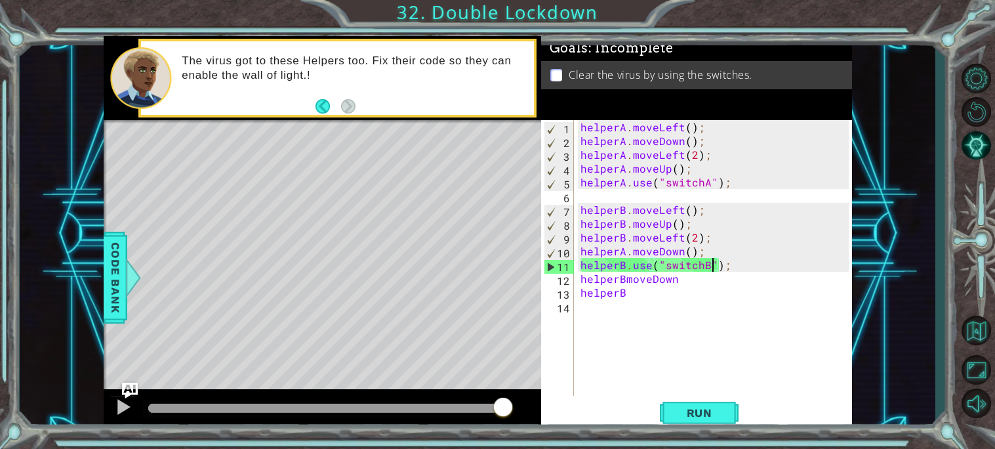
click at [713, 264] on div "helperA . moveLeft ( ) ; helperA . moveDown ( ) ; helperA . moveLeft ( 2 ) ; he…" at bounding box center [716, 271] width 277 height 303
click at [637, 294] on div "helperA . moveLeft ( ) ; helperA . moveDown ( ) ; helperA . moveLeft ( 2 ) ; he…" at bounding box center [716, 271] width 277 height 303
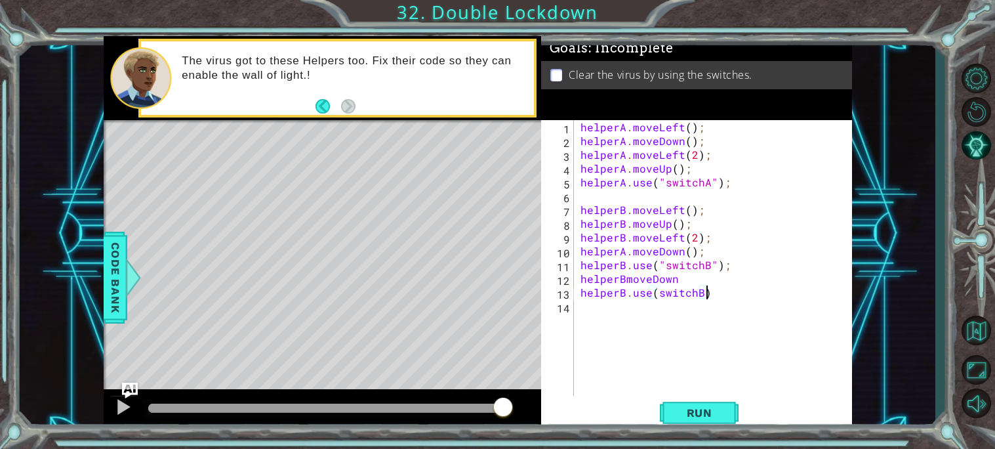
scroll to position [0, 7]
click at [720, 412] on span "Run" at bounding box center [699, 412] width 52 height 13
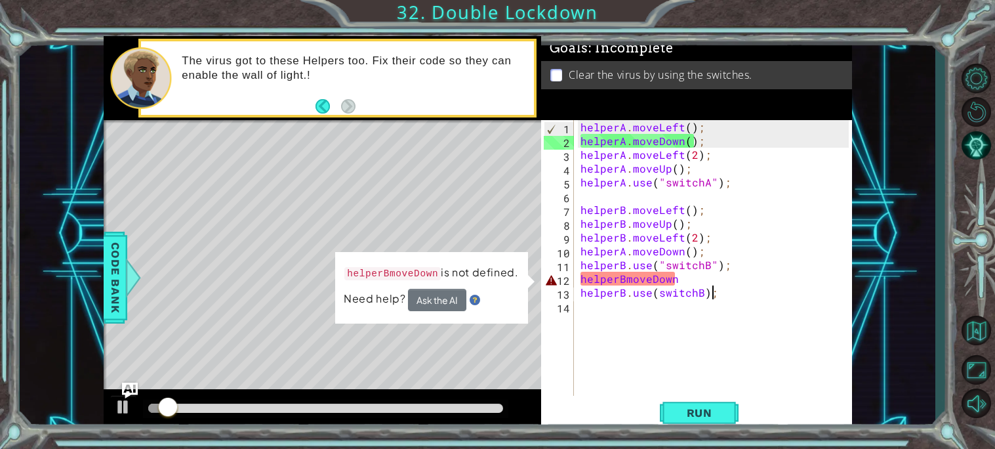
click at [679, 285] on div "helperA . moveLeft ( ) ; helperA . moveDown ( ) ; helperA . moveLeft ( 2 ) ; he…" at bounding box center [716, 271] width 277 height 303
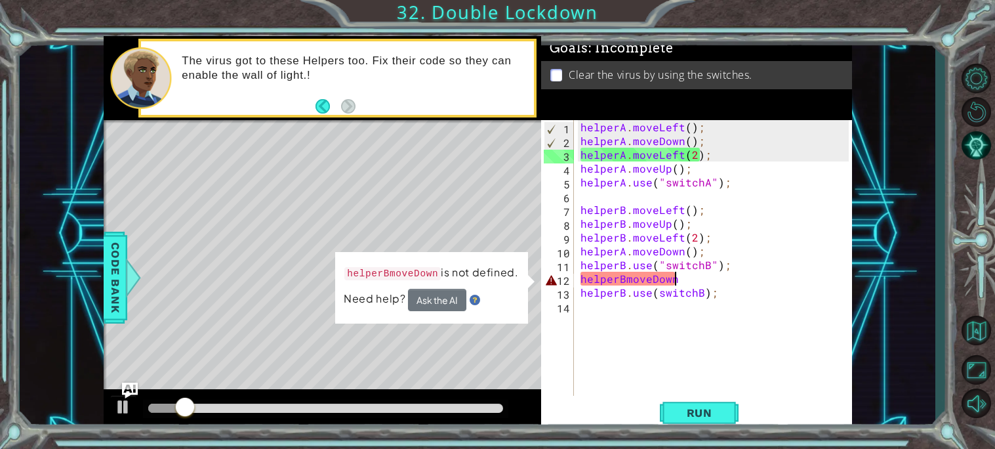
click at [678, 275] on div "helperA . moveLeft ( ) ; helperA . moveDown ( ) ; helperA . moveLeft ( 2 ) ; he…" at bounding box center [716, 271] width 277 height 303
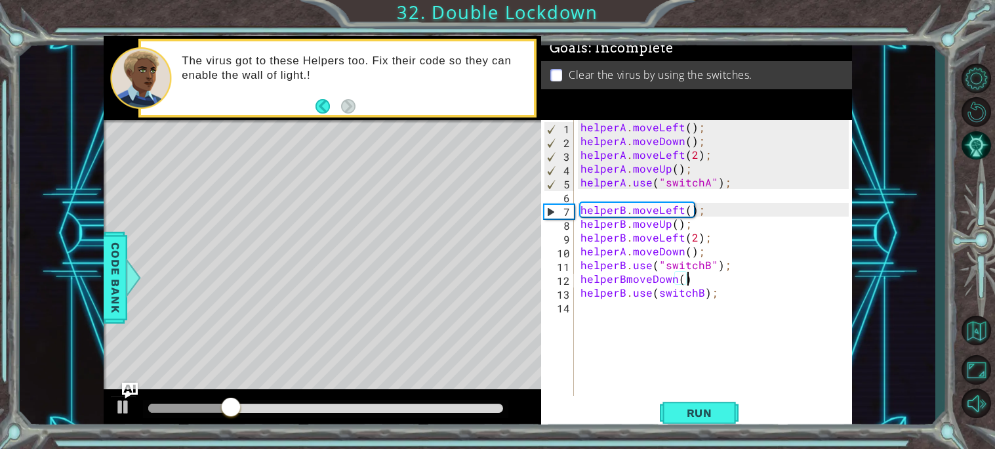
scroll to position [0, 6]
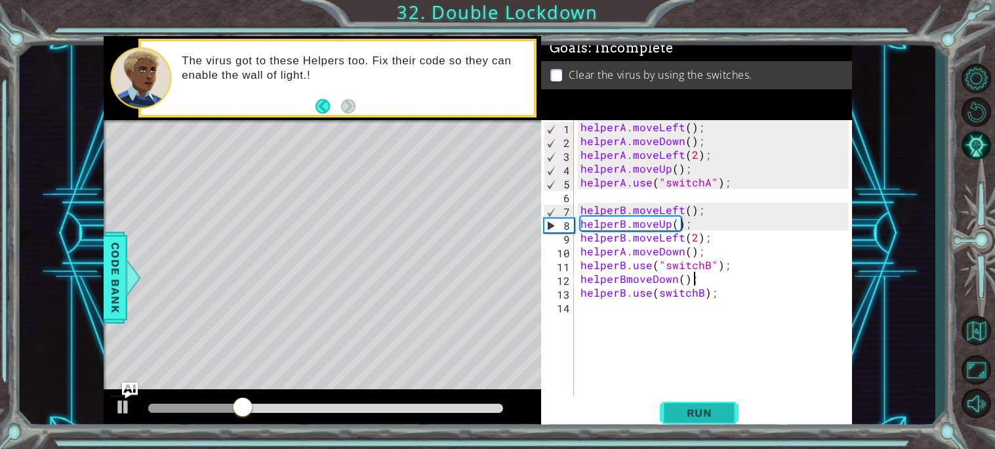
click at [687, 399] on button "Run" at bounding box center [699, 412] width 79 height 31
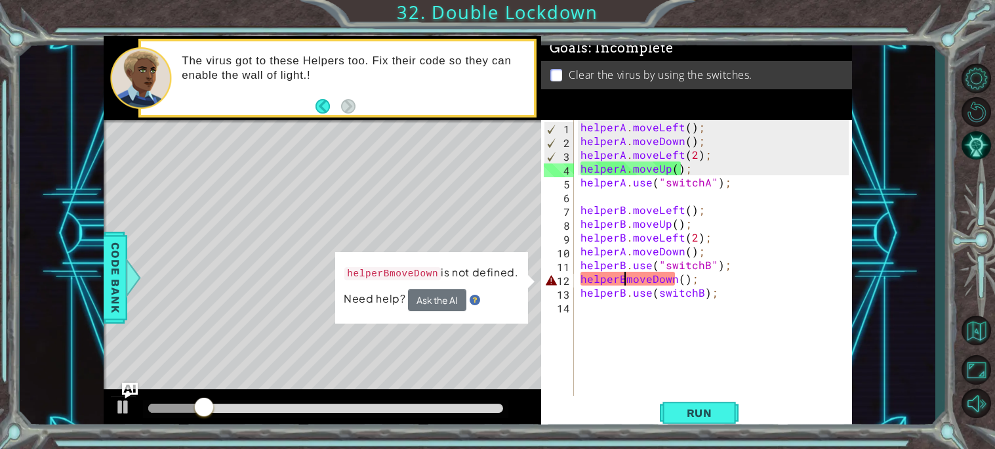
click at [626, 279] on div "helperA . moveLeft ( ) ; helperA . moveDown ( ) ; helperA . moveLeft ( 2 ) ; he…" at bounding box center [716, 271] width 277 height 303
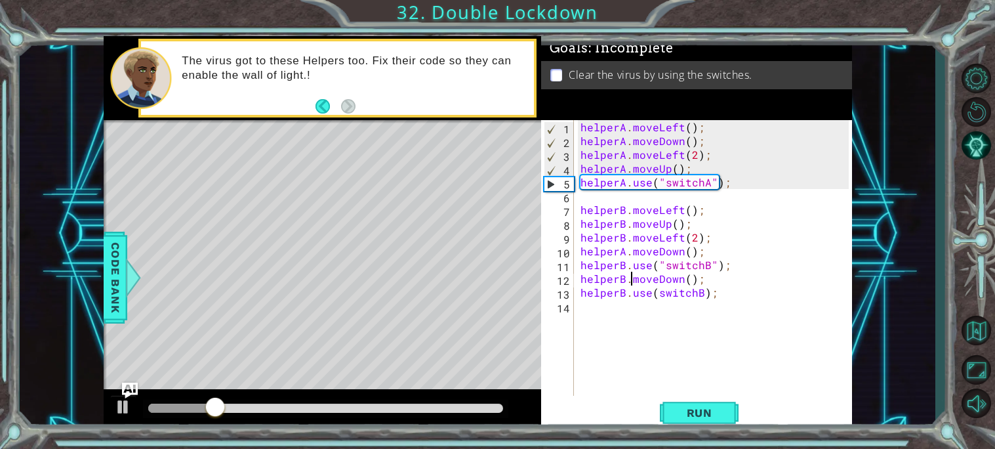
scroll to position [0, 3]
click at [686, 409] on span "Run" at bounding box center [699, 412] width 52 height 13
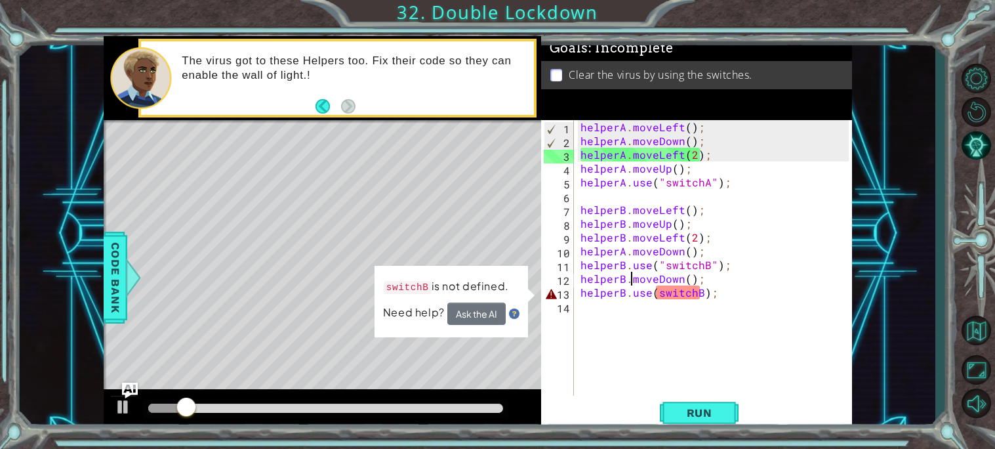
click at [693, 288] on div "helperA . moveLeft ( ) ; helperA . moveDown ( ) ; helperA . moveLeft ( 2 ) ; he…" at bounding box center [716, 271] width 277 height 303
type textarea "helperB.use(switchB);"
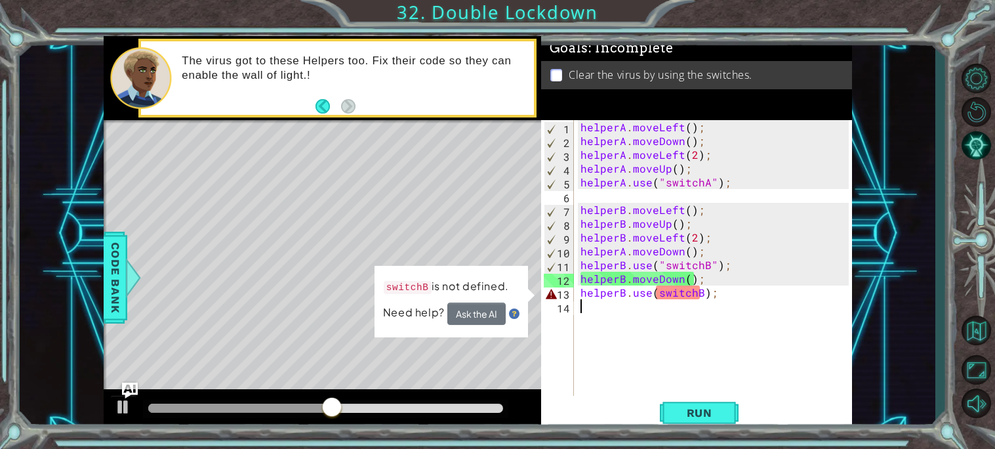
click at [719, 300] on div "helperA . moveLeft ( ) ; helperA . moveDown ( ) ; helperA . moveLeft ( 2 ) ; he…" at bounding box center [716, 271] width 277 height 303
click at [738, 292] on div "helperA . moveLeft ( ) ; helperA . moveDown ( ) ; helperA . moveLeft ( 2 ) ; he…" at bounding box center [716, 271] width 277 height 303
click at [659, 287] on div "helperA . moveLeft ( ) ; helperA . moveDown ( ) ; helperA . moveLeft ( 2 ) ; he…" at bounding box center [716, 271] width 277 height 303
click at [656, 298] on div "helperA . moveLeft ( ) ; helperA . moveDown ( ) ; helperA . moveLeft ( 2 ) ; he…" at bounding box center [716, 271] width 277 height 303
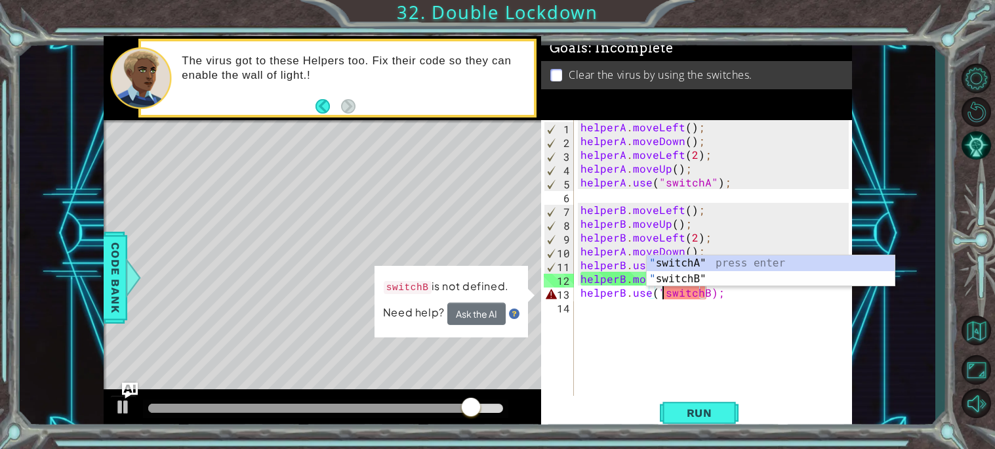
scroll to position [0, 5]
click at [694, 275] on div "" switchA" press enter " switchB" press enter" at bounding box center [771, 286] width 248 height 63
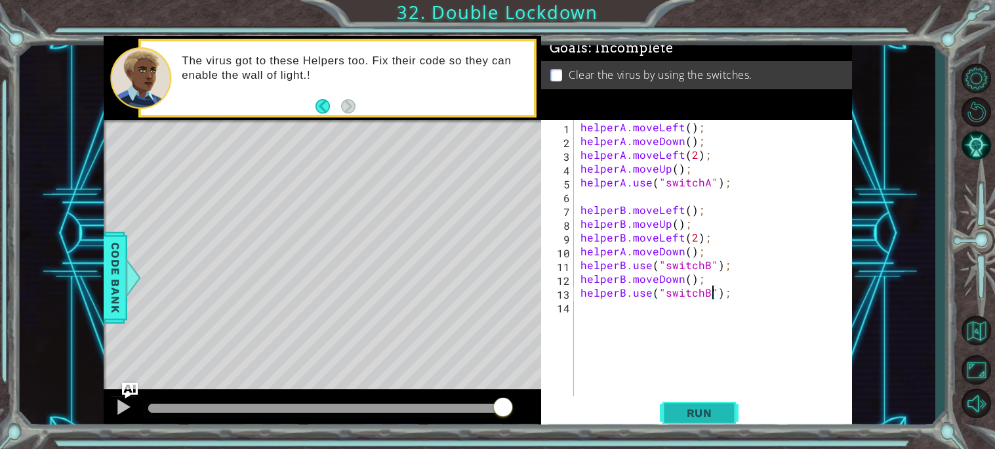
type textarea "helperB.use("switchB");"
click at [713, 407] on span "Run" at bounding box center [699, 412] width 52 height 13
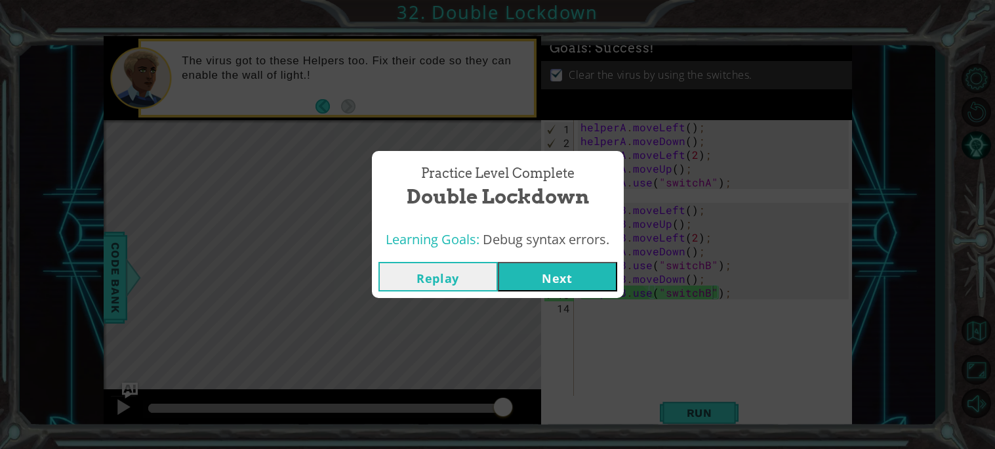
click at [540, 272] on button "Next" at bounding box center [557, 277] width 119 height 30
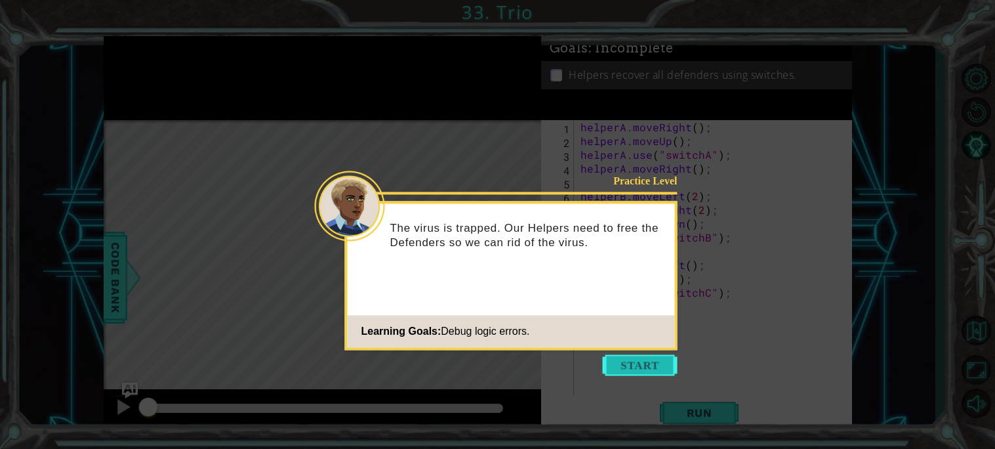
click at [621, 357] on button "Start" at bounding box center [640, 364] width 75 height 21
